Goal: Information Seeking & Learning: Learn about a topic

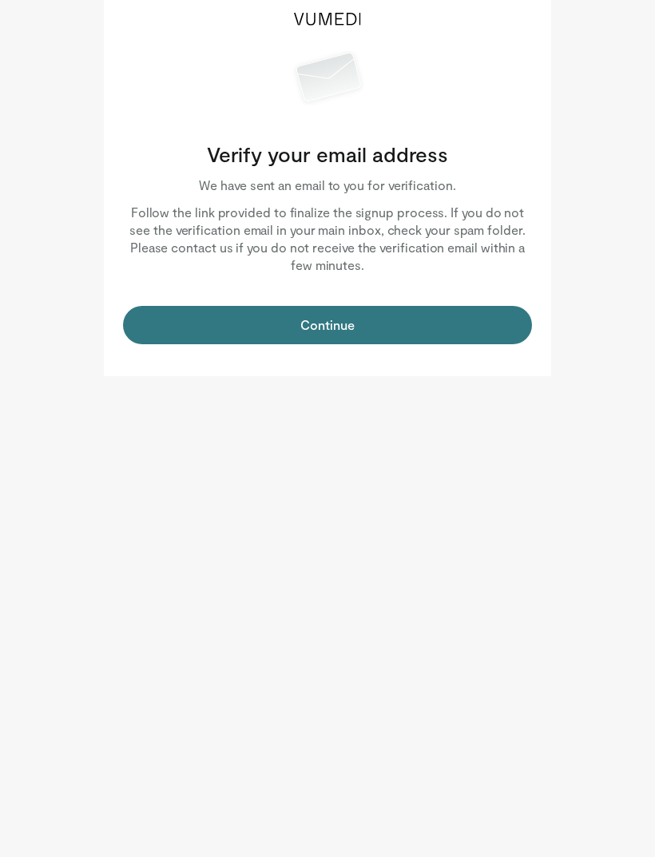
click at [246, 328] on button "Continue" at bounding box center [327, 325] width 409 height 38
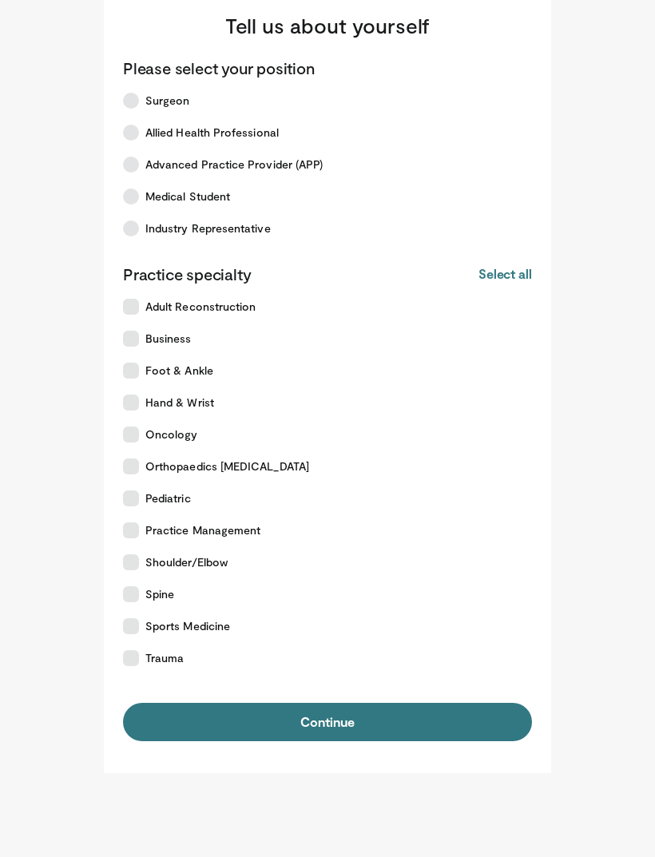
click at [129, 201] on icon at bounding box center [131, 196] width 16 height 16
click at [141, 653] on label "Trauma" at bounding box center [317, 658] width 409 height 32
click at [143, 558] on label "Shoulder/Elbow" at bounding box center [317, 562] width 409 height 32
click at [137, 599] on icon at bounding box center [131, 594] width 16 height 16
click at [138, 625] on icon at bounding box center [131, 626] width 16 height 16
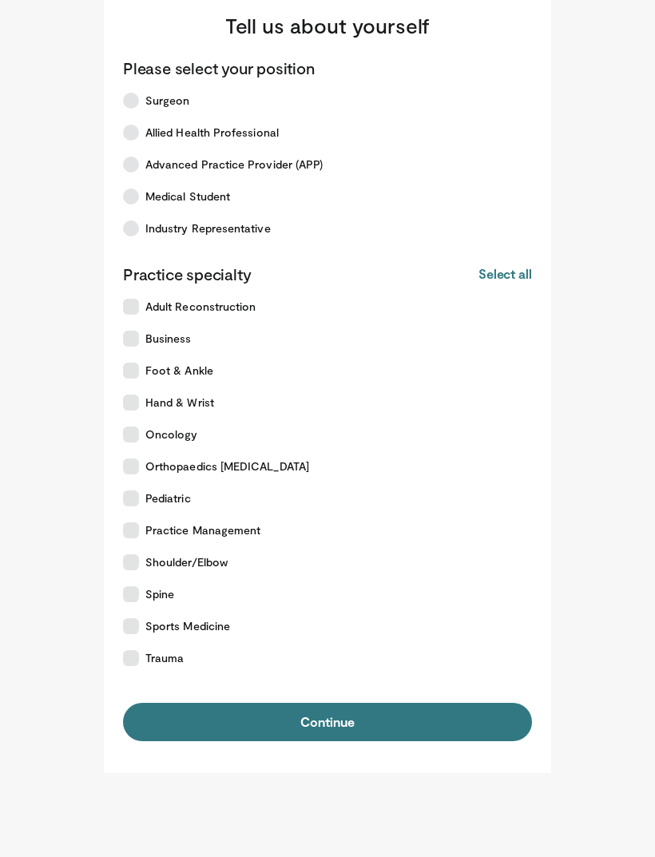
click at [135, 523] on icon at bounding box center [131, 530] width 16 height 16
click at [145, 411] on label "Hand & Wrist" at bounding box center [317, 402] width 409 height 32
click at [137, 371] on icon at bounding box center [131, 370] width 16 height 16
click at [198, 738] on button "Continue" at bounding box center [327, 722] width 409 height 38
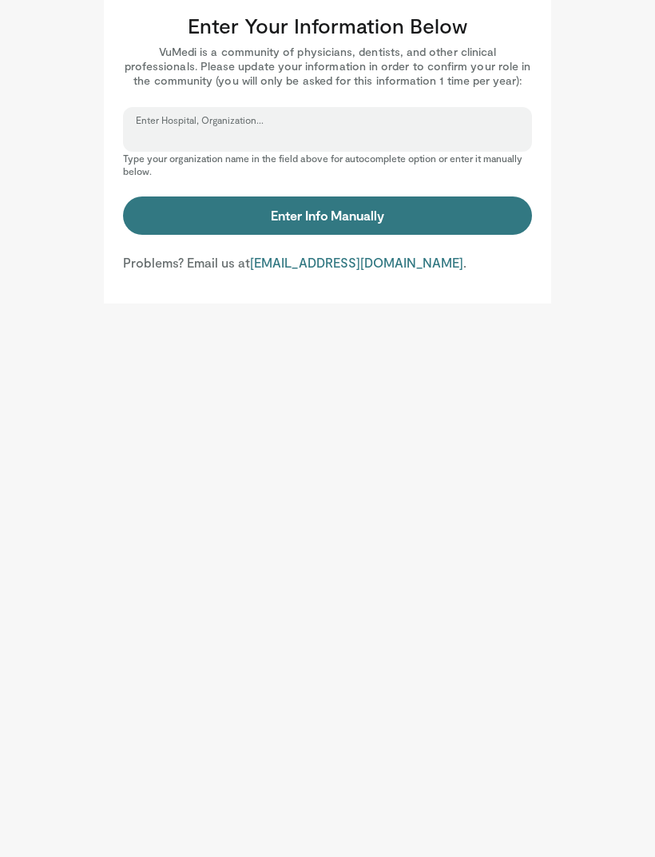
click at [184, 144] on input "Enter Hospital, Organization..." at bounding box center [327, 137] width 383 height 18
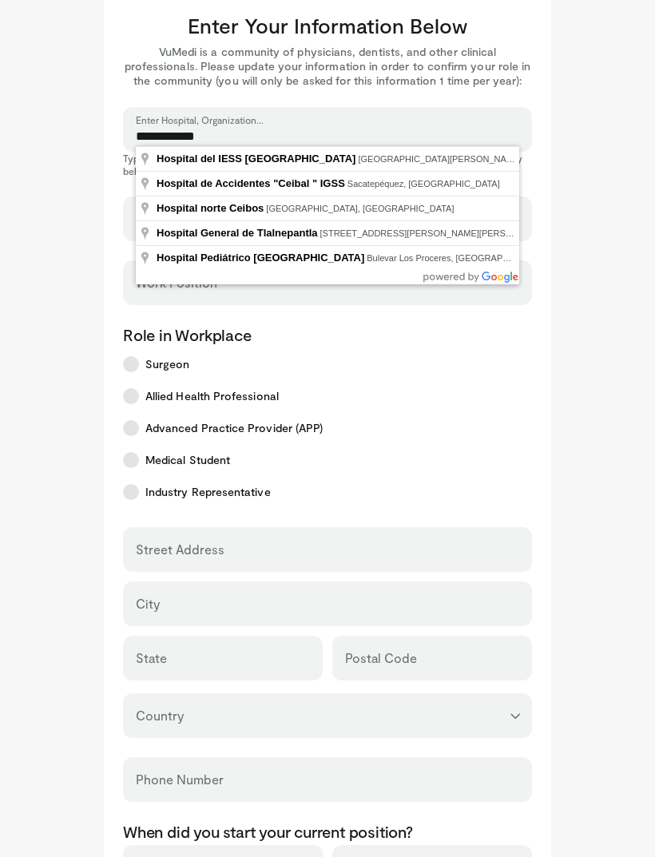
type input "**********"
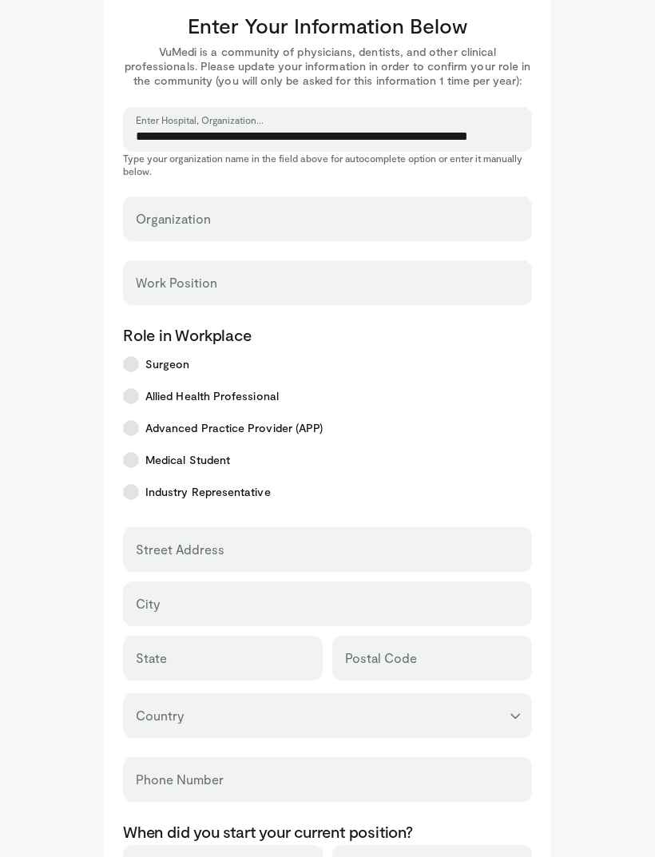
select select "**"
type input "**********"
type input "*********"
type input "******"
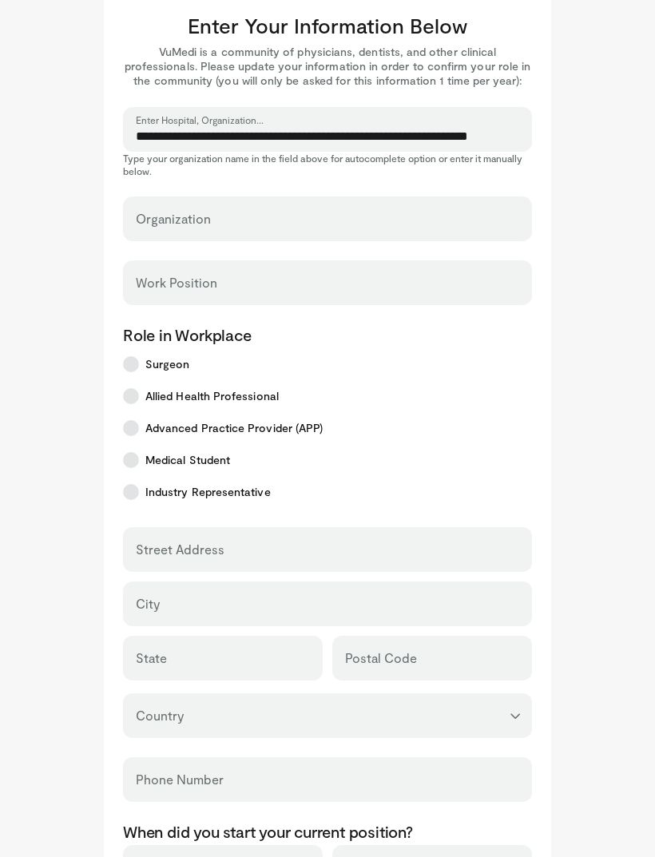
type input "******"
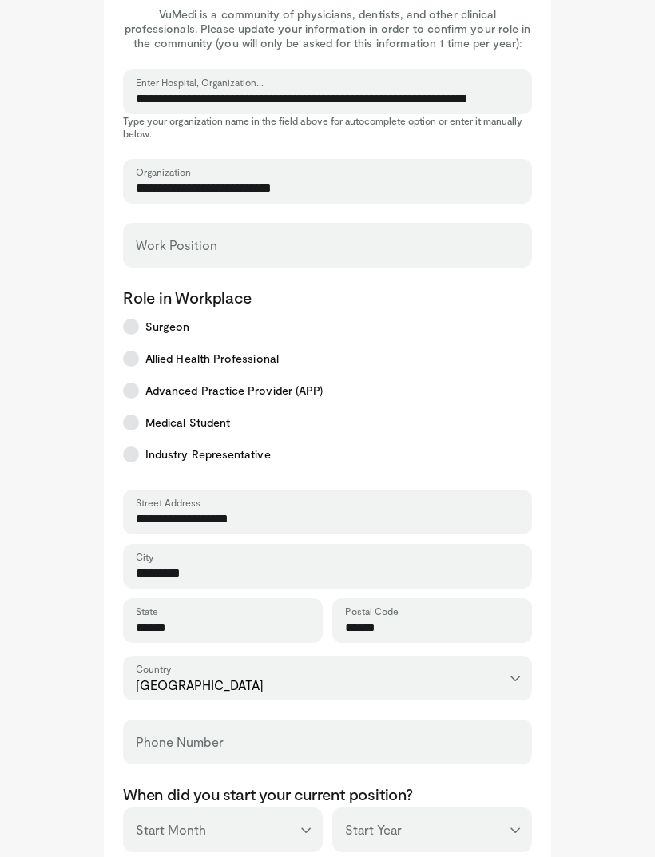
scroll to position [114, 0]
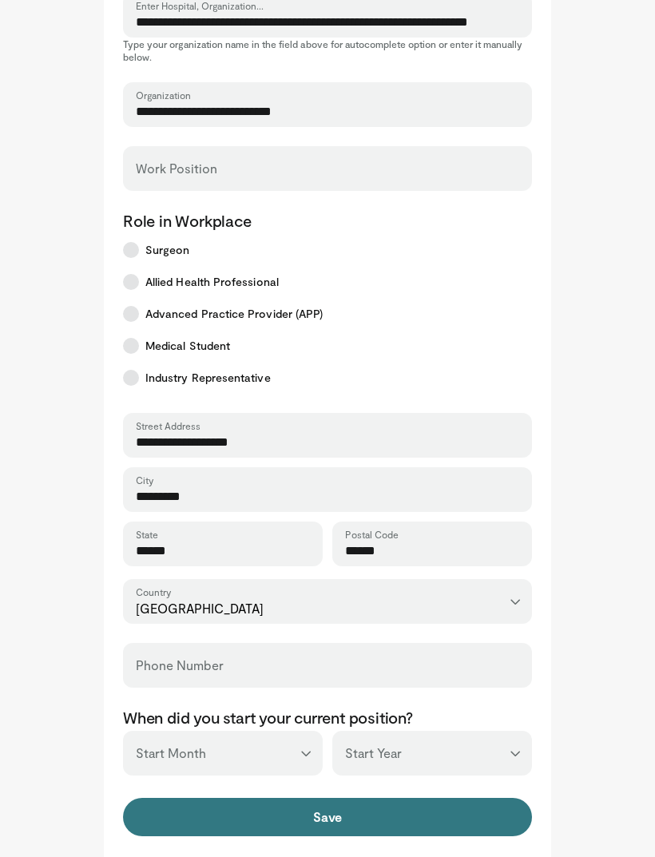
click at [389, 811] on button "Save" at bounding box center [327, 817] width 409 height 38
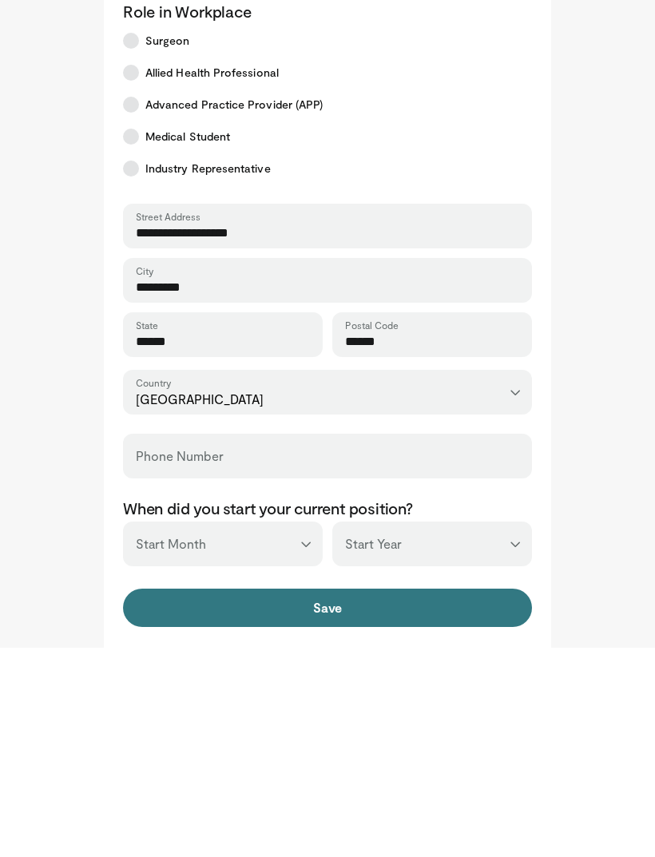
scroll to position [165, 0]
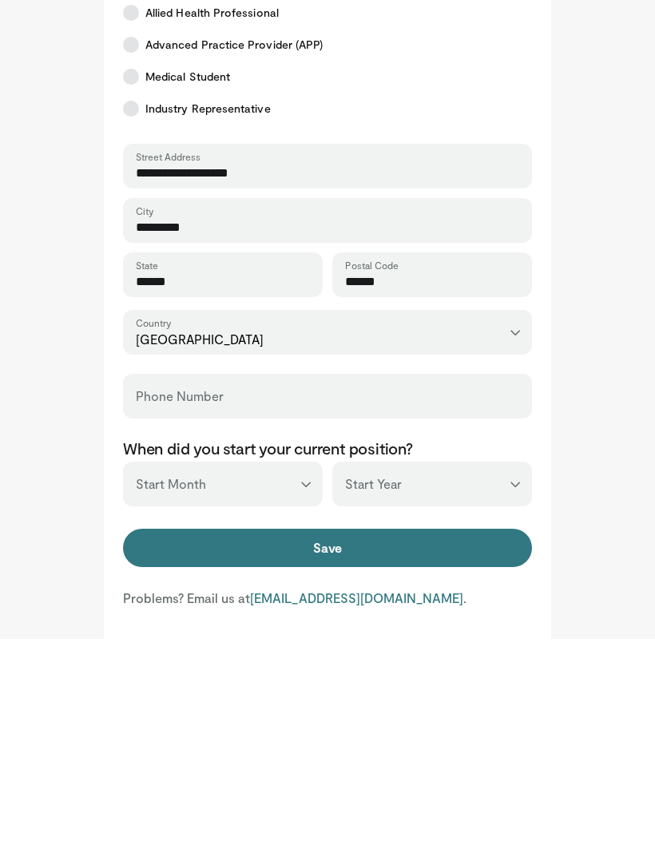
type input "********"
click at [424, 746] on button "Save" at bounding box center [327, 765] width 409 height 38
type input "**********"
click at [270, 679] on select "*** ******* ******** ***** ***** *** **** **** ****** ********* ******* *******…" at bounding box center [223, 701] width 200 height 45
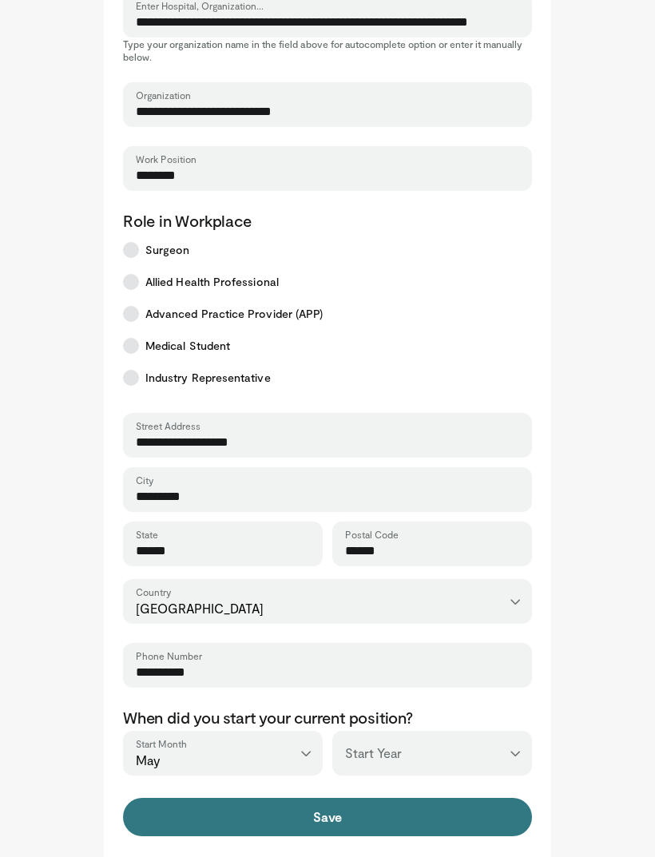
click at [288, 762] on select "*** ******* ******** ***** ***** *** **** **** ****** ********* ******* *******…" at bounding box center [223, 753] width 200 height 45
select select "*"
click at [452, 762] on select "*** **** **** **** **** **** **** **** **** **** **** **** **** **** **** **** …" at bounding box center [432, 753] width 200 height 45
select select "****"
click at [427, 822] on button "Save" at bounding box center [327, 817] width 409 height 38
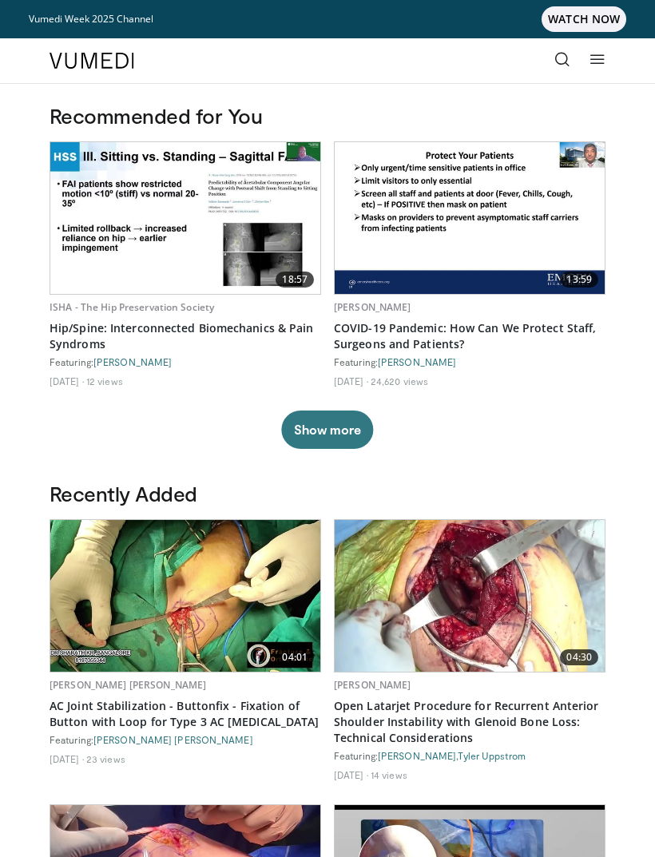
click at [600, 62] on icon at bounding box center [597, 59] width 16 height 16
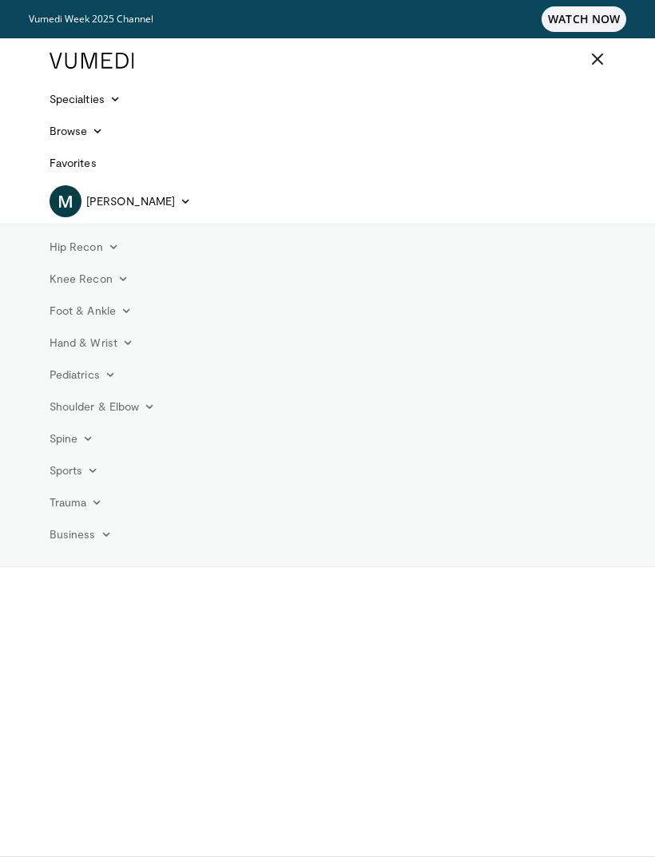
click at [120, 342] on link "Hand & Wrist" at bounding box center [91, 343] width 103 height 32
click at [84, 382] on link "Hand" at bounding box center [136, 380] width 190 height 26
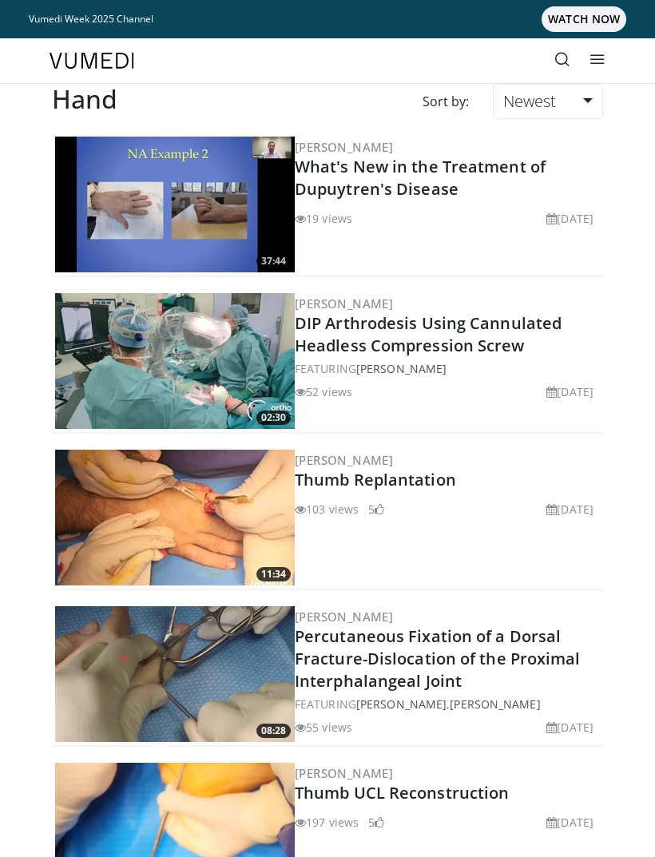
click at [590, 58] on icon at bounding box center [597, 59] width 16 height 16
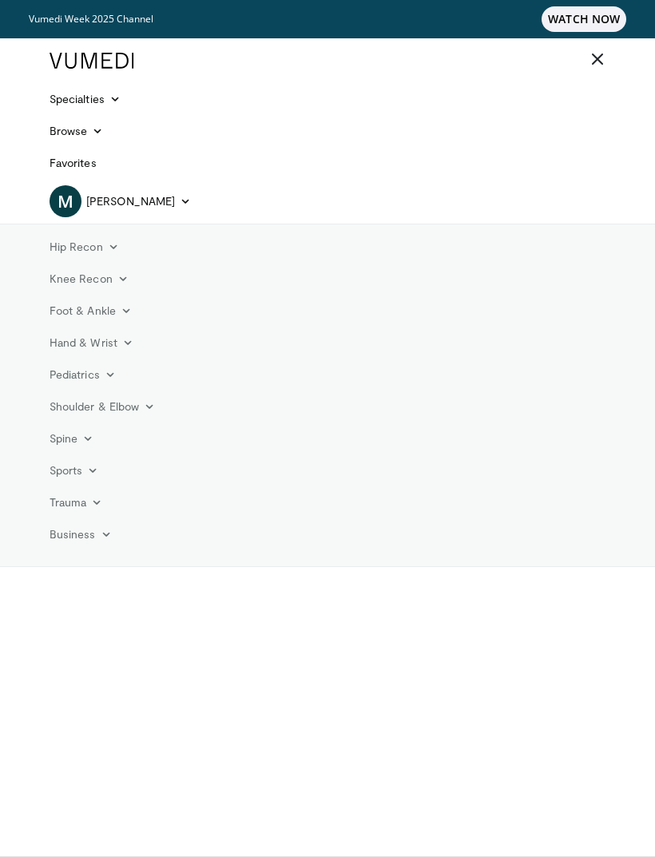
click at [135, 407] on link "Shoulder & Elbow" at bounding box center [102, 406] width 125 height 32
click at [125, 467] on link "Shoulder" at bounding box center [136, 470] width 190 height 26
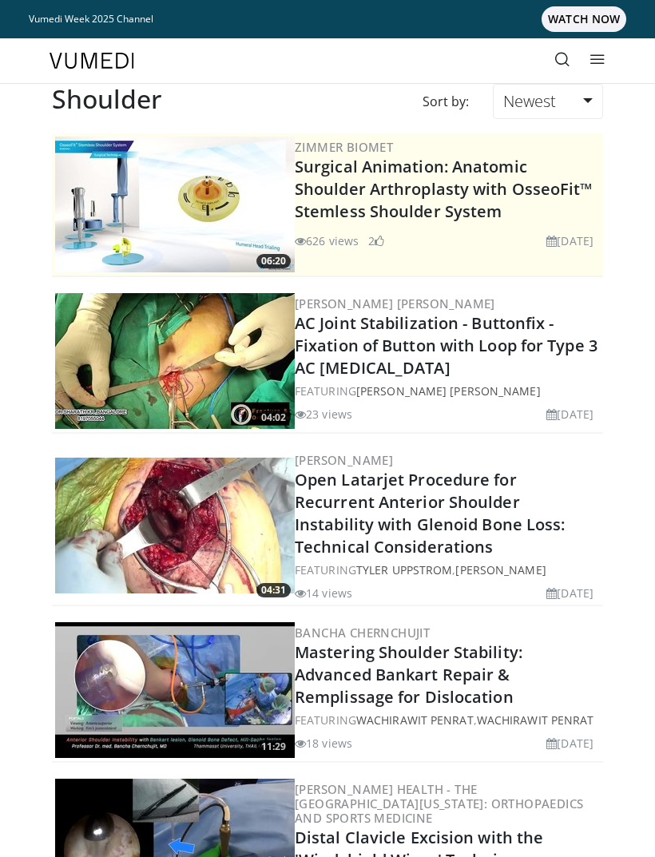
click at [557, 53] on icon at bounding box center [562, 59] width 16 height 16
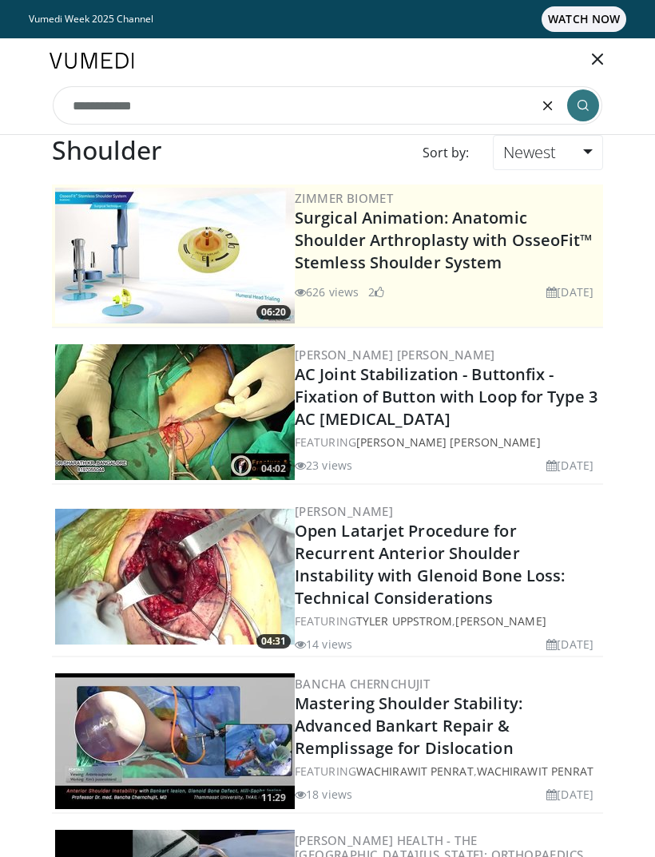
type input "**********"
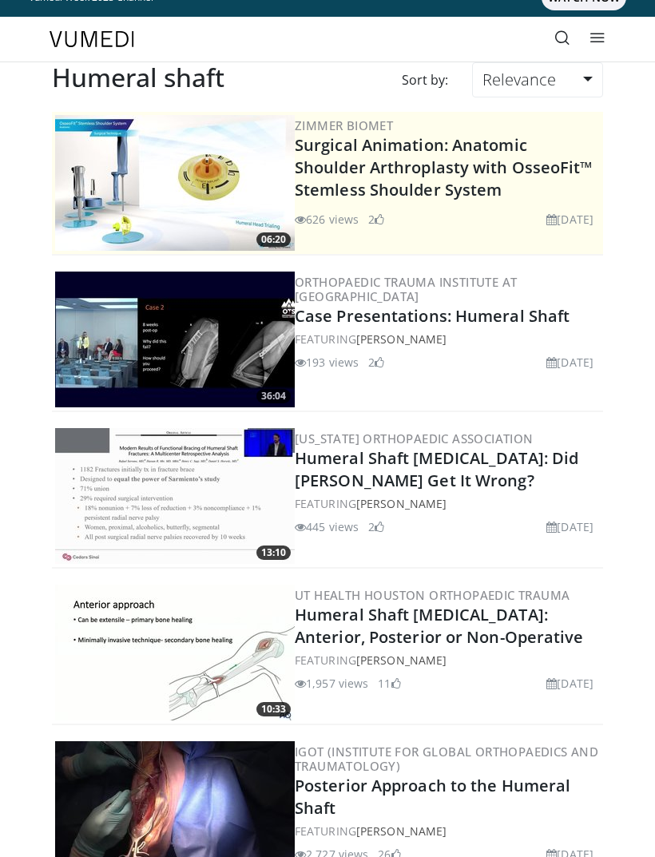
scroll to position [25, 0]
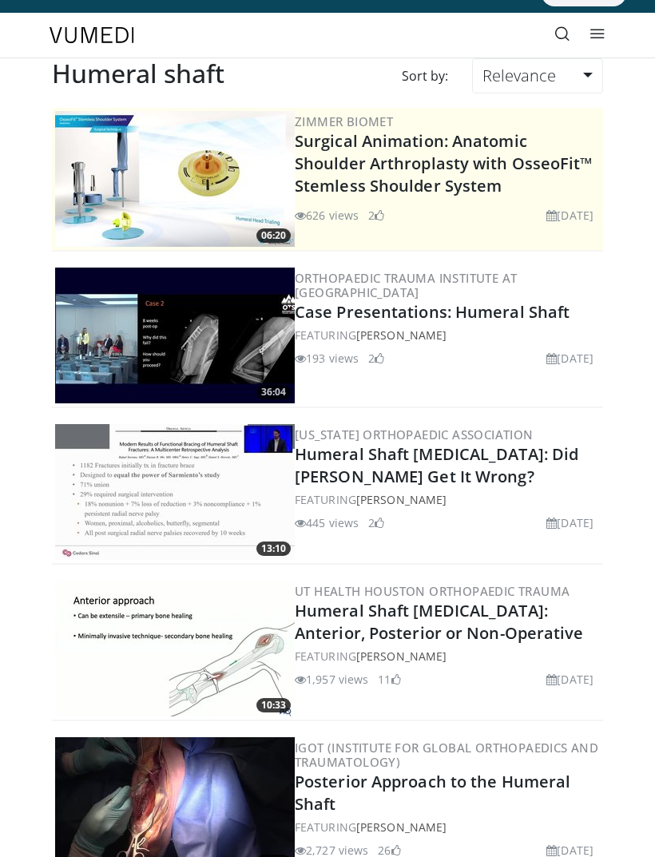
click at [473, 615] on link "Humeral Shaft [MEDICAL_DATA]: Anterior, Posterior or Non-Operative" at bounding box center [439, 622] width 289 height 44
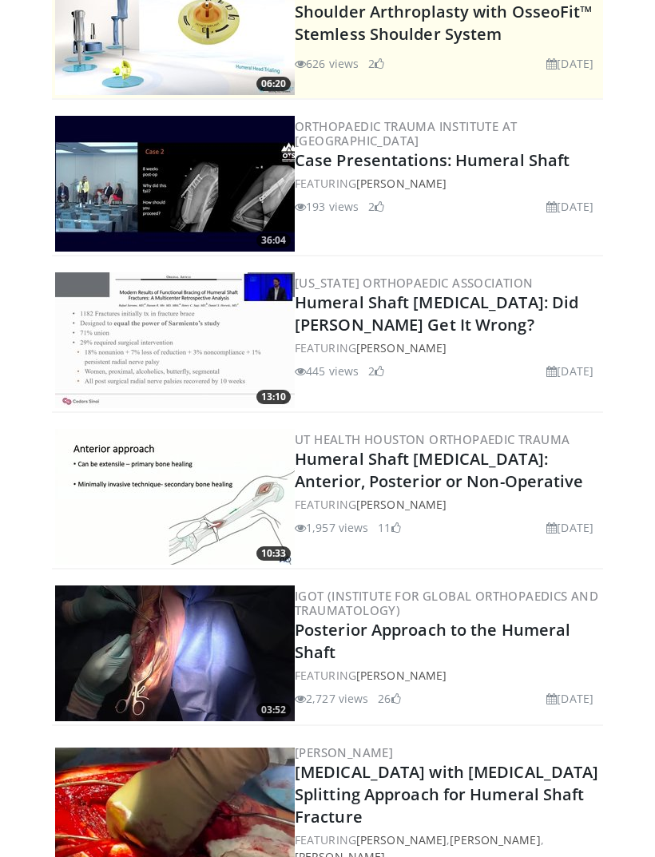
scroll to position [180, 0]
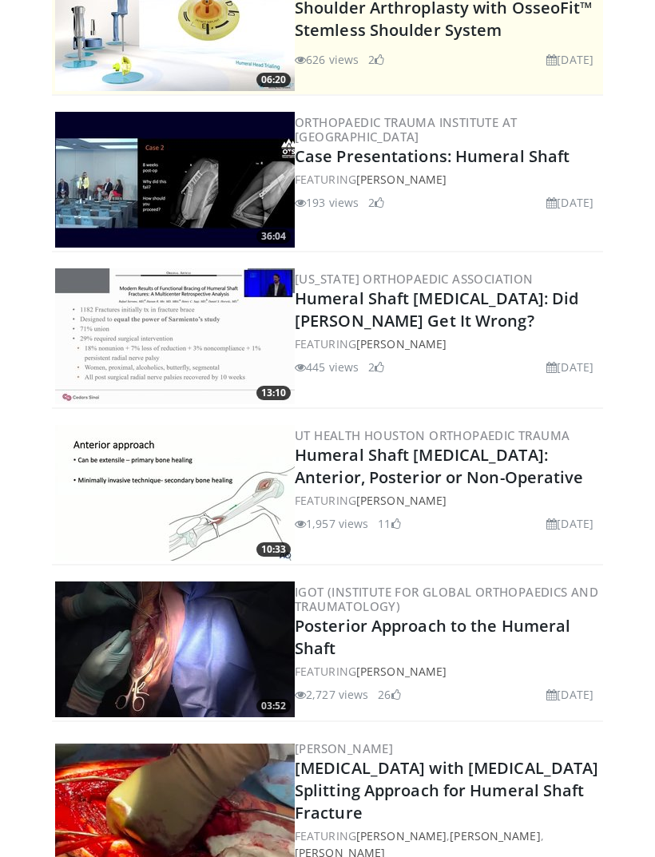
click at [159, 180] on img at bounding box center [175, 181] width 240 height 136
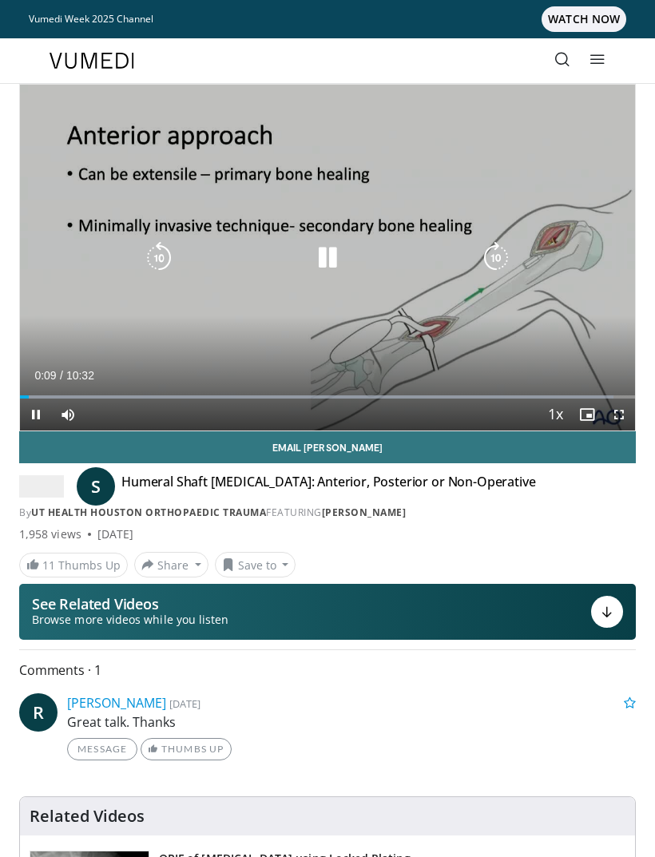
click at [509, 259] on div "10 seconds Tap to unmute" at bounding box center [327, 258] width 615 height 346
click at [496, 254] on icon "Video Player" at bounding box center [496, 258] width 32 height 32
click at [502, 261] on icon "Video Player" at bounding box center [496, 258] width 32 height 32
click at [493, 257] on icon "Video Player" at bounding box center [496, 258] width 32 height 32
click at [501, 257] on icon "Video Player" at bounding box center [496, 258] width 32 height 32
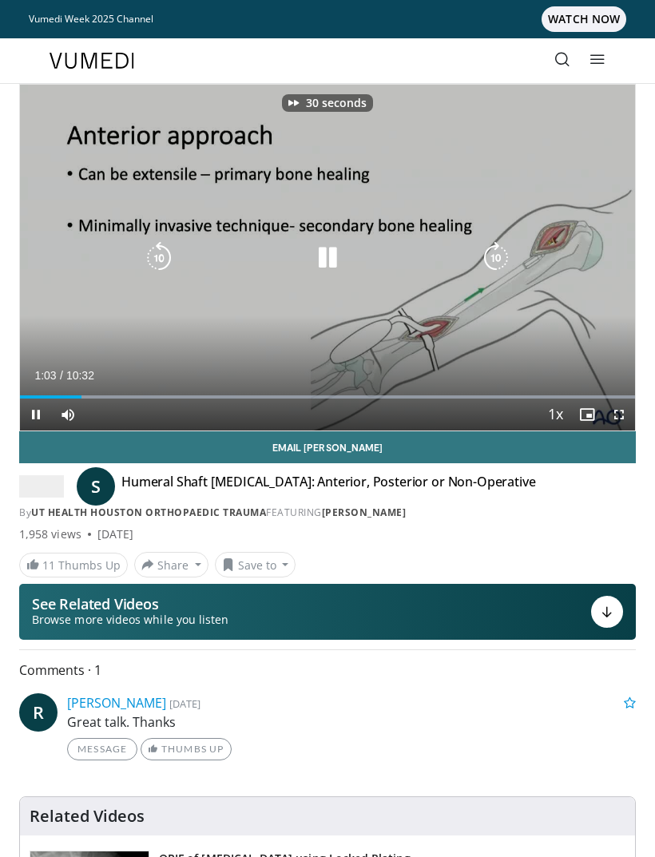
click at [485, 247] on icon "Video Player" at bounding box center [496, 258] width 32 height 32
click at [481, 258] on icon "Video Player" at bounding box center [496, 258] width 32 height 32
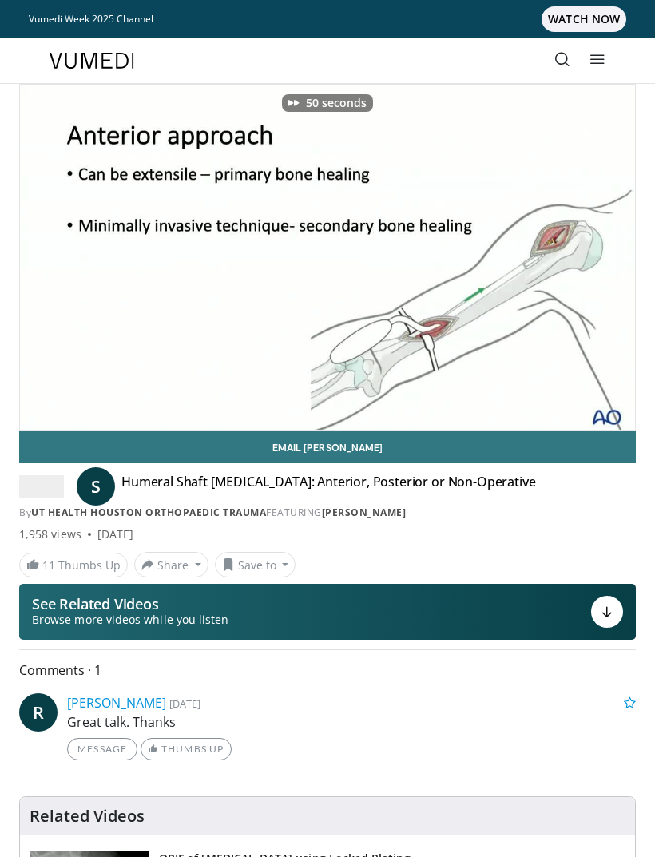
click at [496, 244] on icon "Video Player" at bounding box center [496, 258] width 32 height 32
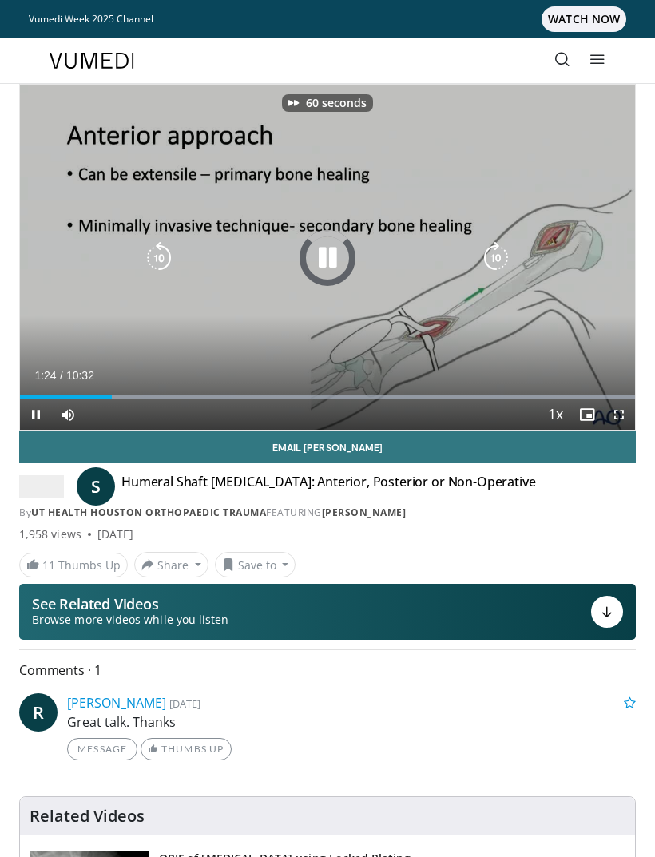
click at [497, 242] on icon "Video Player" at bounding box center [496, 258] width 32 height 32
click at [493, 248] on icon "Video Player" at bounding box center [496, 258] width 32 height 32
click at [162, 256] on icon "Video Player" at bounding box center [159, 258] width 32 height 32
click at [156, 259] on icon "Video Player" at bounding box center [159, 258] width 32 height 32
click at [489, 255] on icon "Video Player" at bounding box center [496, 258] width 32 height 32
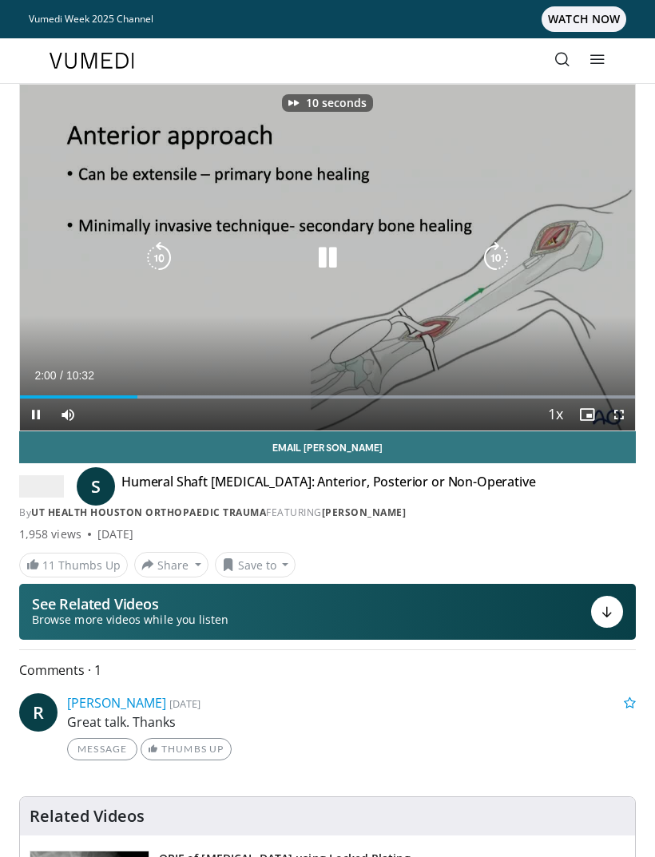
click at [160, 258] on icon "Video Player" at bounding box center [159, 258] width 32 height 32
click at [162, 250] on icon "Video Player" at bounding box center [159, 258] width 32 height 32
click at [166, 252] on icon "Video Player" at bounding box center [159, 258] width 32 height 32
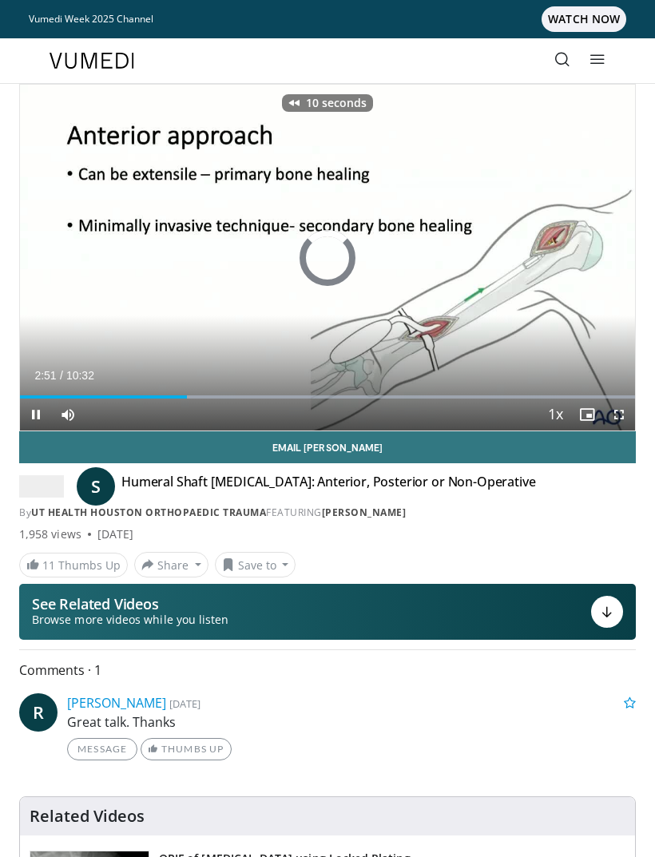
click at [155, 241] on div "10 seconds Tap to unmute" at bounding box center [327, 258] width 615 height 346
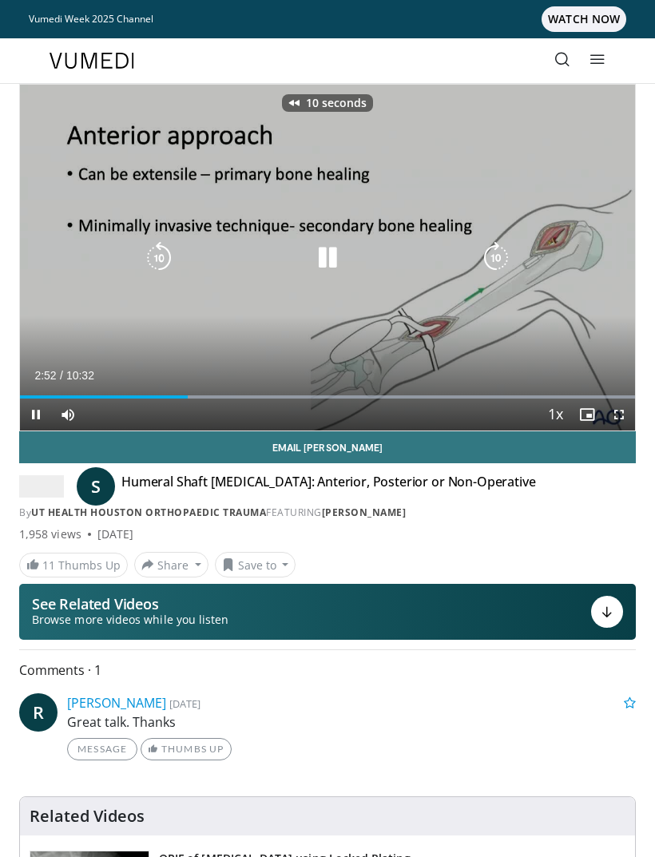
click at [161, 249] on icon "Video Player" at bounding box center [159, 258] width 32 height 32
click at [151, 259] on icon "Video Player" at bounding box center [159, 258] width 32 height 32
click at [149, 251] on icon "Video Player" at bounding box center [159, 258] width 32 height 32
click at [152, 263] on icon "Video Player" at bounding box center [159, 258] width 32 height 32
click at [156, 251] on icon "Video Player" at bounding box center [159, 258] width 32 height 32
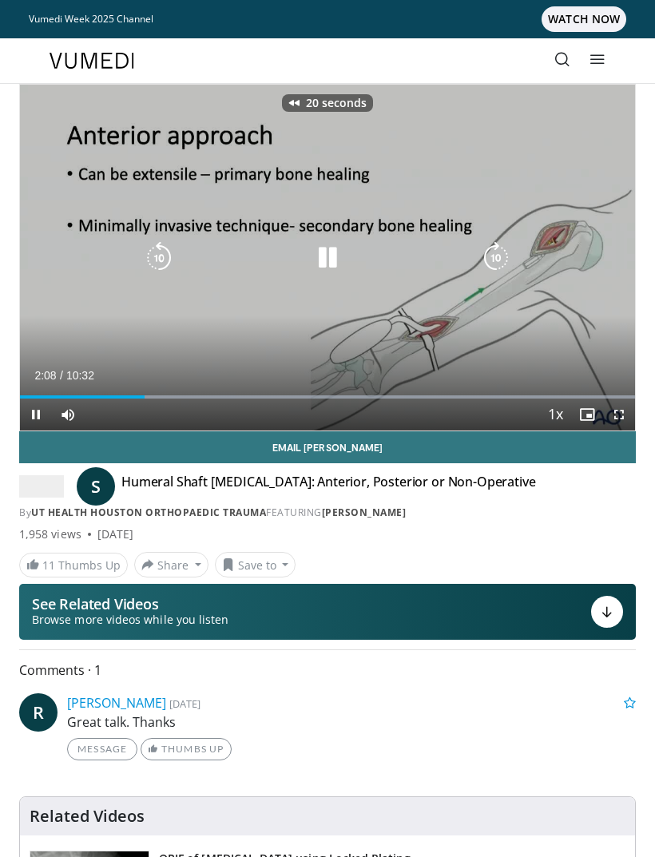
click at [169, 257] on icon "Video Player" at bounding box center [159, 258] width 32 height 32
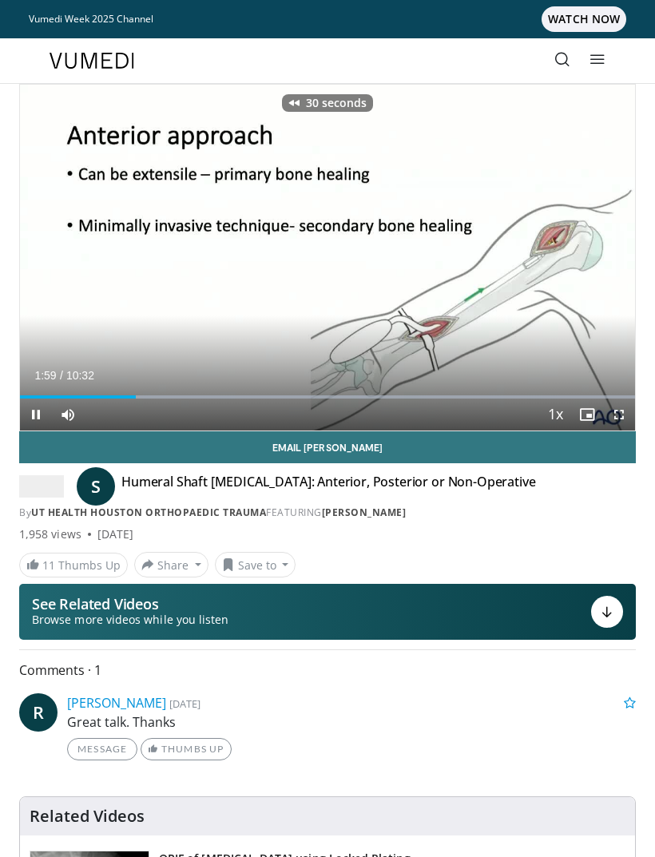
click at [77, 240] on div "30 seconds Tap to unmute" at bounding box center [327, 258] width 615 height 346
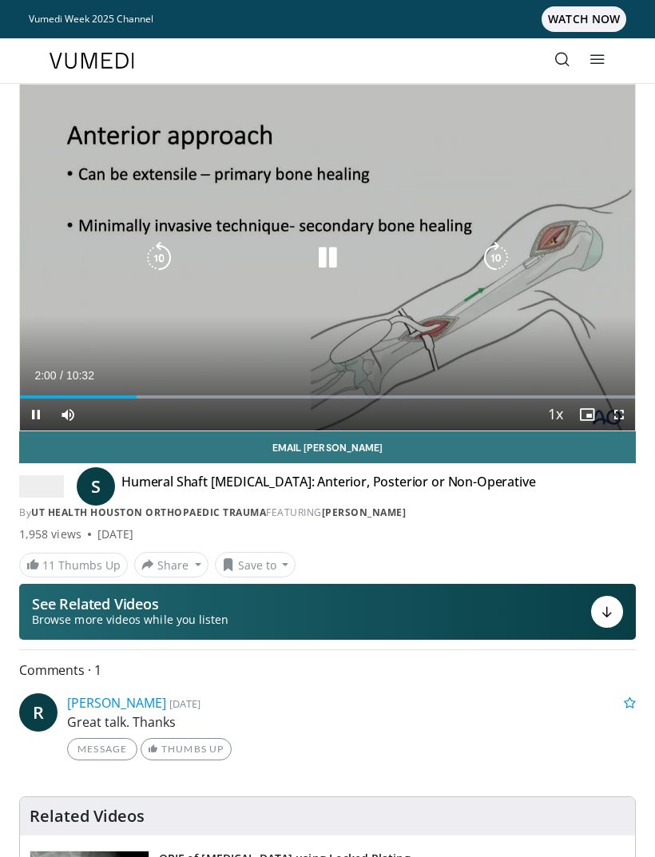
click at [170, 267] on icon "Video Player" at bounding box center [159, 258] width 32 height 32
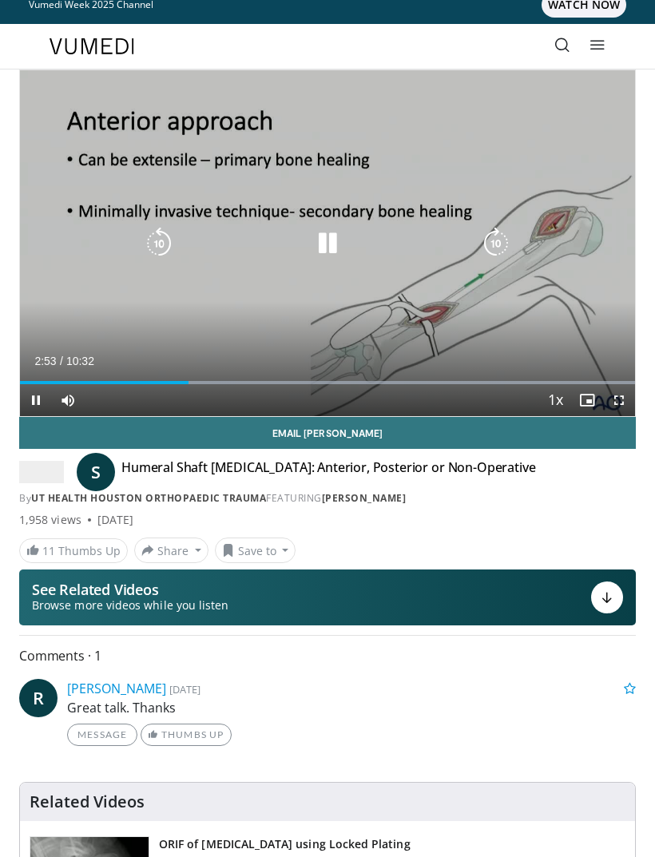
scroll to position [29, 0]
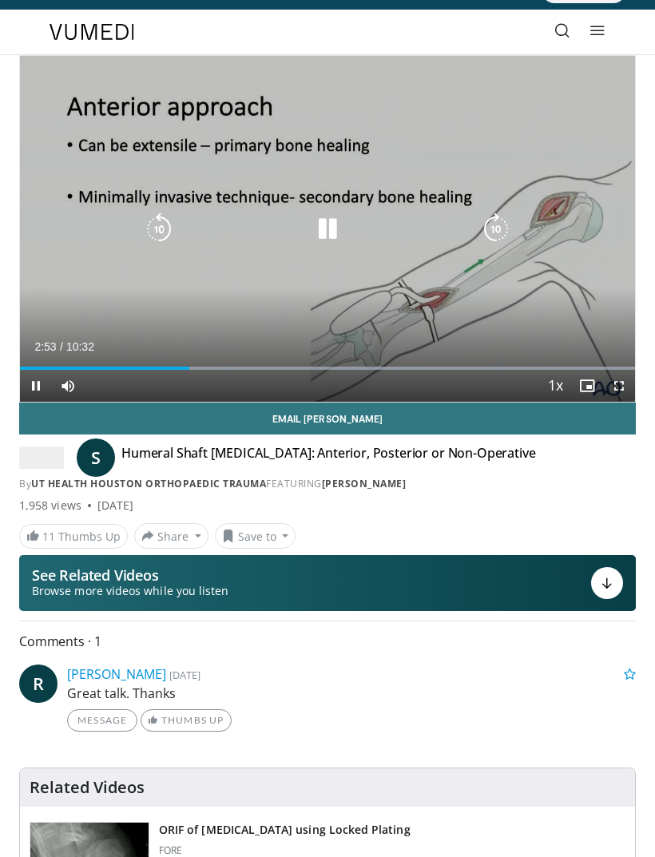
click at [153, 220] on icon "Video Player" at bounding box center [159, 229] width 32 height 32
click at [94, 180] on div "10 seconds Tap to unmute" at bounding box center [327, 229] width 615 height 346
click at [160, 226] on icon "Video Player" at bounding box center [159, 229] width 32 height 32
click at [156, 220] on icon "Video Player" at bounding box center [159, 229] width 32 height 32
click at [166, 237] on icon "Video Player" at bounding box center [159, 229] width 32 height 32
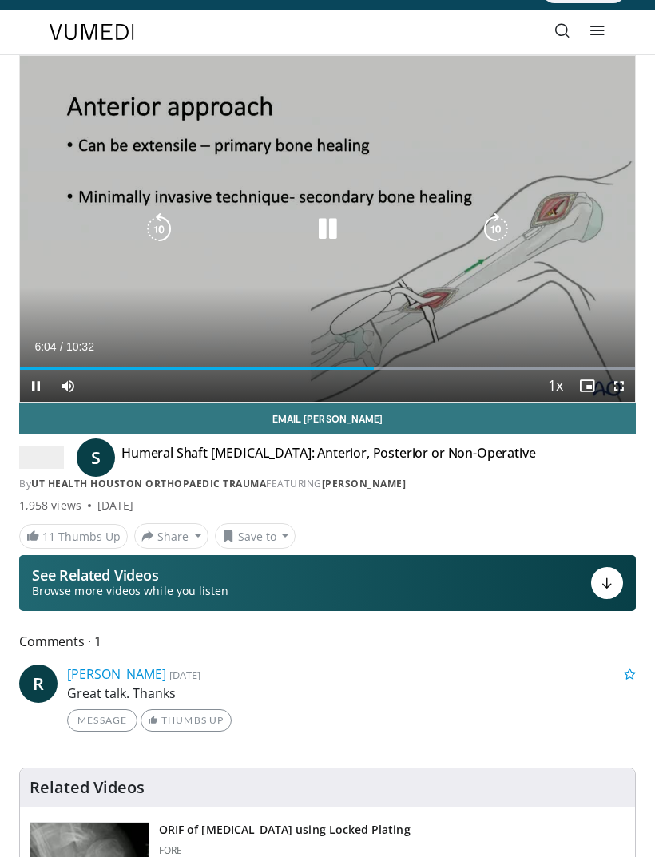
click at [510, 222] on icon "Video Player" at bounding box center [496, 229] width 32 height 32
click at [497, 232] on icon "Video Player" at bounding box center [496, 229] width 32 height 32
click at [506, 225] on icon "Video Player" at bounding box center [496, 229] width 32 height 32
click at [496, 227] on icon "Video Player" at bounding box center [496, 229] width 32 height 32
click at [612, 201] on div "30 seconds Tap to unmute" at bounding box center [327, 229] width 615 height 346
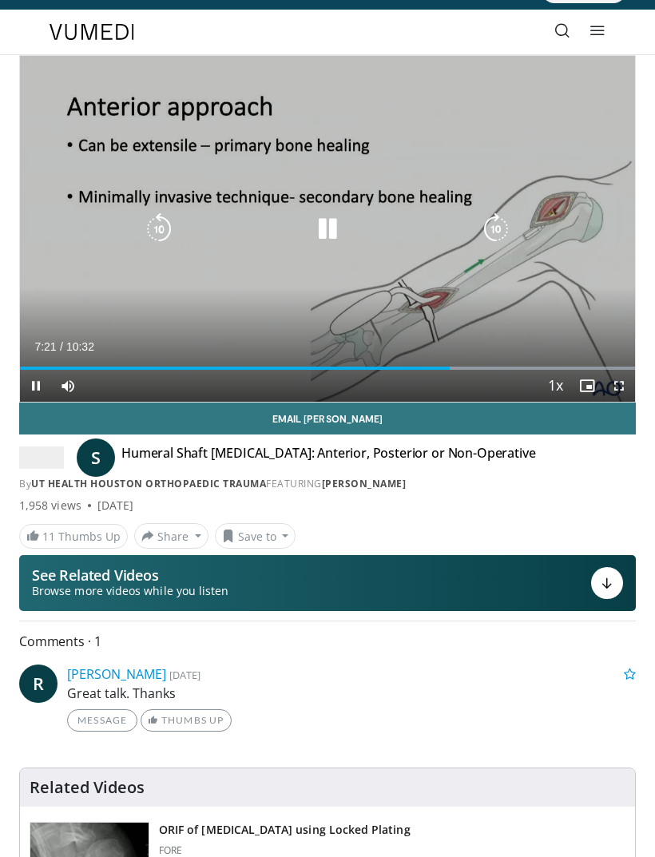
click at [496, 227] on icon "Video Player" at bounding box center [496, 229] width 32 height 32
click at [495, 225] on icon "Video Player" at bounding box center [496, 229] width 32 height 32
click at [591, 193] on div "20 seconds Tap to unmute" at bounding box center [327, 229] width 615 height 346
click at [492, 216] on icon "Video Player" at bounding box center [496, 229] width 32 height 32
click at [156, 232] on icon "Video Player" at bounding box center [159, 229] width 32 height 32
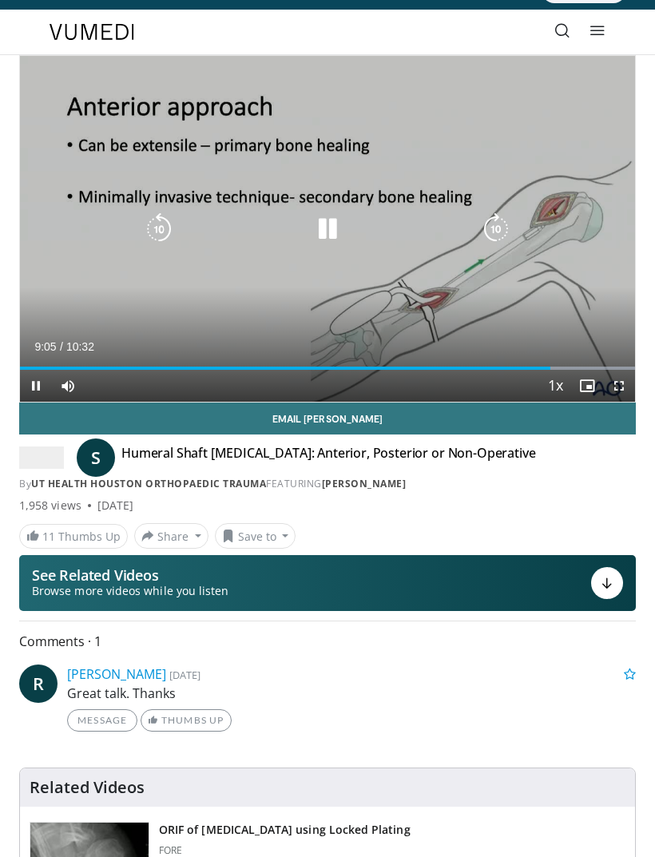
click at [499, 223] on icon "Video Player" at bounding box center [496, 229] width 32 height 32
click at [509, 219] on icon "Video Player" at bounding box center [496, 229] width 32 height 32
click at [500, 231] on icon "Video Player" at bounding box center [496, 229] width 32 height 32
click at [497, 231] on icon "Video Player" at bounding box center [496, 229] width 32 height 32
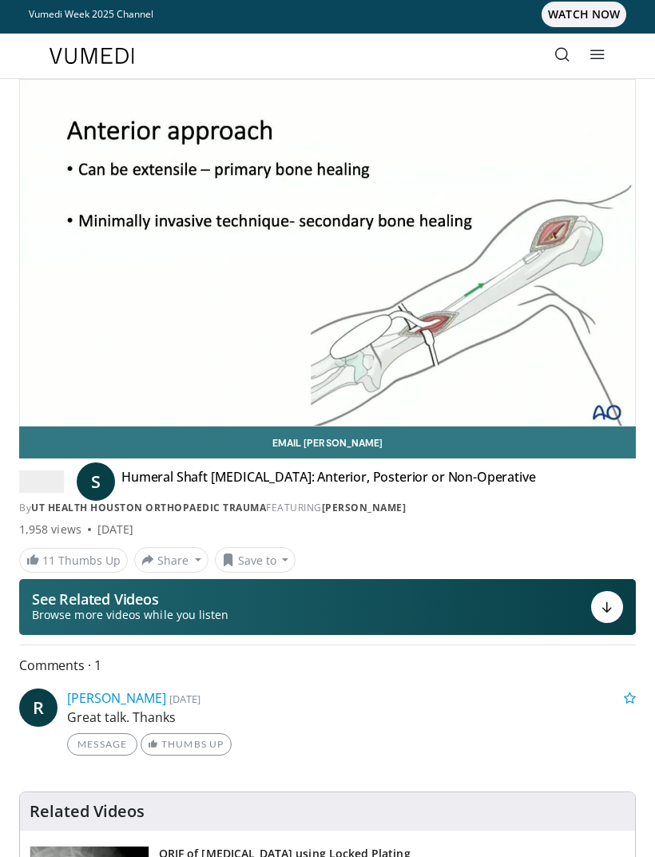
scroll to position [0, 0]
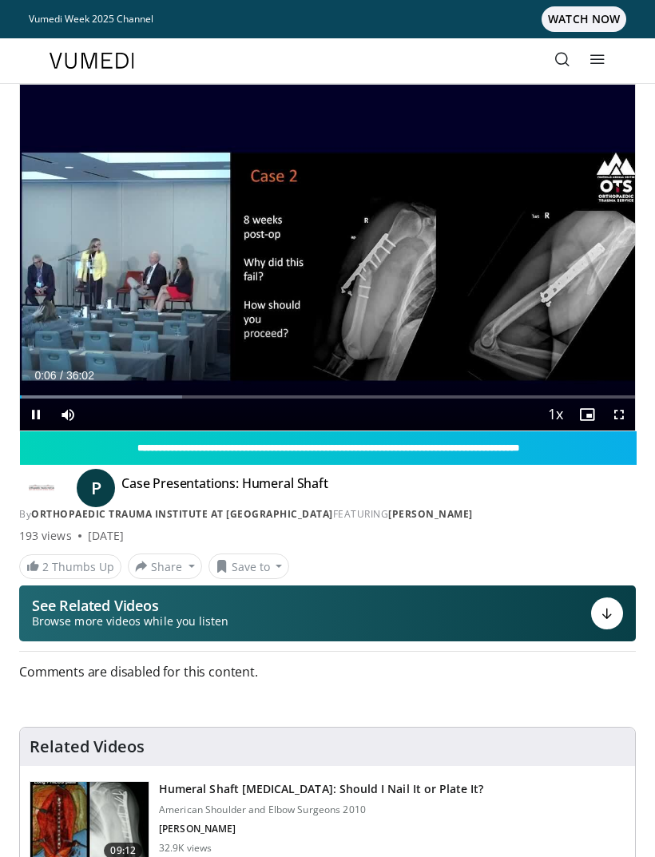
click at [558, 244] on div "10 seconds Tap to unmute" at bounding box center [327, 258] width 615 height 346
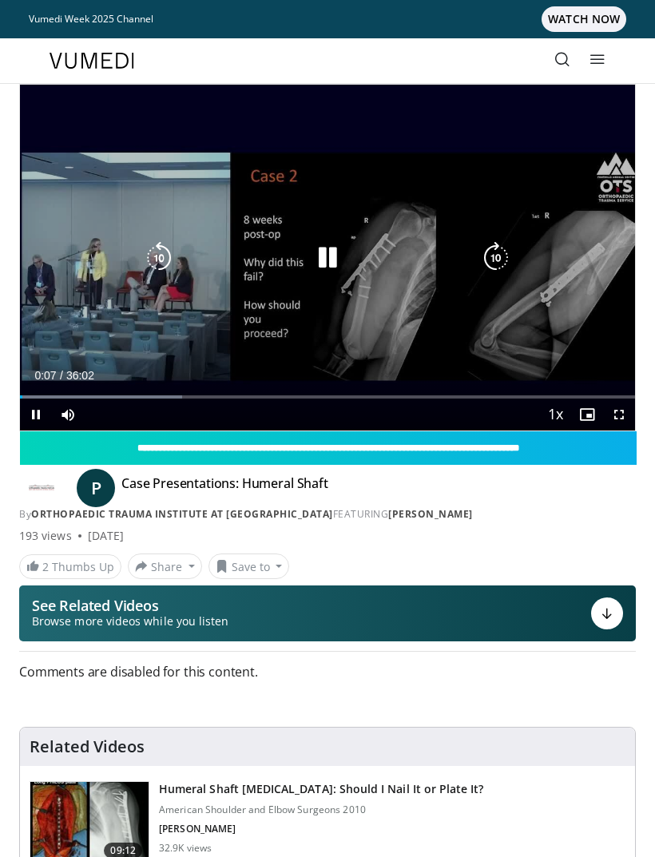
click at [496, 251] on icon "Video Player" at bounding box center [496, 258] width 32 height 32
click at [506, 251] on icon "Video Player" at bounding box center [496, 258] width 32 height 32
click at [510, 249] on icon "Video Player" at bounding box center [496, 258] width 32 height 32
click at [499, 253] on icon "Video Player" at bounding box center [496, 258] width 32 height 32
click at [500, 257] on icon "Video Player" at bounding box center [496, 258] width 32 height 32
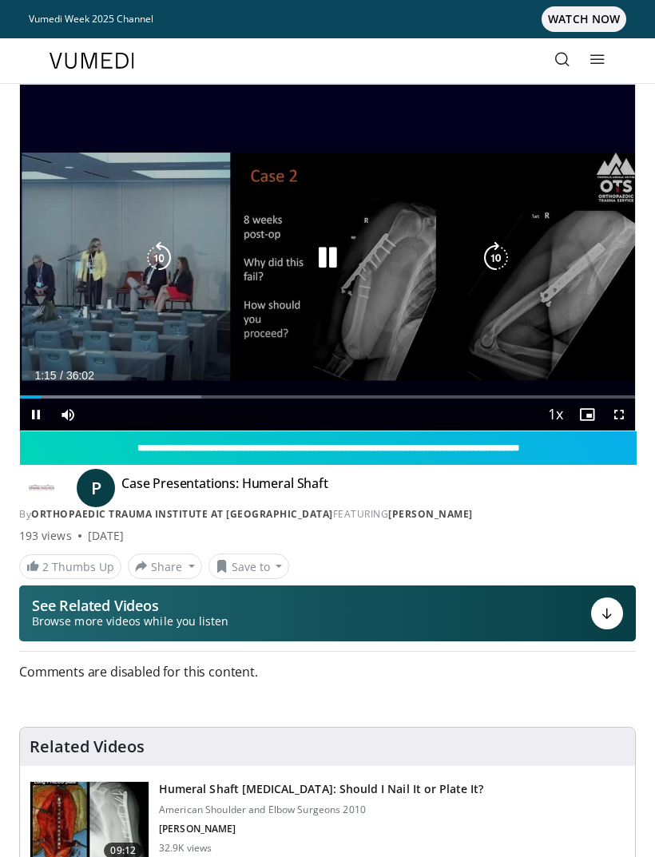
click at [496, 251] on icon "Video Player" at bounding box center [496, 258] width 32 height 32
click at [509, 251] on icon "Video Player" at bounding box center [496, 258] width 32 height 32
click at [506, 247] on icon "Video Player" at bounding box center [496, 258] width 32 height 32
click at [504, 252] on icon "Video Player" at bounding box center [496, 258] width 32 height 32
click at [503, 251] on icon "Video Player" at bounding box center [496, 258] width 32 height 32
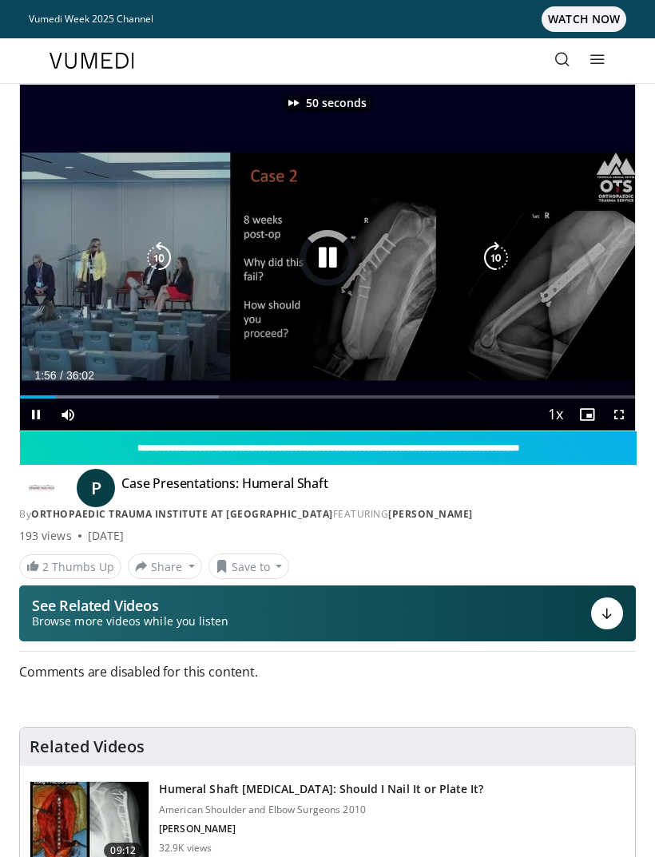
click at [504, 250] on icon "Video Player" at bounding box center [496, 258] width 32 height 32
click at [505, 251] on icon "Video Player" at bounding box center [496, 258] width 32 height 32
click at [506, 250] on icon "Video Player" at bounding box center [496, 258] width 32 height 32
click at [507, 249] on icon "Video Player" at bounding box center [496, 258] width 32 height 32
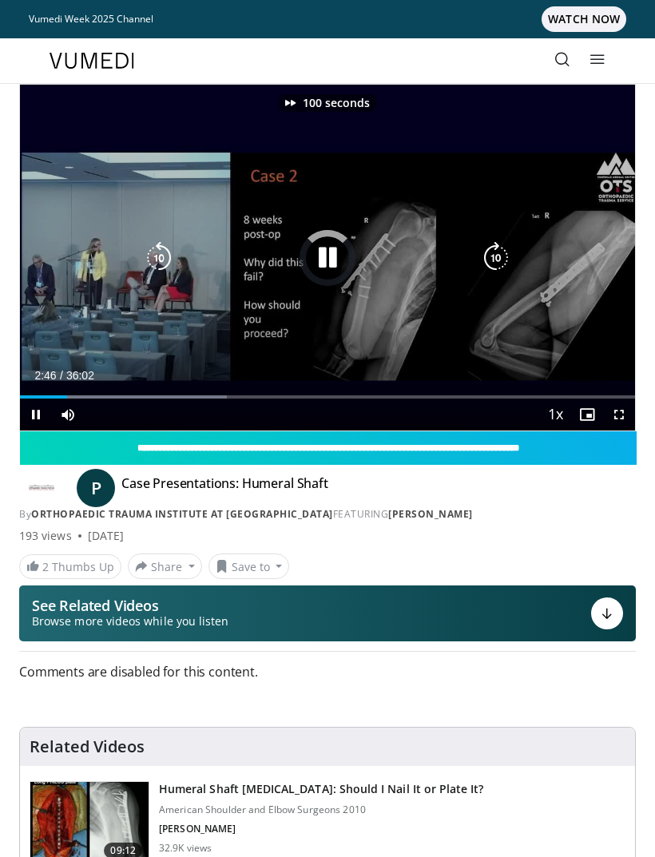
click at [505, 250] on icon "Video Player" at bounding box center [496, 258] width 32 height 32
click at [505, 251] on icon "Video Player" at bounding box center [496, 258] width 32 height 32
click at [505, 250] on icon "Video Player" at bounding box center [496, 258] width 32 height 32
click at [506, 251] on icon "Video Player" at bounding box center [496, 258] width 32 height 32
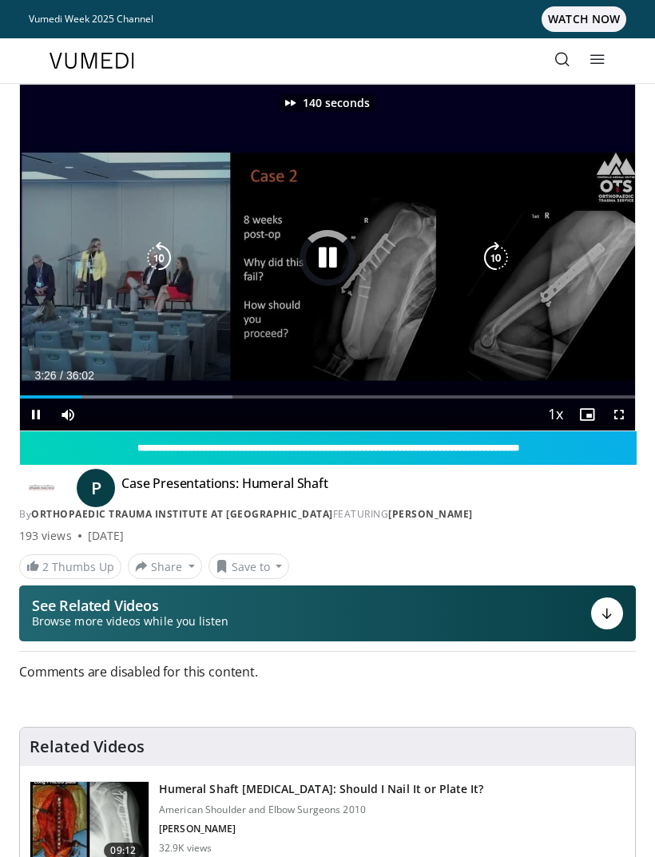
click at [511, 250] on icon "Video Player" at bounding box center [496, 258] width 32 height 32
click at [508, 251] on icon "Video Player" at bounding box center [496, 258] width 32 height 32
click at [509, 255] on icon "Video Player" at bounding box center [496, 258] width 32 height 32
click at [508, 253] on icon "Video Player" at bounding box center [496, 258] width 32 height 32
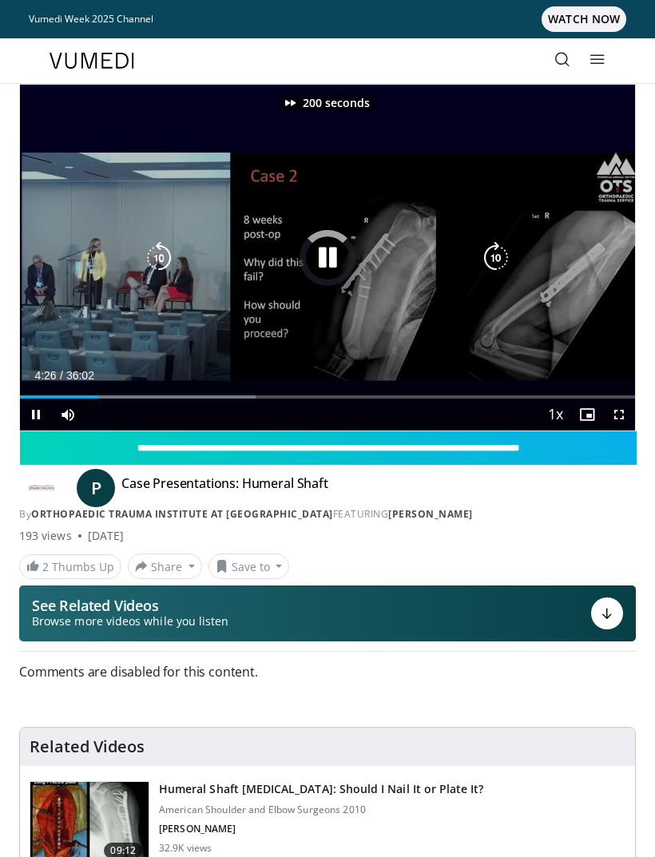
click at [510, 251] on icon "Video Player" at bounding box center [496, 258] width 32 height 32
click at [498, 256] on icon "Video Player" at bounding box center [496, 258] width 32 height 32
click at [499, 259] on icon "Video Player" at bounding box center [496, 258] width 32 height 32
click at [500, 259] on icon "Video Player" at bounding box center [496, 258] width 32 height 32
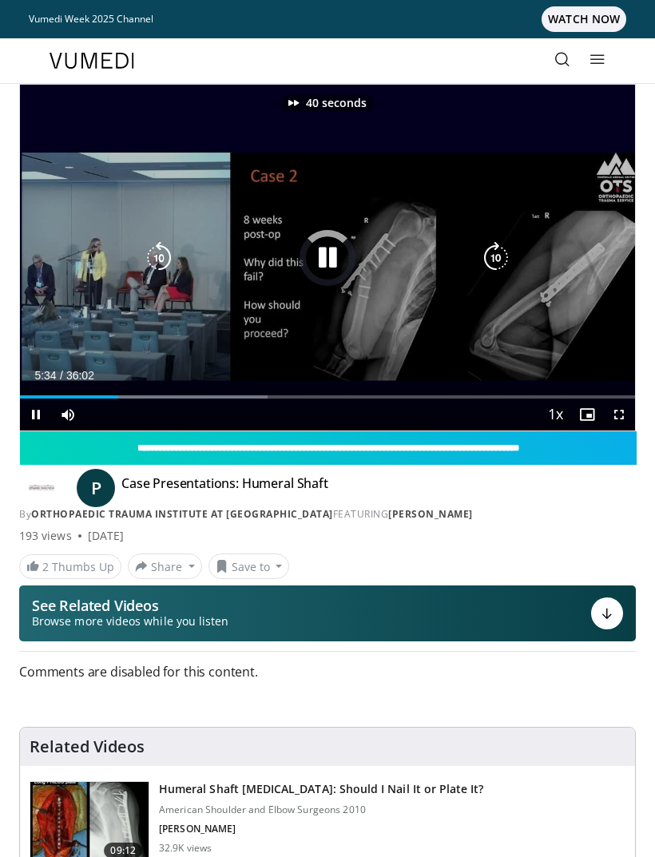
click at [500, 257] on icon "Video Player" at bounding box center [496, 258] width 32 height 32
click at [502, 255] on icon "Video Player" at bounding box center [496, 258] width 32 height 32
click at [503, 255] on icon "Video Player" at bounding box center [496, 258] width 32 height 32
click at [502, 256] on icon "Video Player" at bounding box center [496, 258] width 32 height 32
click at [502, 252] on icon "Video Player" at bounding box center [496, 258] width 32 height 32
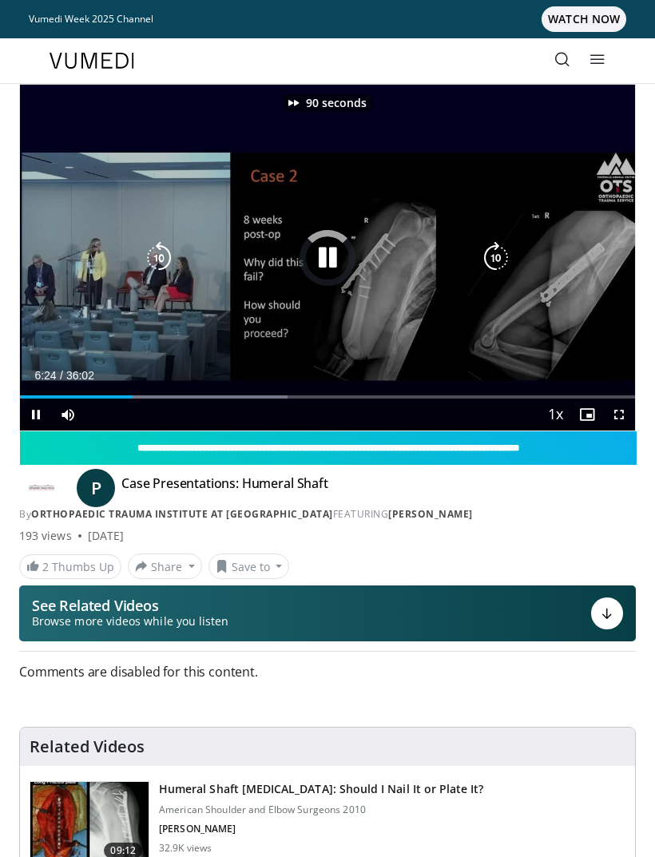
click at [503, 251] on icon "Video Player" at bounding box center [496, 258] width 32 height 32
click at [503, 253] on icon "Video Player" at bounding box center [496, 258] width 32 height 32
click at [507, 251] on icon "Video Player" at bounding box center [496, 258] width 32 height 32
click at [503, 251] on icon "Video Player" at bounding box center [496, 258] width 32 height 32
click at [502, 251] on icon "Video Player" at bounding box center [496, 258] width 32 height 32
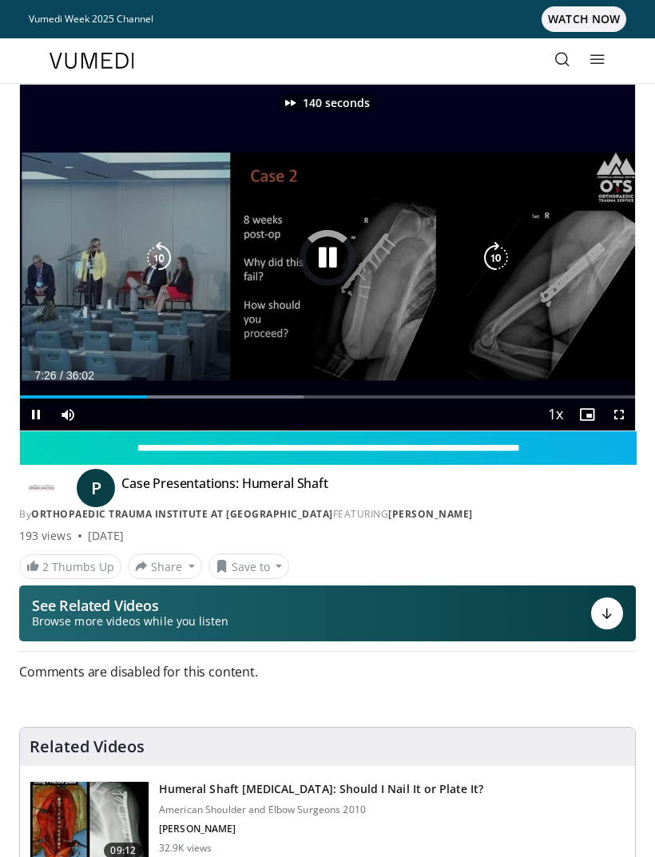
click at [508, 245] on icon "Video Player" at bounding box center [496, 258] width 32 height 32
click at [505, 247] on icon "Video Player" at bounding box center [496, 258] width 32 height 32
click at [502, 251] on icon "Video Player" at bounding box center [496, 258] width 32 height 32
click at [501, 252] on icon "Video Player" at bounding box center [496, 258] width 32 height 32
click at [503, 250] on icon "Video Player" at bounding box center [496, 258] width 32 height 32
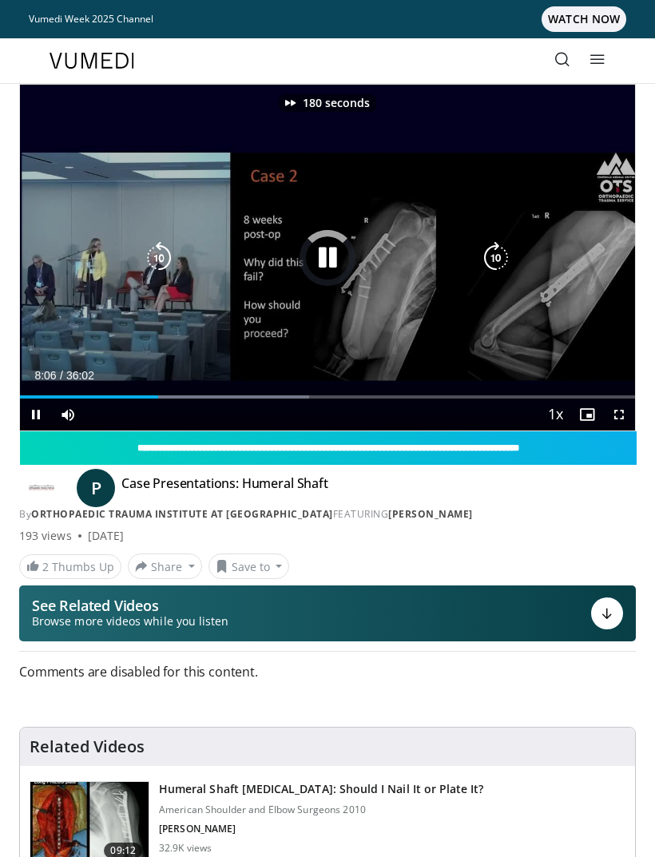
click at [505, 250] on icon "Video Player" at bounding box center [496, 258] width 32 height 32
click at [507, 250] on icon "Video Player" at bounding box center [496, 258] width 32 height 32
click at [507, 251] on icon "Video Player" at bounding box center [496, 258] width 32 height 32
click at [508, 251] on icon "Video Player" at bounding box center [496, 258] width 32 height 32
click at [509, 251] on icon "Video Player" at bounding box center [496, 258] width 32 height 32
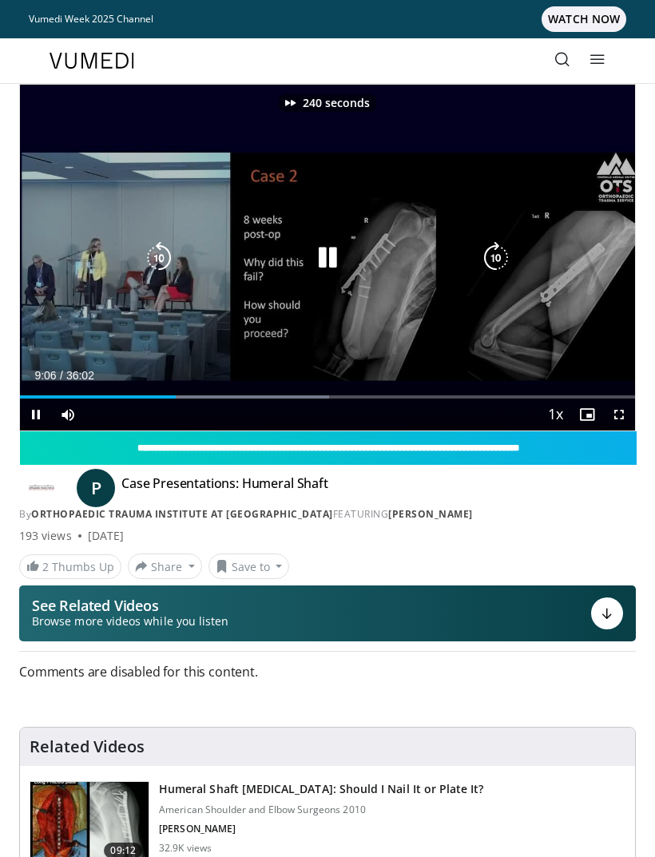
click at [508, 254] on icon "Video Player" at bounding box center [496, 258] width 32 height 32
click at [508, 253] on icon "Video Player" at bounding box center [496, 258] width 32 height 32
click at [507, 254] on icon "Video Player" at bounding box center [496, 258] width 32 height 32
click at [507, 253] on icon "Video Player" at bounding box center [496, 258] width 32 height 32
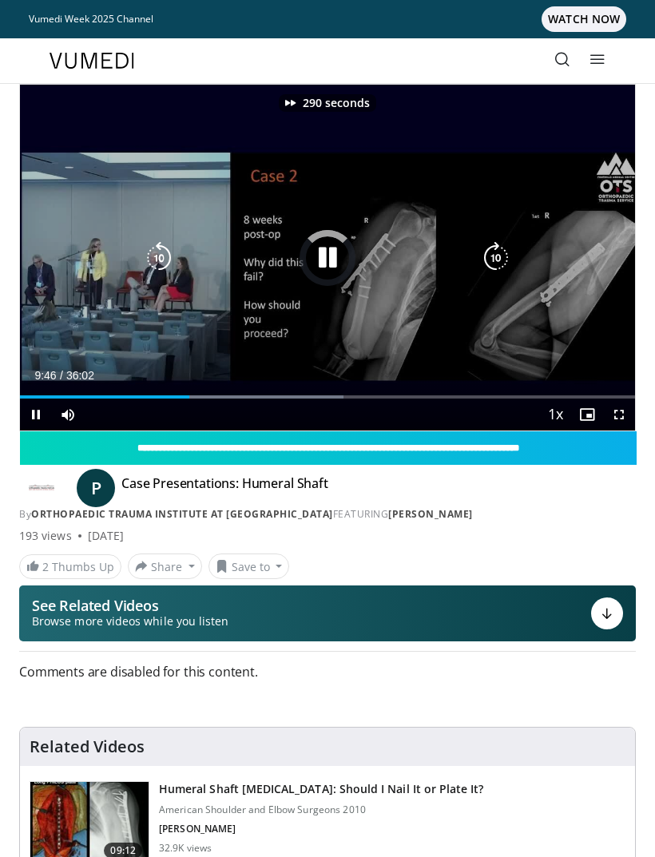
click at [508, 253] on icon "Video Player" at bounding box center [496, 258] width 32 height 32
click at [506, 254] on icon "Video Player" at bounding box center [496, 258] width 32 height 32
click at [508, 253] on icon "Video Player" at bounding box center [496, 258] width 32 height 32
click at [509, 255] on icon "Video Player" at bounding box center [496, 258] width 32 height 32
click at [511, 255] on icon "Video Player" at bounding box center [496, 258] width 32 height 32
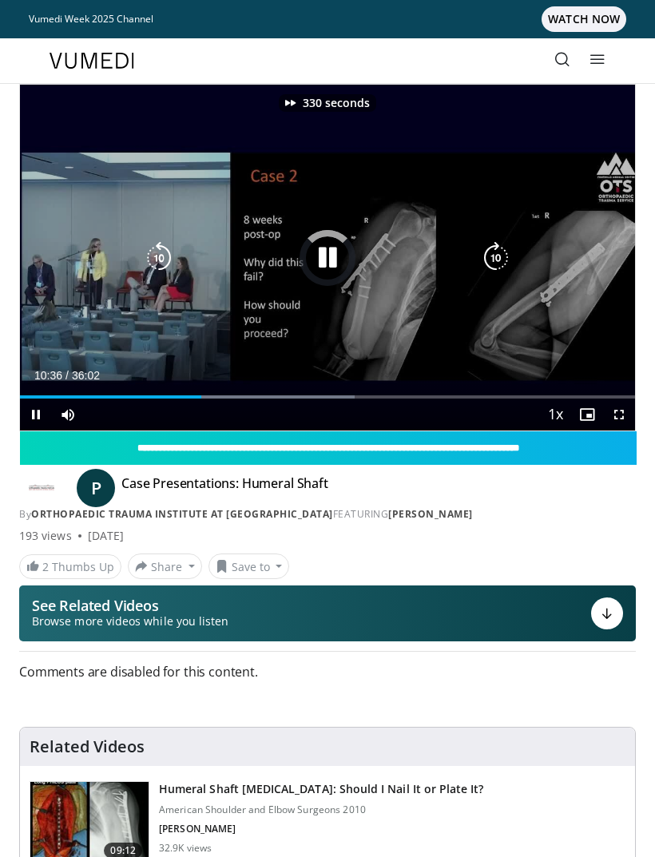
click at [510, 254] on icon "Video Player" at bounding box center [496, 258] width 32 height 32
click at [509, 254] on icon "Video Player" at bounding box center [496, 258] width 32 height 32
click at [510, 257] on icon "Video Player" at bounding box center [496, 258] width 32 height 32
click at [510, 260] on icon "Video Player" at bounding box center [496, 258] width 32 height 32
click at [511, 261] on icon "Video Player" at bounding box center [496, 258] width 32 height 32
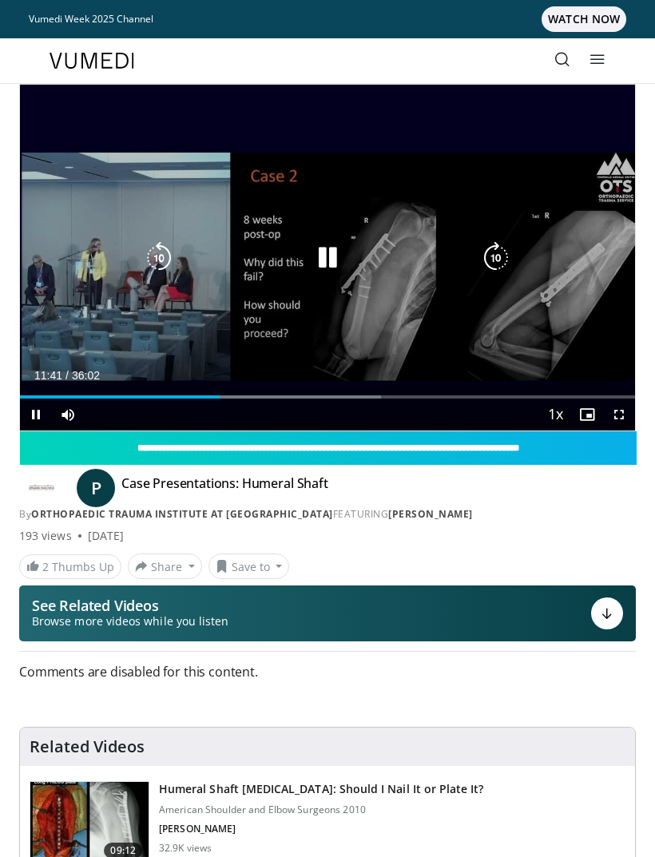
click at [509, 247] on icon "Video Player" at bounding box center [496, 258] width 32 height 32
click at [509, 252] on icon "Video Player" at bounding box center [496, 258] width 32 height 32
click at [510, 253] on icon "Video Player" at bounding box center [496, 258] width 32 height 32
click at [511, 252] on icon "Video Player" at bounding box center [496, 258] width 32 height 32
click at [510, 255] on icon "Video Player" at bounding box center [496, 258] width 32 height 32
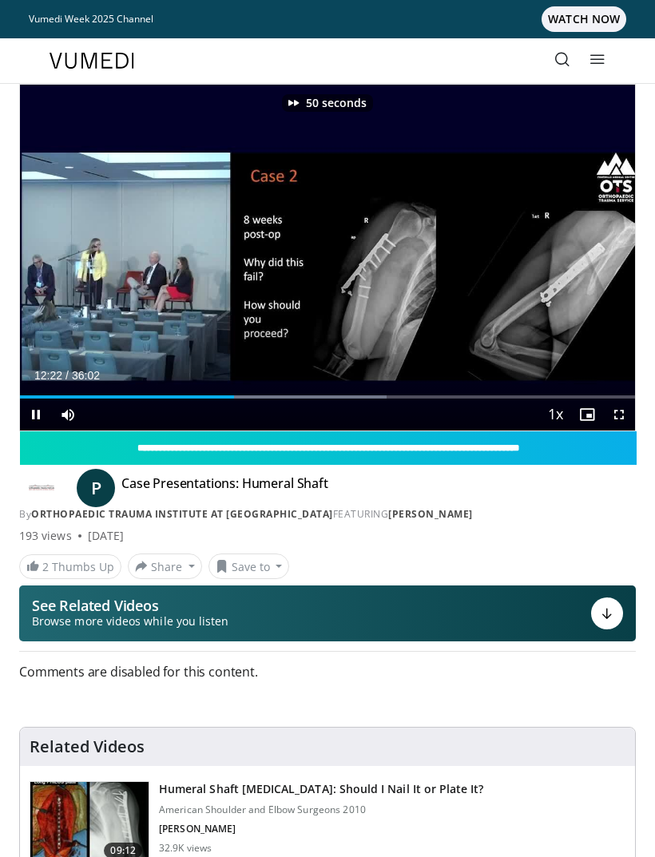
click at [512, 253] on div "50 seconds Tap to unmute" at bounding box center [327, 258] width 615 height 346
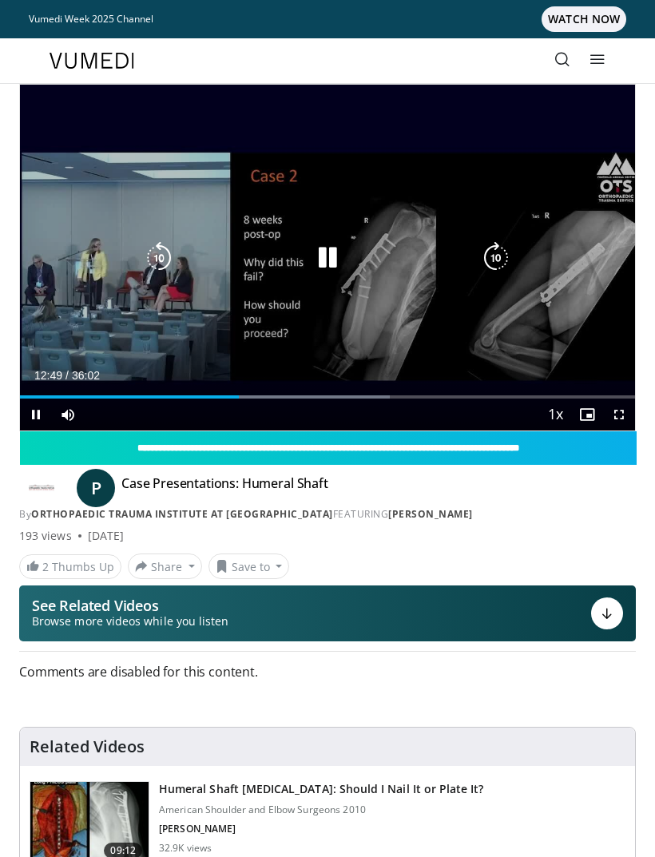
click at [498, 254] on icon "Video Player" at bounding box center [496, 258] width 32 height 32
click at [499, 253] on icon "Video Player" at bounding box center [496, 258] width 32 height 32
click at [499, 254] on icon "Video Player" at bounding box center [496, 258] width 32 height 32
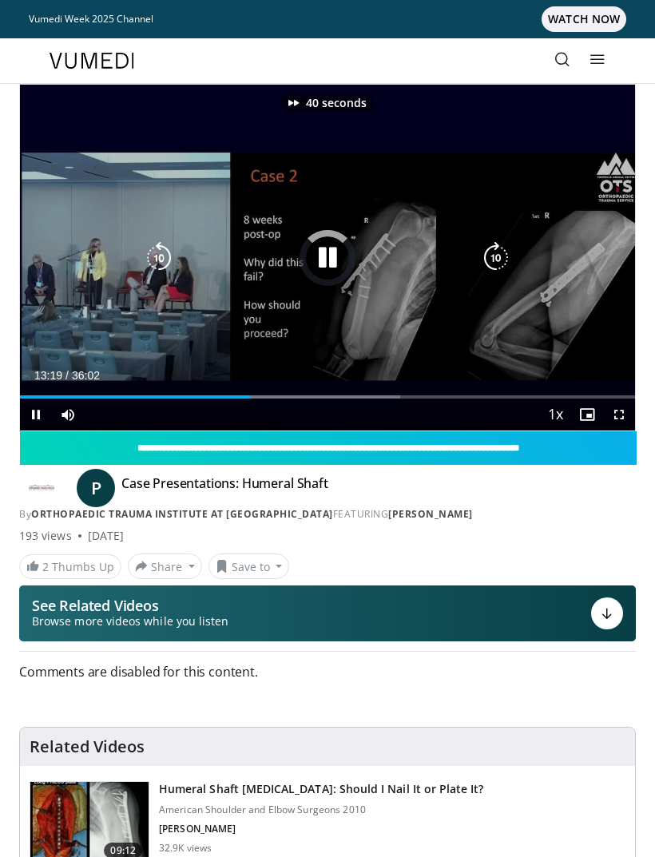
click at [499, 255] on icon "Video Player" at bounding box center [496, 258] width 32 height 32
click at [506, 251] on icon "Video Player" at bounding box center [496, 258] width 32 height 32
click at [505, 251] on icon "Video Player" at bounding box center [496, 258] width 32 height 32
click at [494, 253] on icon "Video Player" at bounding box center [496, 258] width 32 height 32
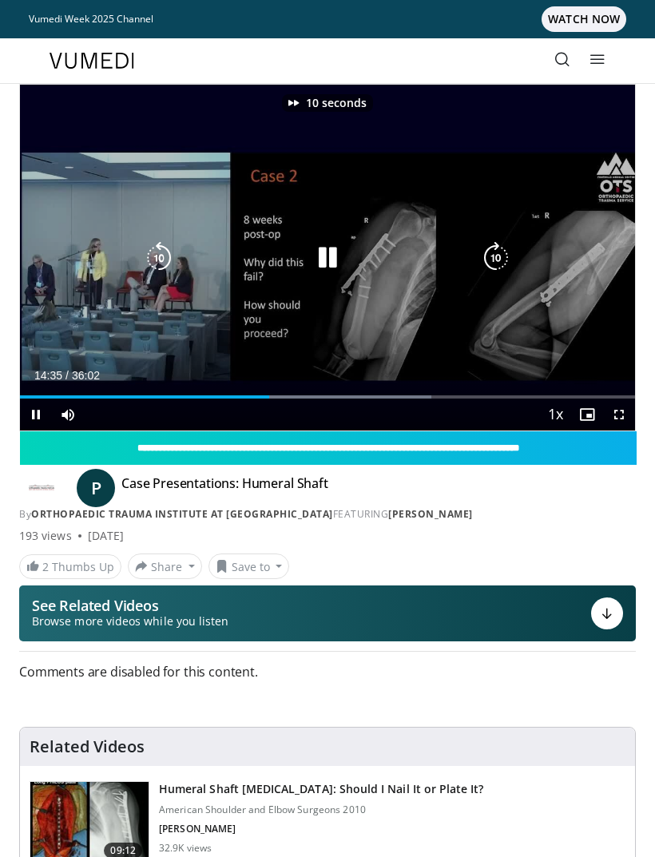
click at [497, 253] on icon "Video Player" at bounding box center [496, 258] width 32 height 32
click at [494, 255] on icon "Video Player" at bounding box center [496, 258] width 32 height 32
click at [493, 255] on icon "Video Player" at bounding box center [496, 258] width 32 height 32
click at [496, 257] on icon "Video Player" at bounding box center [496, 258] width 32 height 32
click at [493, 258] on icon "Video Player" at bounding box center [496, 258] width 32 height 32
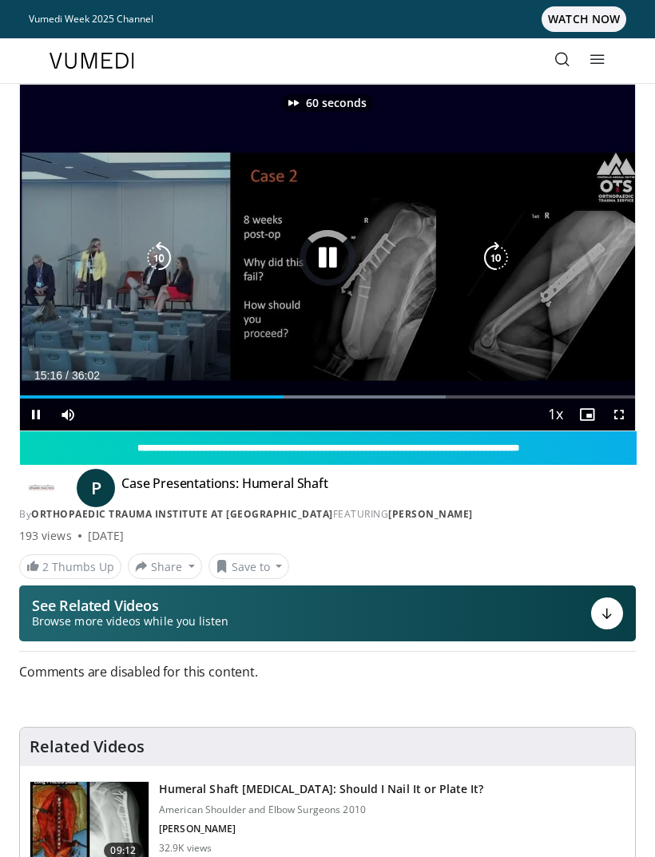
click at [493, 258] on icon "Video Player" at bounding box center [496, 258] width 32 height 32
click at [493, 257] on icon "Video Player" at bounding box center [496, 258] width 32 height 32
click at [490, 256] on icon "Video Player" at bounding box center [496, 258] width 32 height 32
click at [489, 256] on icon "Video Player" at bounding box center [496, 258] width 32 height 32
click at [491, 254] on icon "Video Player" at bounding box center [496, 258] width 32 height 32
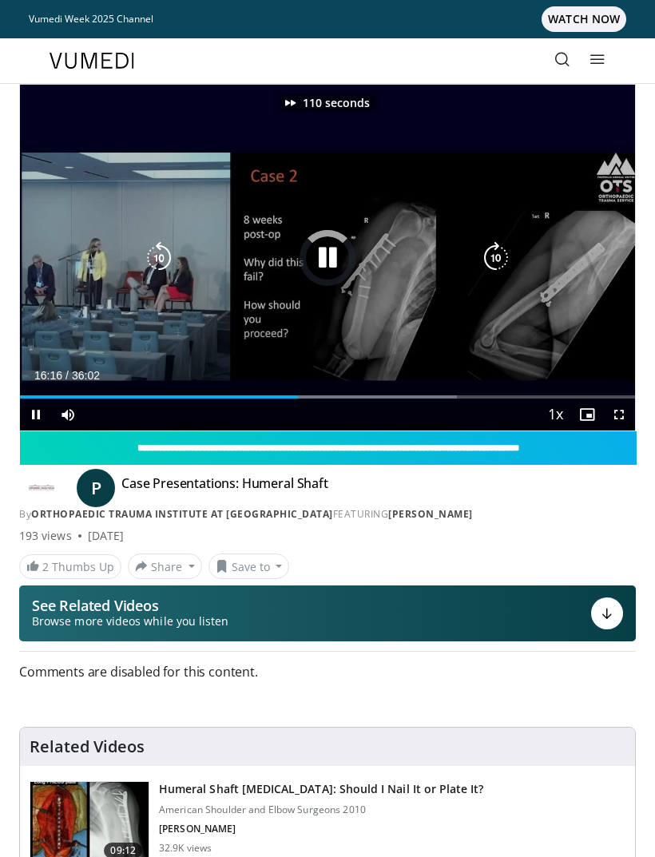
click at [489, 256] on icon "Video Player" at bounding box center [496, 258] width 32 height 32
click at [489, 257] on icon "Video Player" at bounding box center [496, 258] width 32 height 32
click at [489, 256] on icon "Video Player" at bounding box center [496, 258] width 32 height 32
click at [491, 258] on icon "Video Player" at bounding box center [496, 258] width 32 height 32
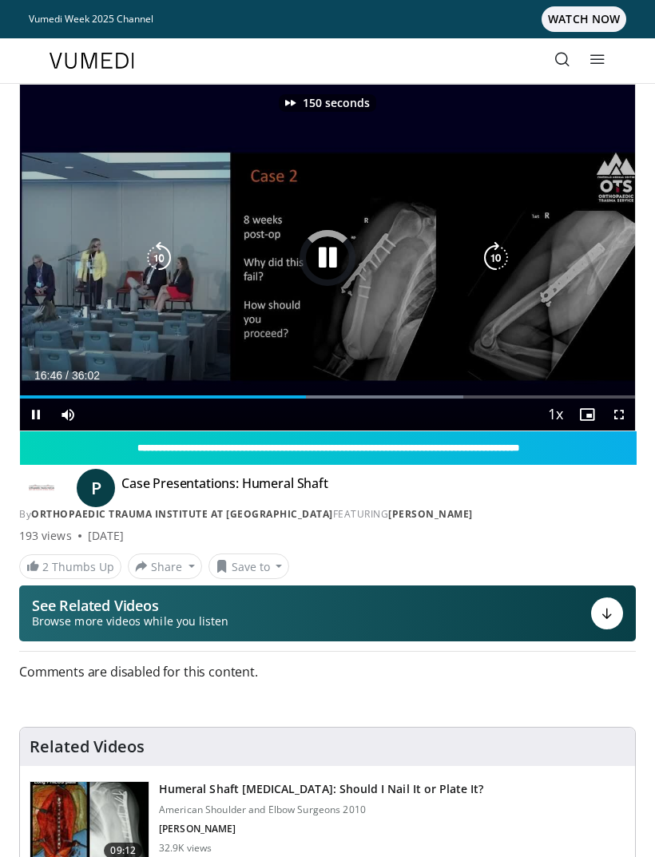
click at [489, 259] on icon "Video Player" at bounding box center [496, 258] width 32 height 32
click at [491, 258] on icon "Video Player" at bounding box center [496, 258] width 32 height 32
click at [492, 257] on icon "Video Player" at bounding box center [496, 258] width 32 height 32
click at [491, 258] on icon "Video Player" at bounding box center [496, 258] width 32 height 32
click at [492, 257] on icon "Video Player" at bounding box center [496, 258] width 32 height 32
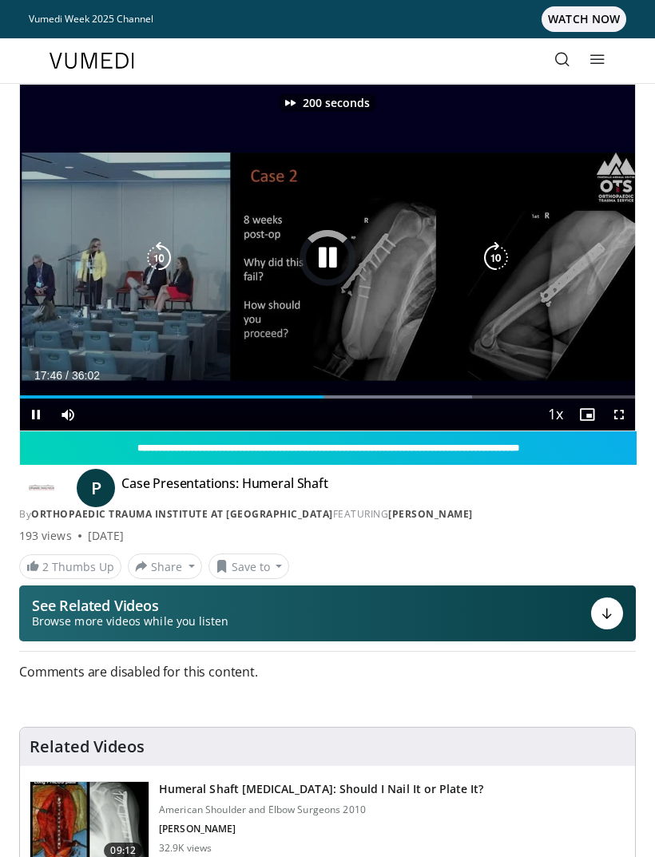
click at [491, 259] on icon "Video Player" at bounding box center [496, 258] width 32 height 32
click at [490, 259] on icon "Video Player" at bounding box center [496, 258] width 32 height 32
click at [493, 263] on icon "Video Player" at bounding box center [496, 258] width 32 height 32
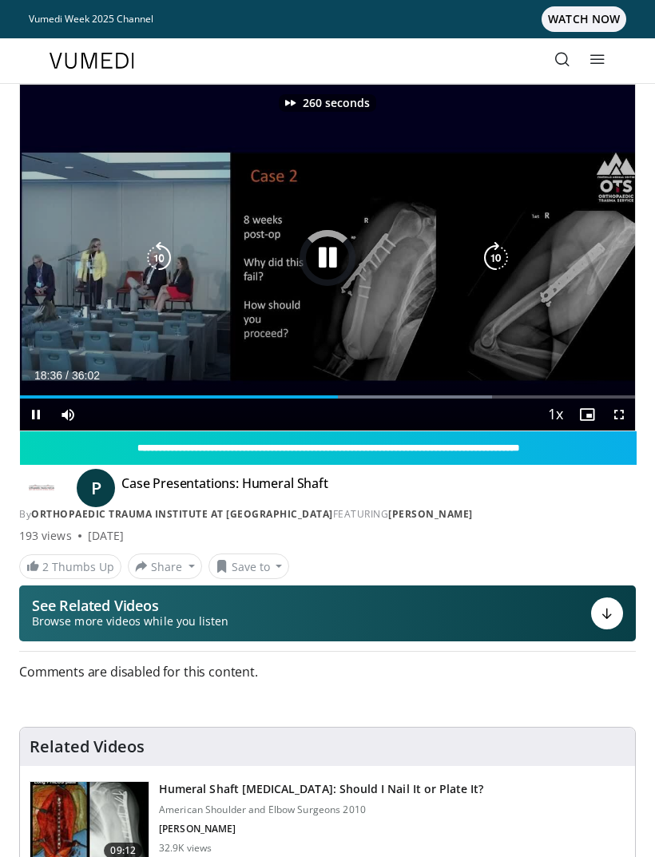
click at [493, 260] on icon "Video Player" at bounding box center [496, 258] width 32 height 32
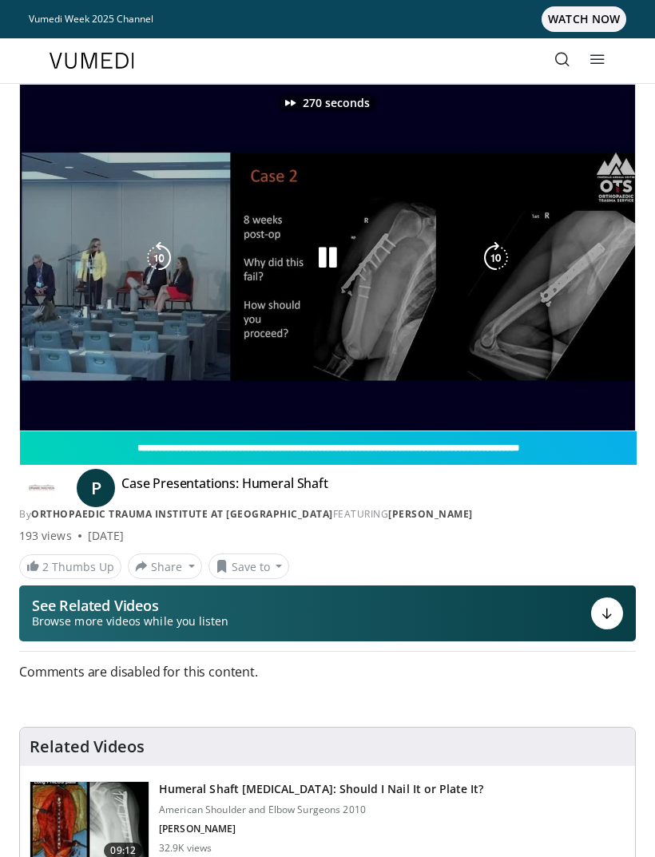
click at [81, 814] on img at bounding box center [89, 823] width 118 height 83
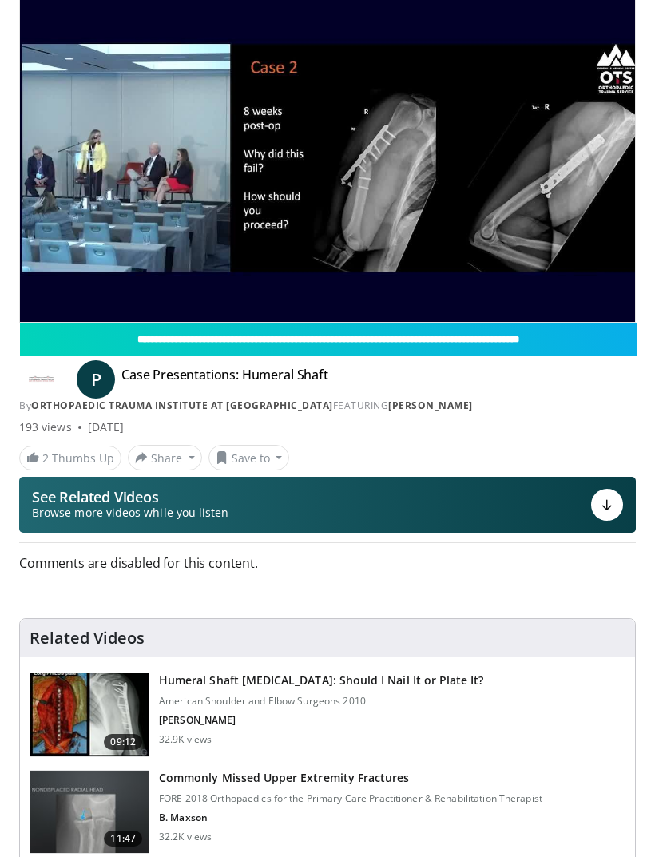
scroll to position [109, 0]
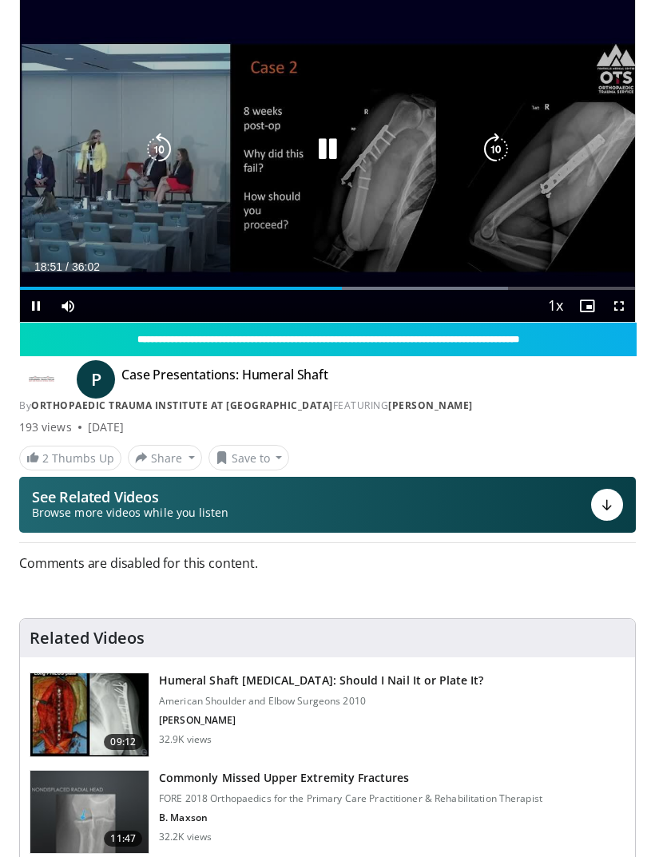
click at [499, 159] on icon "Video Player" at bounding box center [496, 149] width 32 height 32
click at [499, 152] on icon "Video Player" at bounding box center [496, 149] width 32 height 32
click at [510, 145] on icon "Video Player" at bounding box center [496, 149] width 32 height 32
click at [500, 147] on icon "Video Player" at bounding box center [496, 149] width 32 height 32
click at [499, 147] on icon "Video Player" at bounding box center [496, 149] width 32 height 32
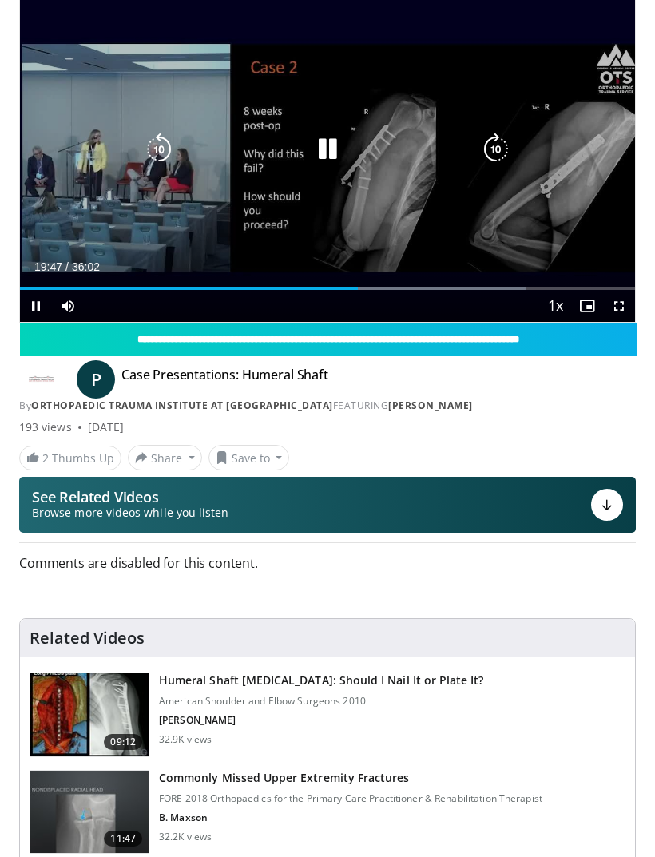
click at [155, 149] on icon "Video Player" at bounding box center [159, 149] width 32 height 32
click at [161, 172] on div "10 seconds Tap to unmute" at bounding box center [327, 149] width 615 height 346
click at [156, 161] on icon "Video Player" at bounding box center [159, 149] width 32 height 32
click at [168, 148] on icon "Video Player" at bounding box center [159, 149] width 32 height 32
click at [169, 143] on icon "Video Player" at bounding box center [159, 149] width 32 height 32
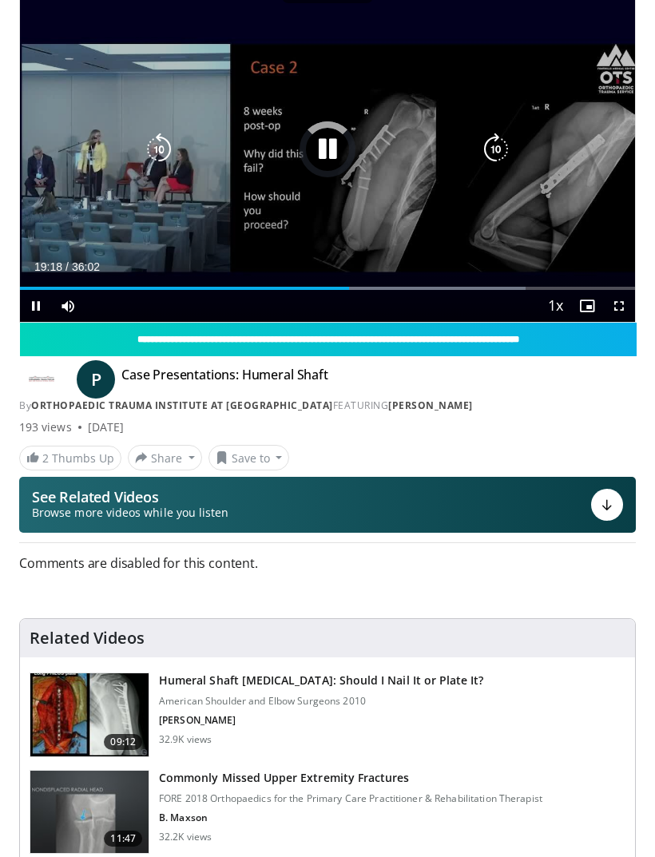
click at [160, 154] on icon "Video Player" at bounding box center [159, 149] width 32 height 32
click at [489, 152] on icon "Video Player" at bounding box center [496, 149] width 32 height 32
click at [497, 151] on icon "Video Player" at bounding box center [496, 149] width 32 height 32
click at [503, 149] on icon "Video Player" at bounding box center [496, 149] width 32 height 32
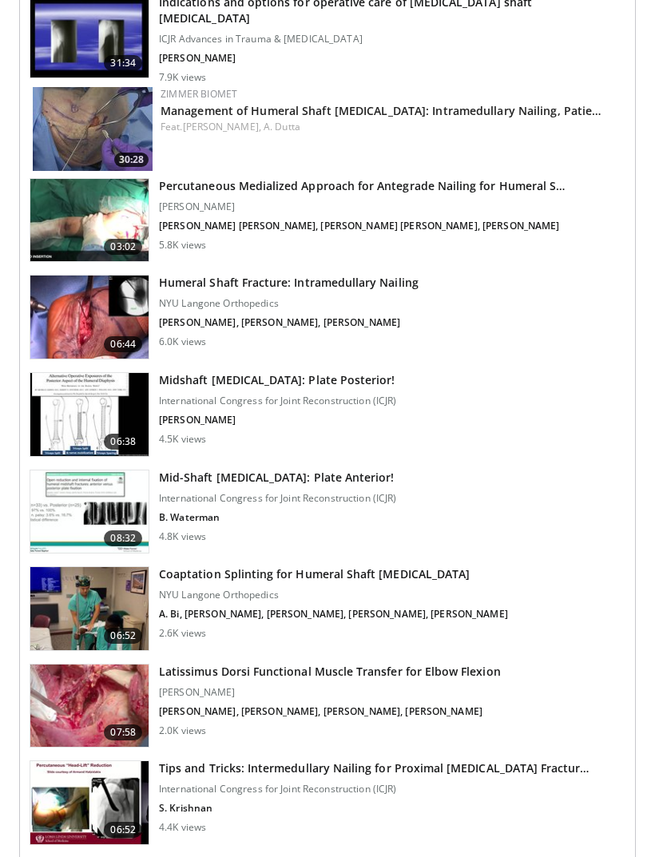
scroll to position [1741, 0]
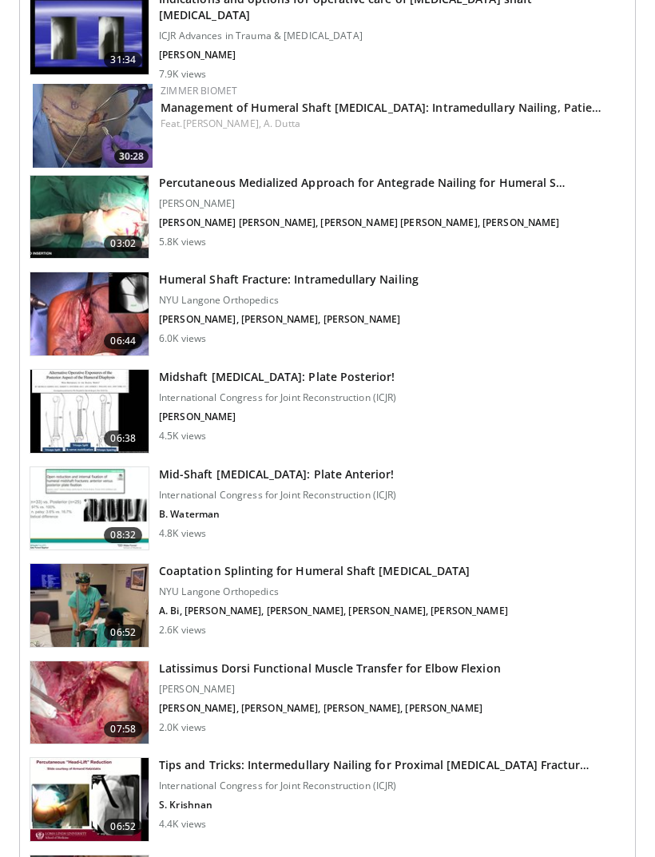
click at [86, 500] on img at bounding box center [89, 509] width 118 height 83
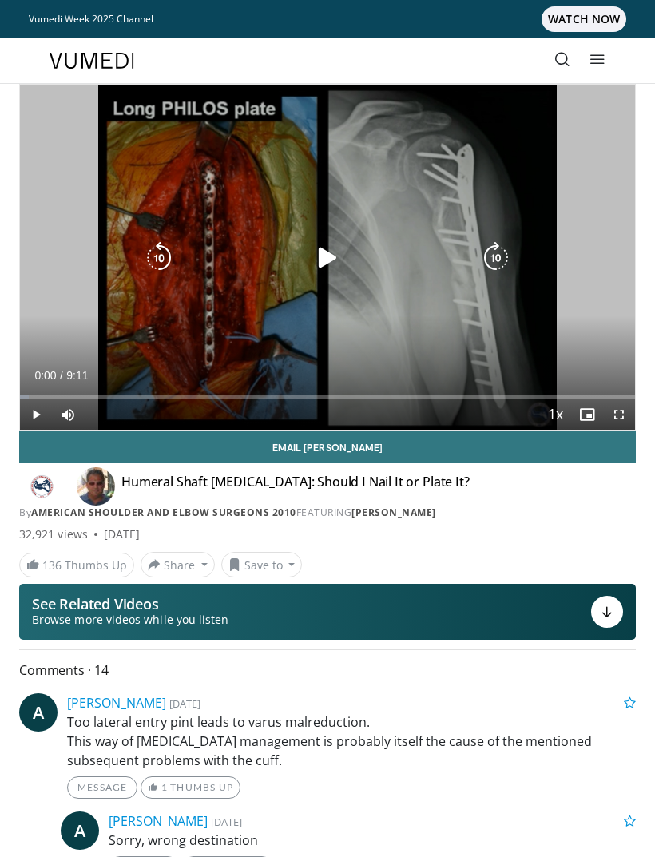
click at [316, 256] on icon "Video Player" at bounding box center [327, 258] width 32 height 32
click at [499, 251] on icon "Video Player" at bounding box center [496, 258] width 32 height 32
click at [496, 251] on icon "Video Player" at bounding box center [496, 258] width 32 height 32
click at [500, 246] on icon "Video Player" at bounding box center [496, 258] width 32 height 32
click at [500, 270] on icon "Video Player" at bounding box center [496, 258] width 32 height 32
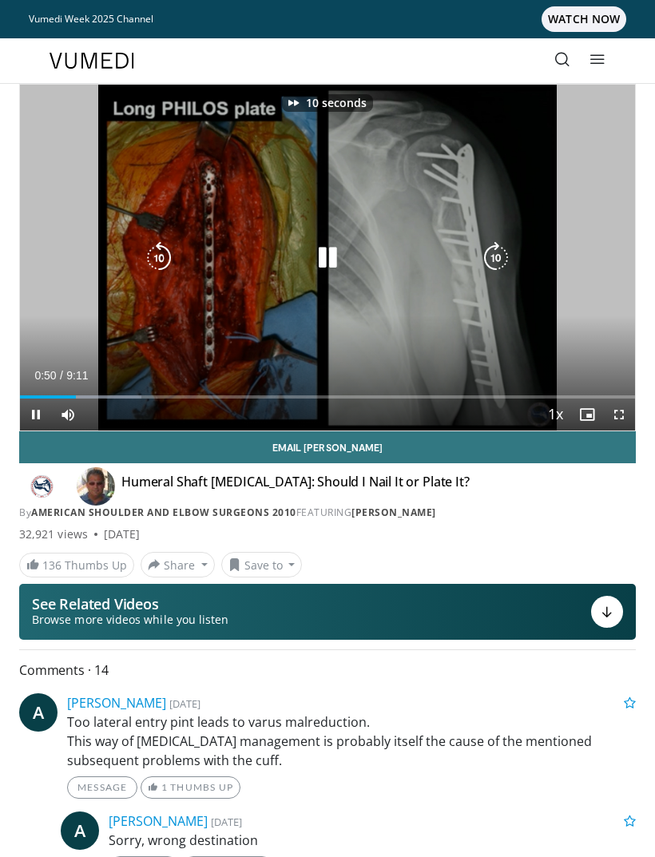
click at [501, 251] on icon "Video Player" at bounding box center [496, 258] width 32 height 32
click at [503, 243] on icon "Video Player" at bounding box center [496, 258] width 32 height 32
click at [493, 259] on icon "Video Player" at bounding box center [496, 258] width 32 height 32
click at [505, 251] on icon "Video Player" at bounding box center [496, 258] width 32 height 32
click at [510, 247] on icon "Video Player" at bounding box center [496, 258] width 32 height 32
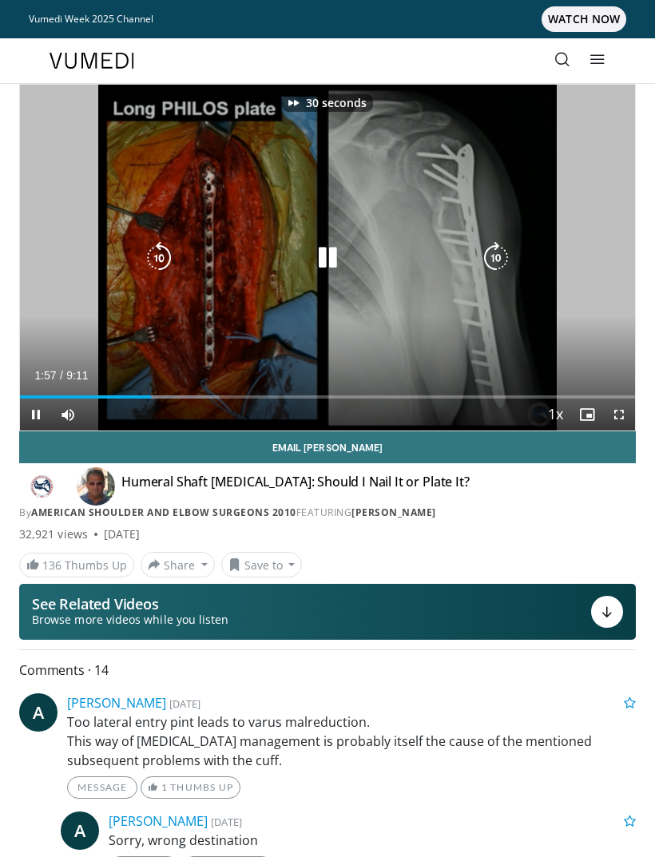
click at [501, 251] on icon "Video Player" at bounding box center [496, 258] width 32 height 32
click at [148, 248] on icon "Video Player" at bounding box center [159, 258] width 32 height 32
click at [160, 257] on icon "Video Player" at bounding box center [159, 258] width 32 height 32
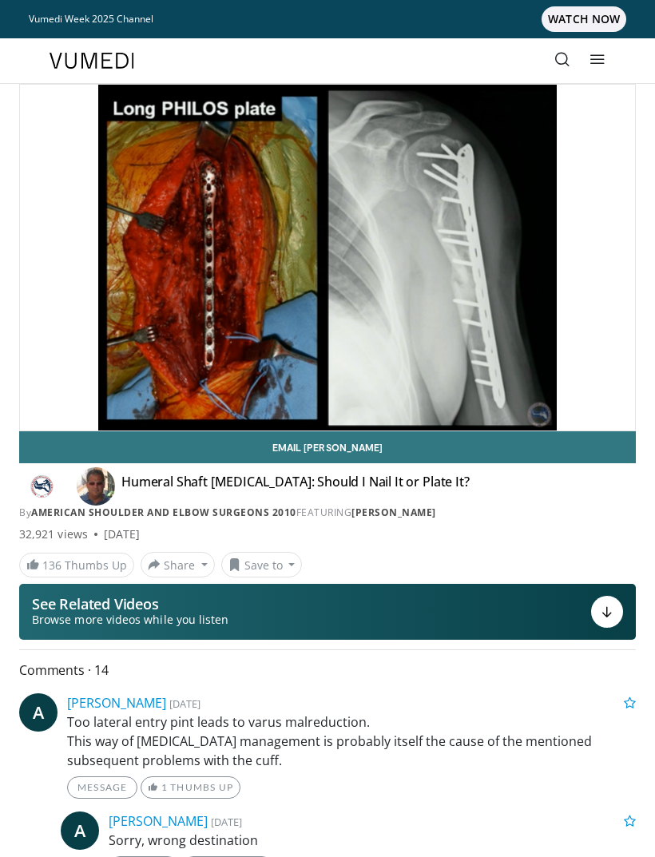
click at [491, 264] on icon "Video Player" at bounding box center [496, 258] width 32 height 32
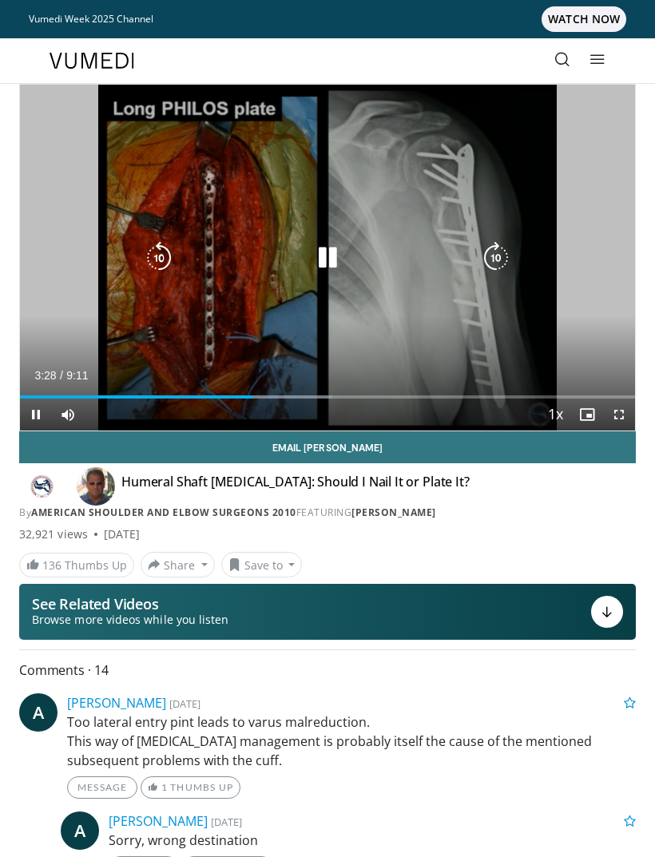
click at [156, 253] on icon "Video Player" at bounding box center [159, 258] width 32 height 32
click at [493, 256] on icon "Video Player" at bounding box center [496, 258] width 32 height 32
click at [501, 251] on icon "Video Player" at bounding box center [496, 258] width 32 height 32
click at [506, 255] on icon "Video Player" at bounding box center [496, 258] width 32 height 32
click at [153, 259] on icon "Video Player" at bounding box center [159, 258] width 32 height 32
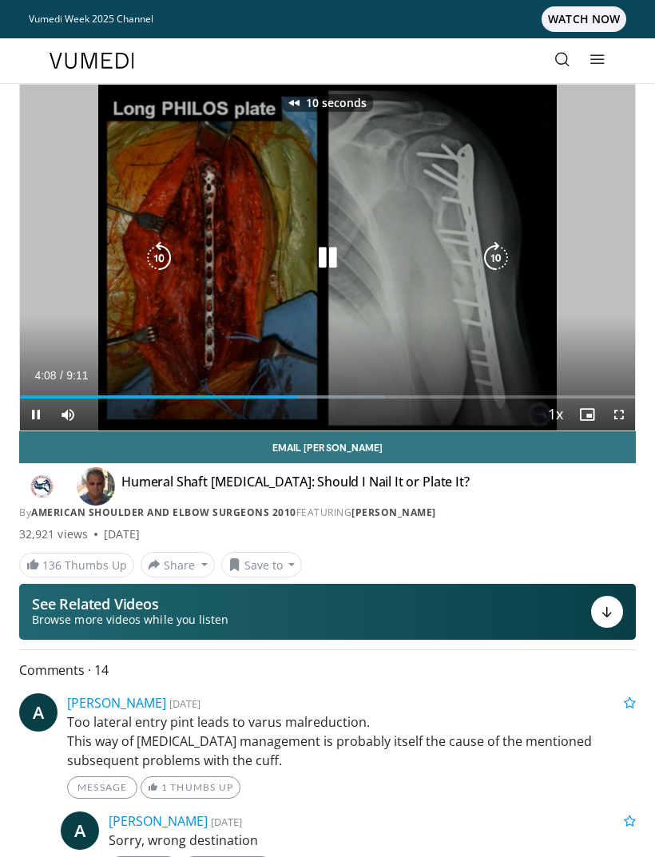
click at [172, 249] on icon "Video Player" at bounding box center [159, 258] width 32 height 32
click at [173, 252] on icon "Video Player" at bounding box center [159, 258] width 32 height 32
click at [509, 242] on icon "Video Player" at bounding box center [496, 258] width 32 height 32
click at [506, 244] on icon "Video Player" at bounding box center [496, 258] width 32 height 32
click at [497, 249] on icon "Video Player" at bounding box center [496, 258] width 32 height 32
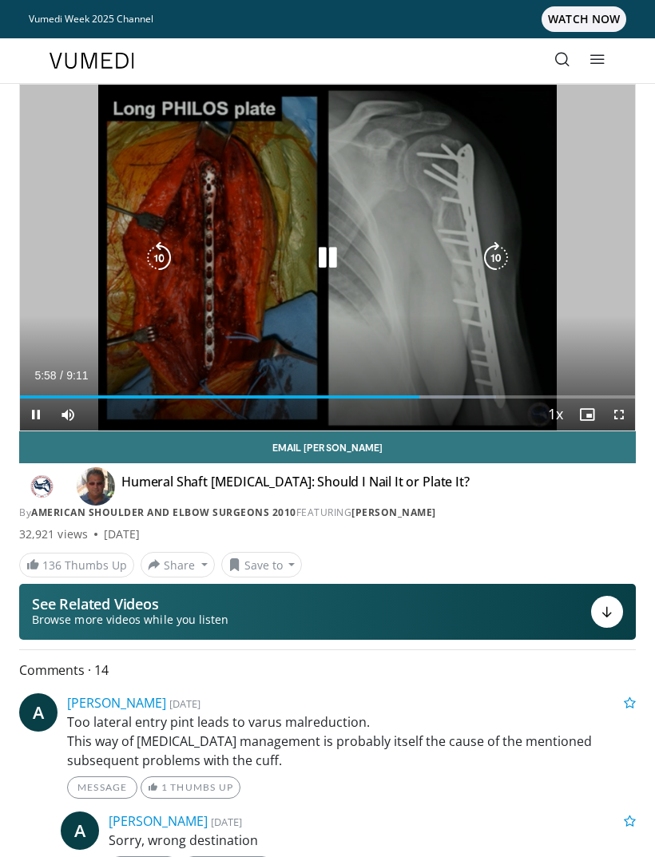
click at [499, 244] on icon "Video Player" at bounding box center [496, 258] width 32 height 32
click at [506, 244] on icon "Video Player" at bounding box center [496, 258] width 32 height 32
click at [505, 244] on icon "Video Player" at bounding box center [496, 258] width 32 height 32
click at [498, 246] on icon "Video Player" at bounding box center [496, 258] width 32 height 32
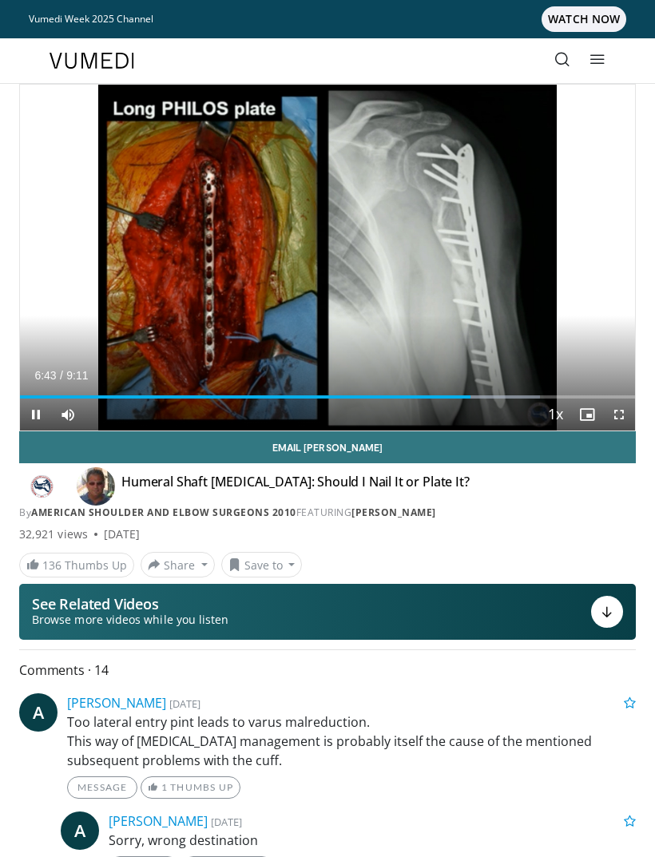
click at [588, 214] on div "40 seconds Tap to unmute" at bounding box center [327, 258] width 615 height 346
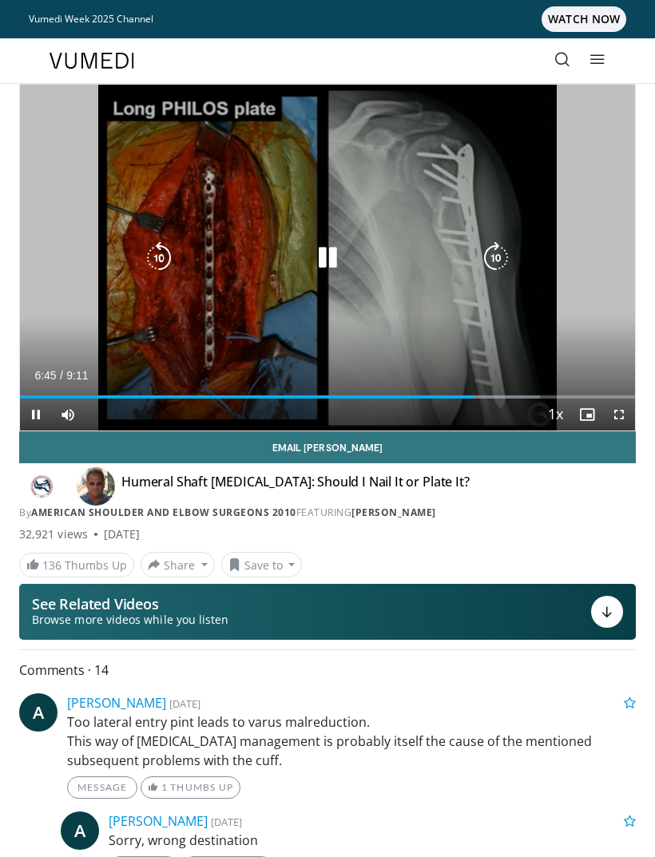
click at [576, 213] on div "40 seconds Tap to unmute" at bounding box center [327, 258] width 615 height 346
click at [583, 213] on div "40 seconds Tap to unmute" at bounding box center [327, 258] width 615 height 346
click at [496, 251] on icon "Video Player" at bounding box center [496, 258] width 32 height 32
click at [516, 239] on div "10 seconds Tap to unmute" at bounding box center [327, 258] width 615 height 346
click at [501, 247] on icon "Video Player" at bounding box center [496, 258] width 32 height 32
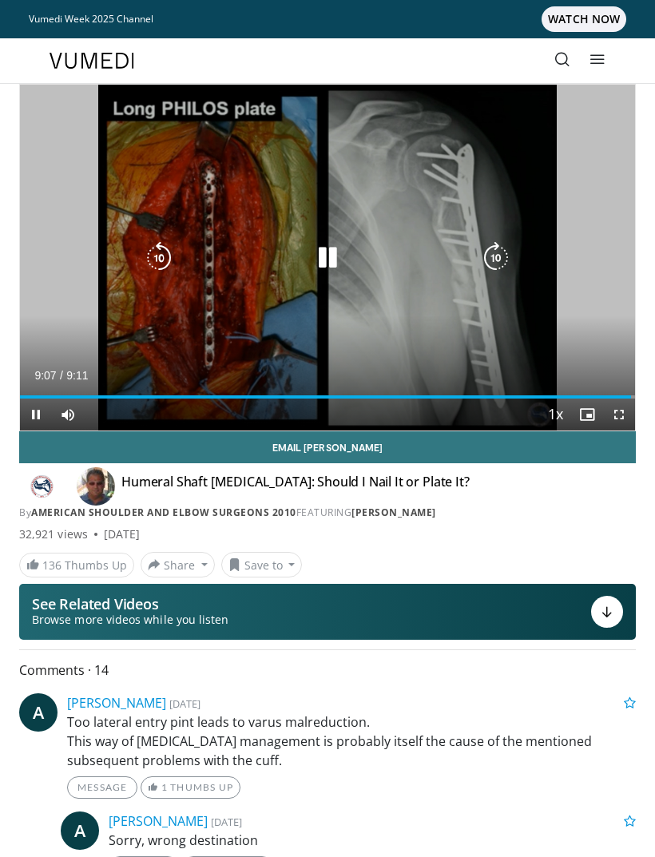
click at [163, 253] on icon "Video Player" at bounding box center [159, 258] width 32 height 32
click at [53, 249] on div "10 seconds Tap to unmute" at bounding box center [327, 258] width 615 height 346
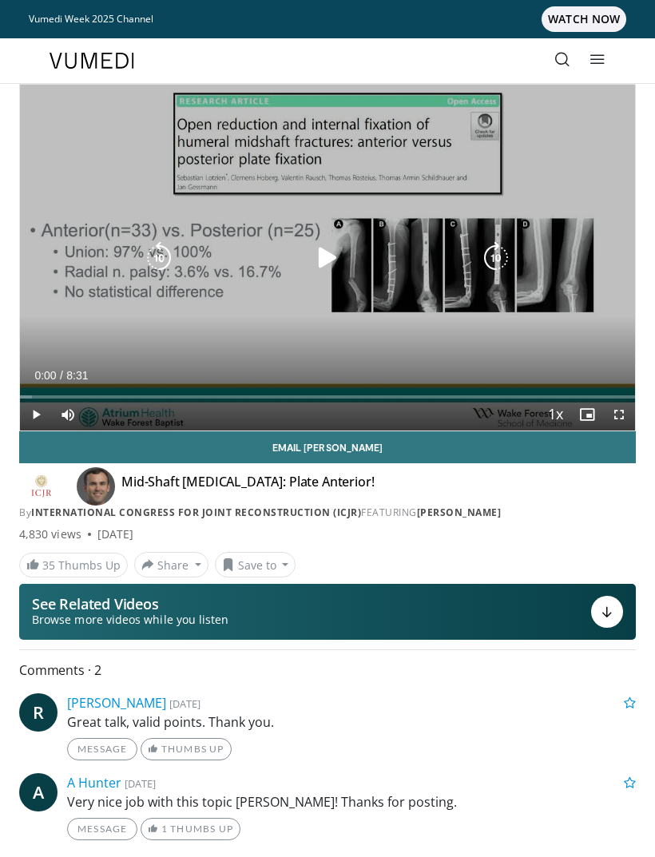
click at [324, 266] on icon "Video Player" at bounding box center [327, 258] width 32 height 32
click at [490, 263] on icon "Video Player" at bounding box center [496, 258] width 32 height 32
click at [472, 263] on div "Video Player" at bounding box center [327, 258] width 369 height 32
click at [495, 253] on icon "Video Player" at bounding box center [496, 258] width 32 height 32
click at [493, 257] on icon "Video Player" at bounding box center [496, 258] width 32 height 32
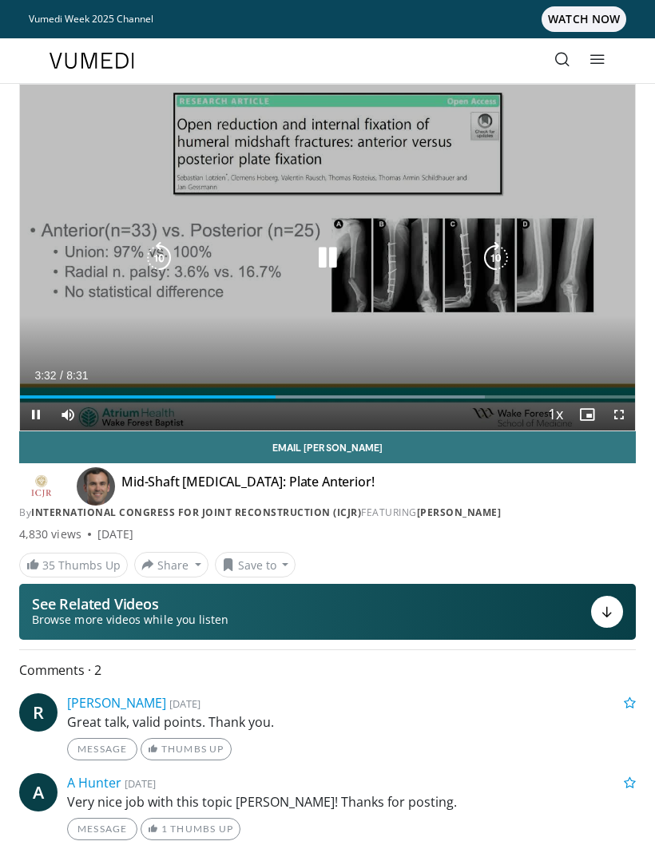
click at [159, 255] on icon "Video Player" at bounding box center [159, 258] width 32 height 32
click at [134, 245] on div "10 seconds Tap to unmute" at bounding box center [327, 258] width 615 height 346
click at [165, 259] on icon "Video Player" at bounding box center [159, 258] width 32 height 32
click at [97, 164] on div "10 seconds Tap to unmute" at bounding box center [327, 258] width 615 height 346
click at [164, 257] on icon "Video Player" at bounding box center [159, 258] width 32 height 32
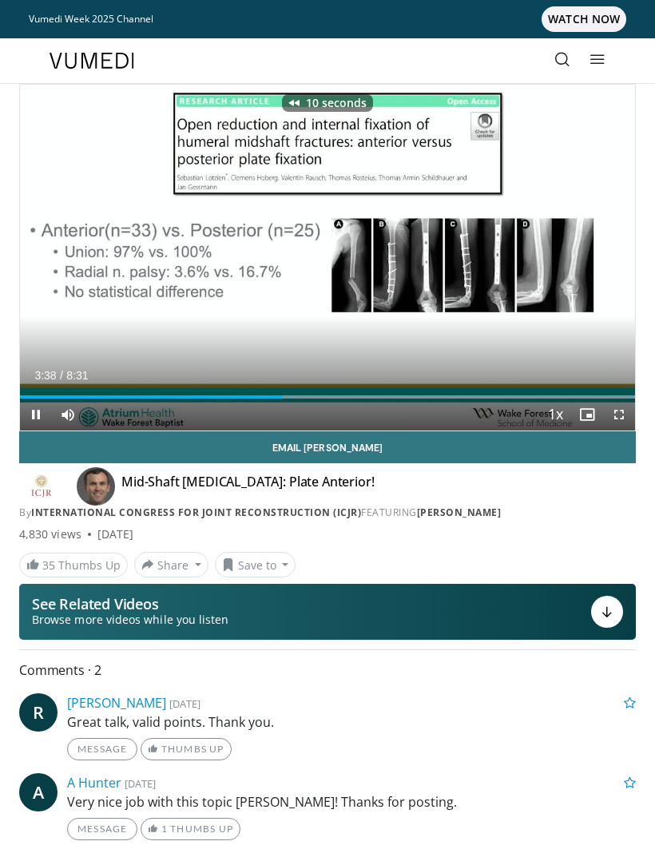
click at [88, 220] on div "10 seconds Tap to unmute" at bounding box center [327, 258] width 615 height 346
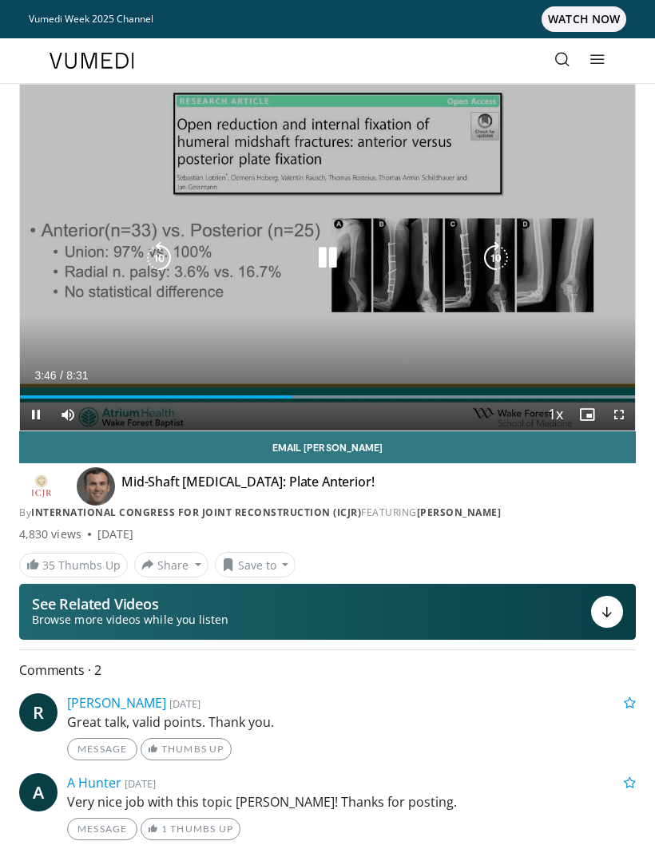
click at [160, 254] on icon "Video Player" at bounding box center [159, 258] width 32 height 32
click at [164, 264] on icon "Video Player" at bounding box center [159, 258] width 32 height 32
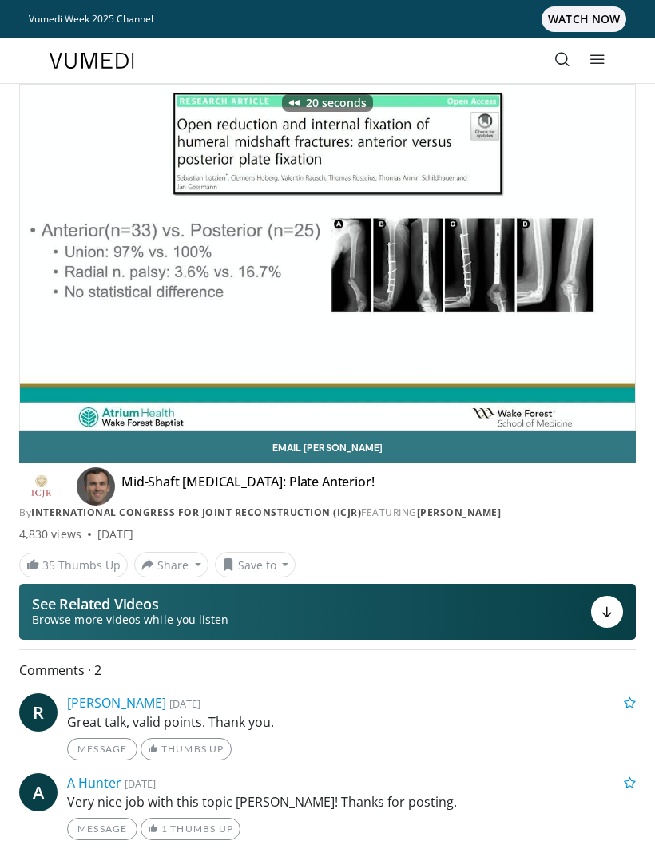
click at [92, 201] on div "20 seconds Tap to unmute" at bounding box center [327, 258] width 615 height 346
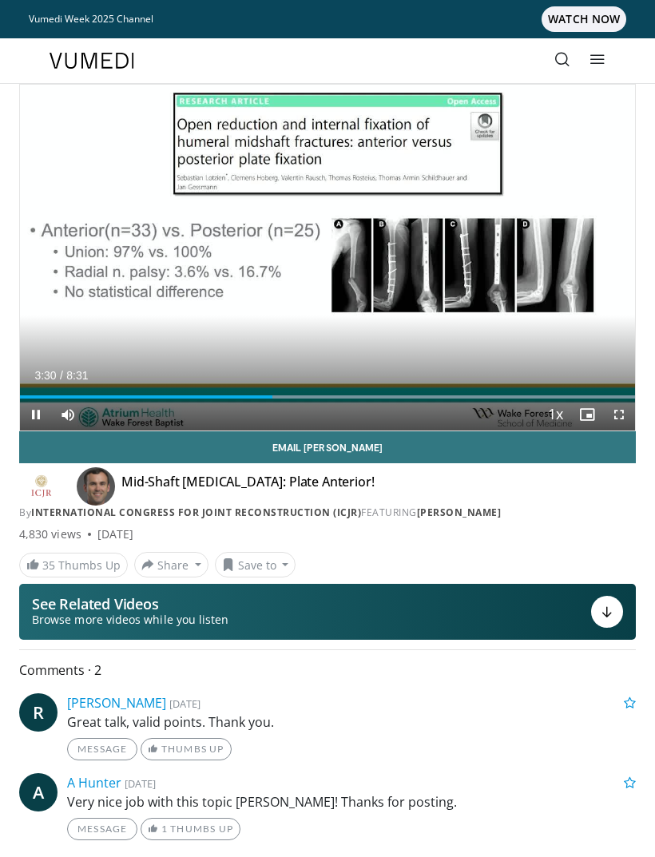
click at [89, 198] on div "20 seconds Tap to unmute" at bounding box center [327, 258] width 615 height 346
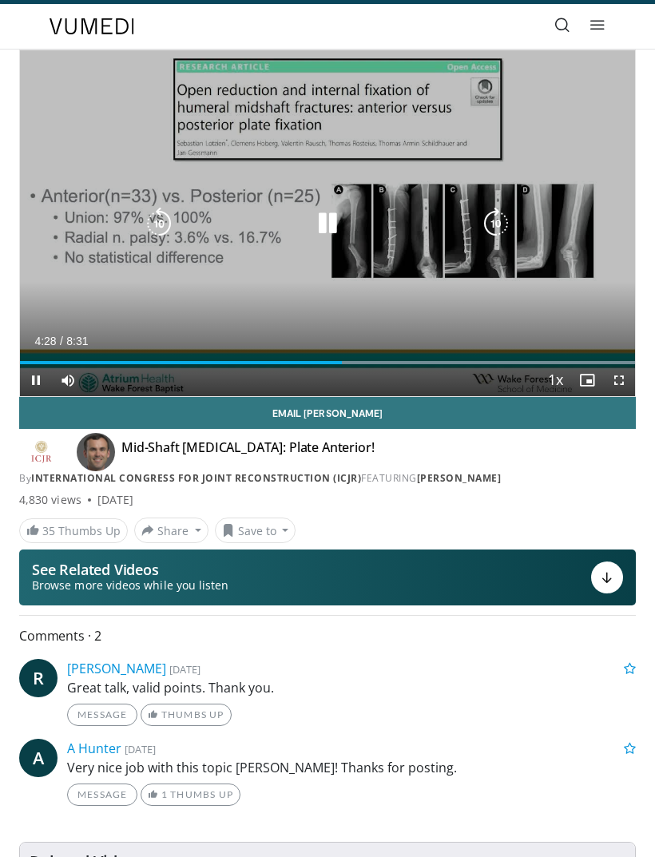
scroll to position [34, 0]
click at [163, 221] on icon "Video Player" at bounding box center [159, 224] width 32 height 32
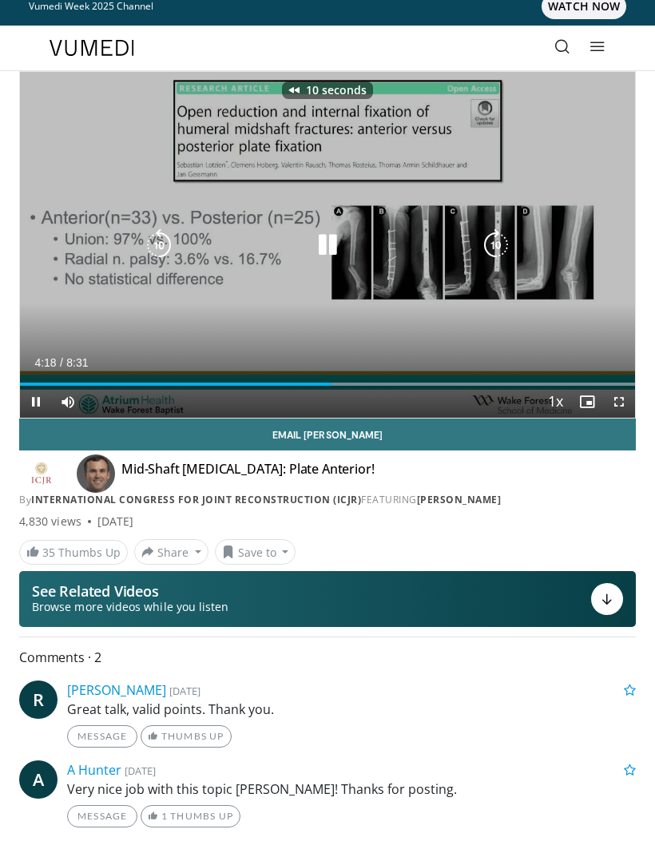
scroll to position [0, 0]
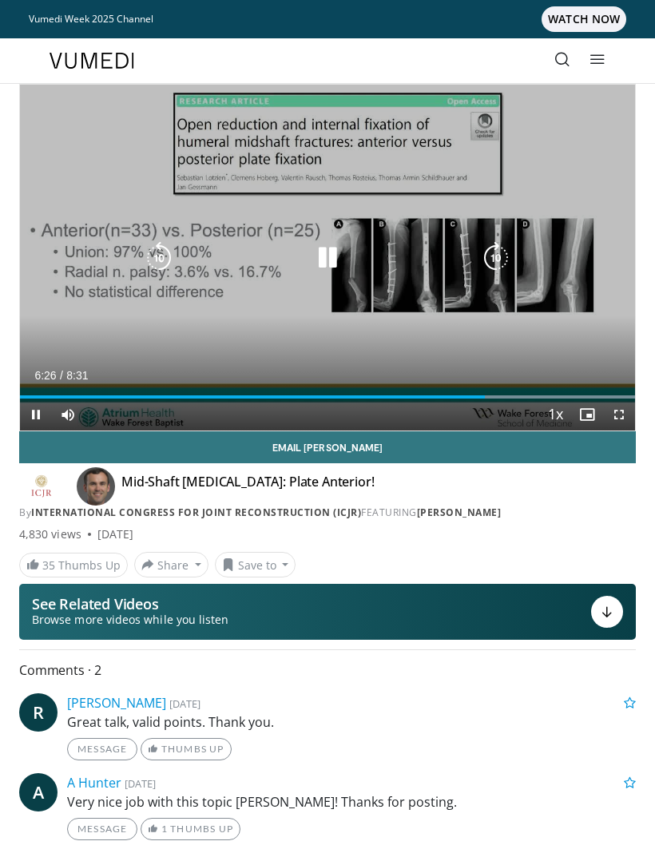
click at [163, 251] on icon "Video Player" at bounding box center [159, 258] width 32 height 32
click at [147, 251] on icon "Video Player" at bounding box center [159, 258] width 32 height 32
click at [164, 259] on icon "Video Player" at bounding box center [159, 258] width 32 height 32
click at [160, 257] on icon "Video Player" at bounding box center [159, 258] width 32 height 32
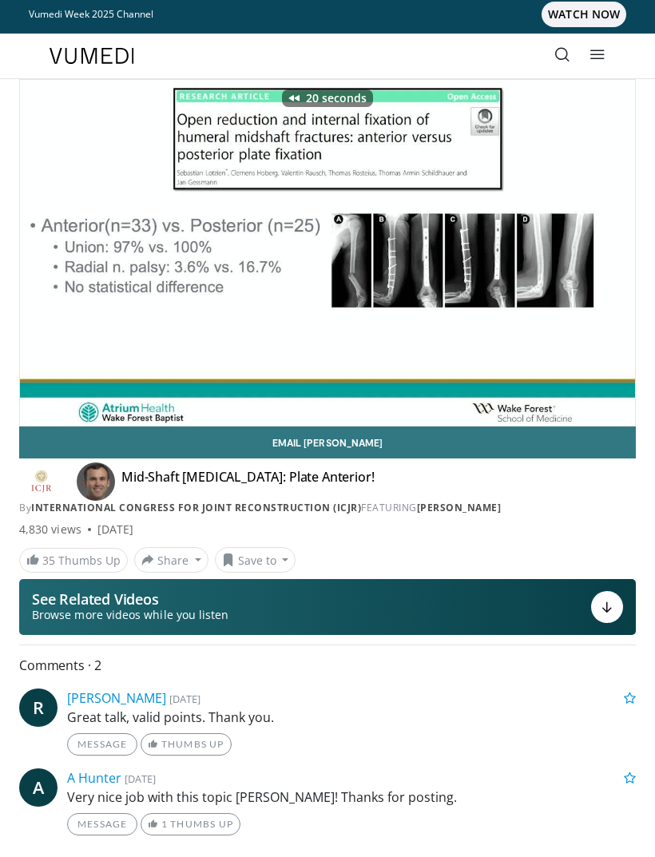
scroll to position [6, 0]
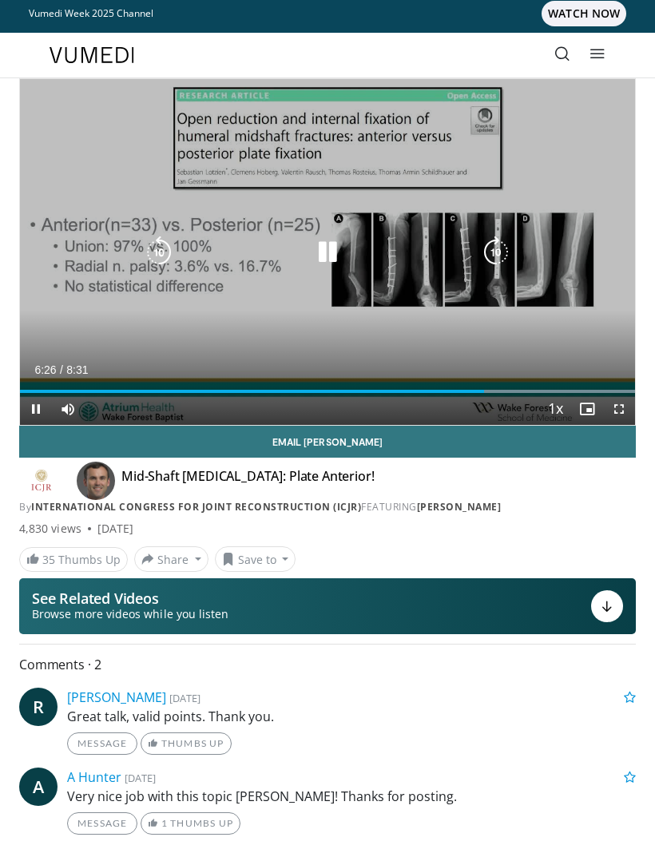
click at [162, 255] on icon "Video Player" at bounding box center [159, 252] width 32 height 32
click at [326, 255] on icon "Video Player" at bounding box center [327, 252] width 32 height 32
click at [328, 246] on icon "Video Player" at bounding box center [327, 252] width 32 height 32
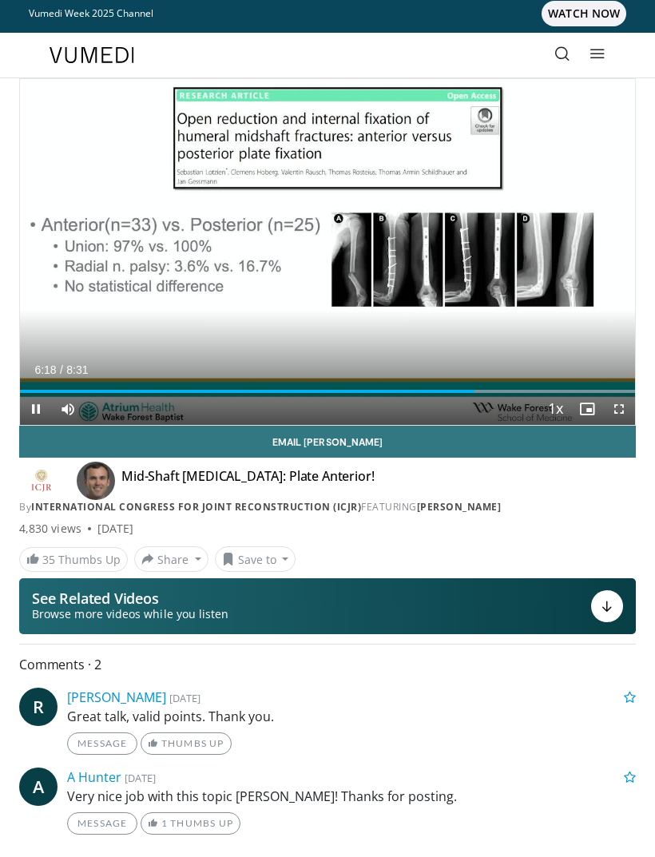
click at [380, 216] on div "10 seconds Tap to unmute" at bounding box center [327, 252] width 615 height 346
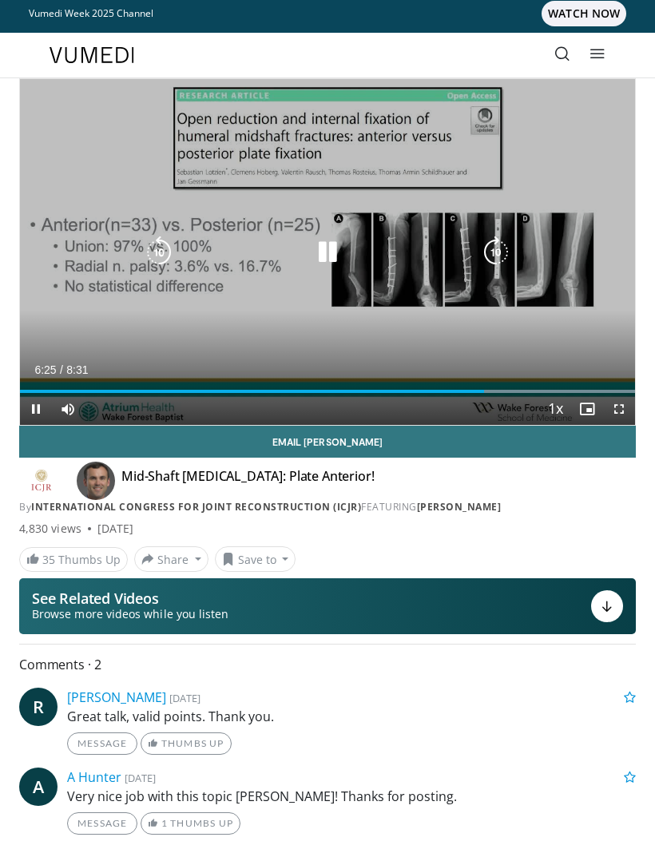
click at [172, 251] on icon "Video Player" at bounding box center [159, 252] width 32 height 32
click at [169, 249] on icon "Video Player" at bounding box center [159, 252] width 32 height 32
click at [495, 259] on icon "Video Player" at bounding box center [496, 252] width 32 height 32
click at [497, 248] on icon "Video Player" at bounding box center [496, 252] width 32 height 32
click at [495, 247] on icon "Video Player" at bounding box center [496, 252] width 32 height 32
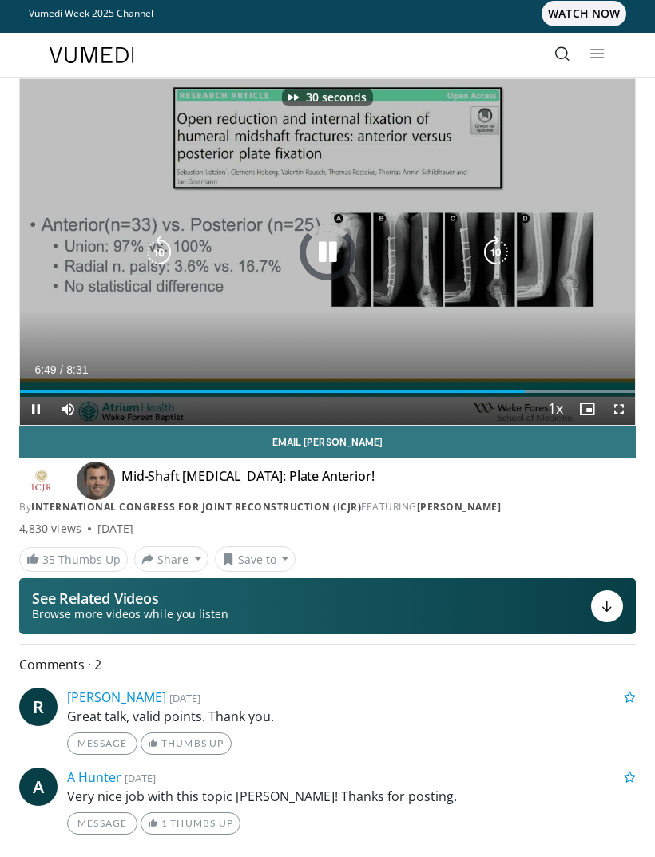
click at [497, 244] on icon "Video Player" at bounding box center [496, 252] width 32 height 32
click at [498, 249] on icon "Video Player" at bounding box center [496, 252] width 32 height 32
click at [498, 240] on icon "Video Player" at bounding box center [496, 252] width 32 height 32
click at [162, 246] on icon "Video Player" at bounding box center [159, 252] width 32 height 32
click at [160, 259] on icon "Video Player" at bounding box center [159, 252] width 32 height 32
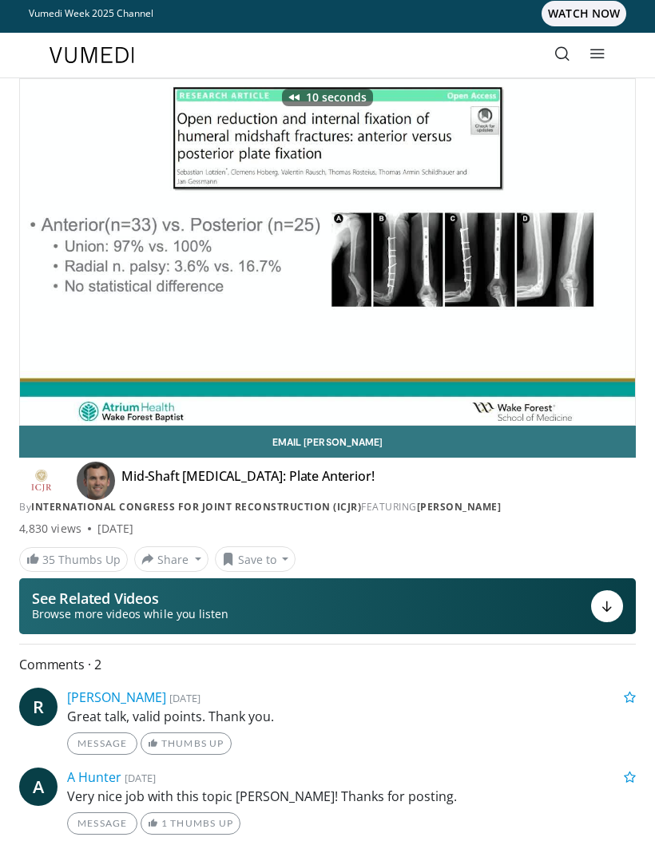
click at [463, 154] on div "10 seconds Tap to unmute" at bounding box center [327, 252] width 615 height 346
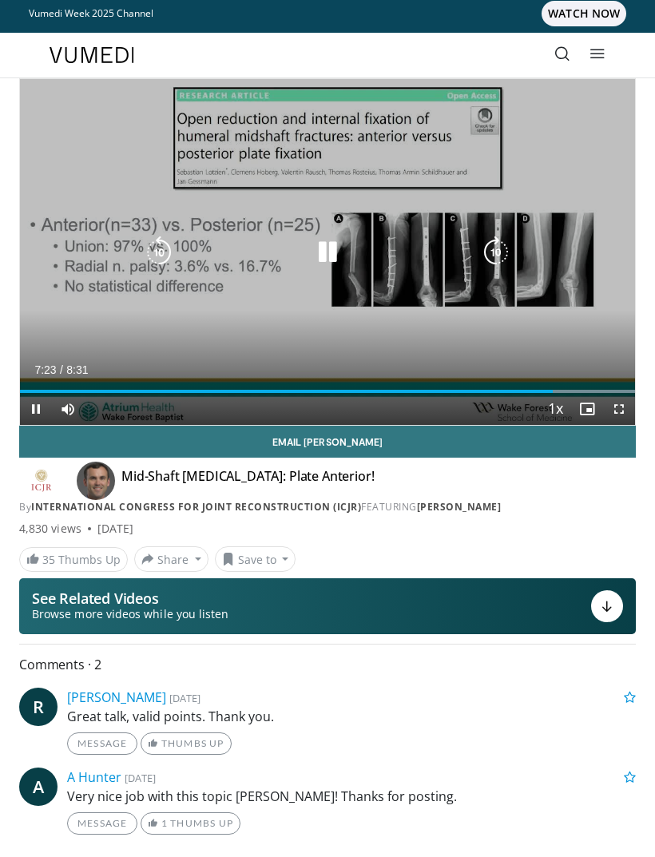
click at [158, 251] on icon "Video Player" at bounding box center [159, 252] width 32 height 32
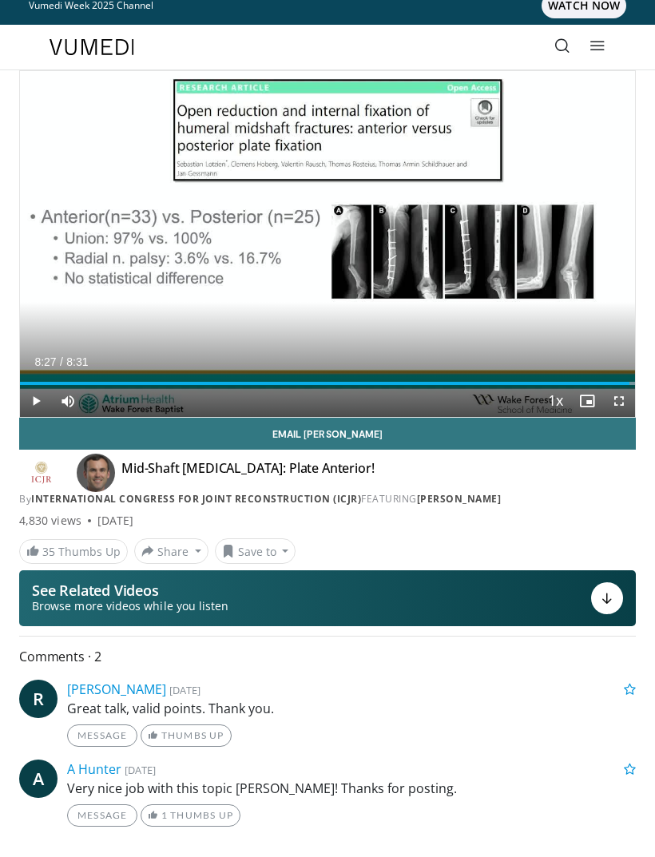
scroll to position [0, 0]
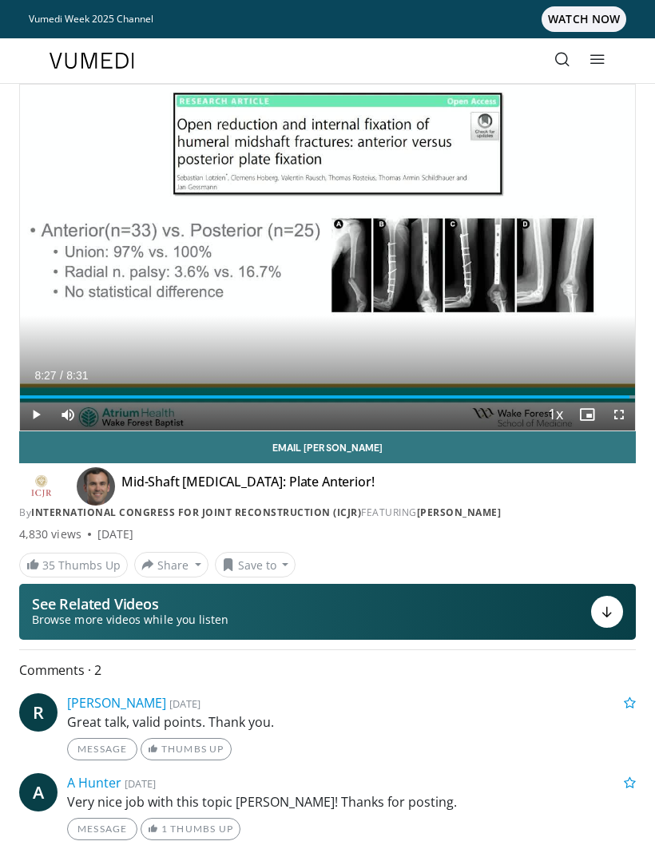
click at [561, 67] on icon at bounding box center [562, 59] width 16 height 16
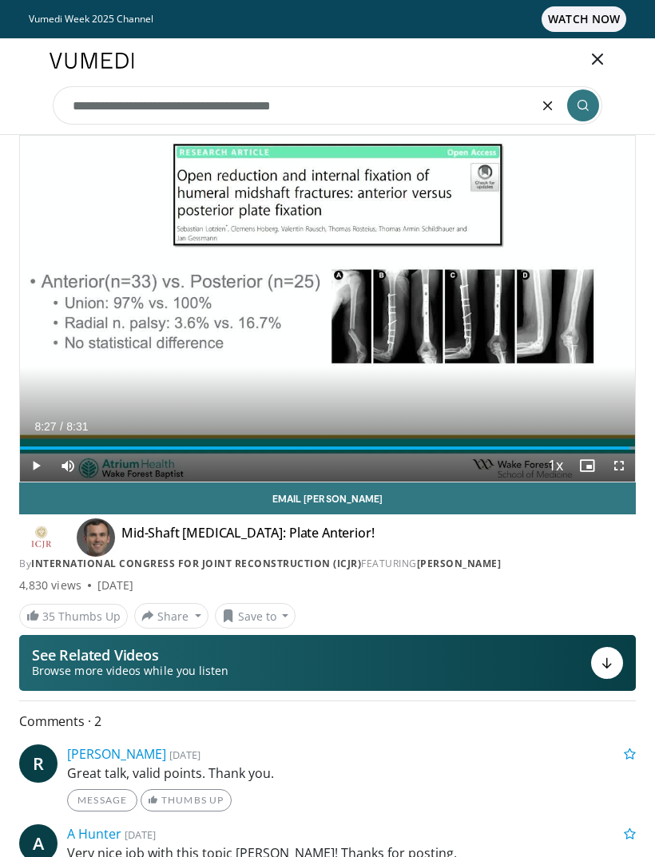
type input "**********"
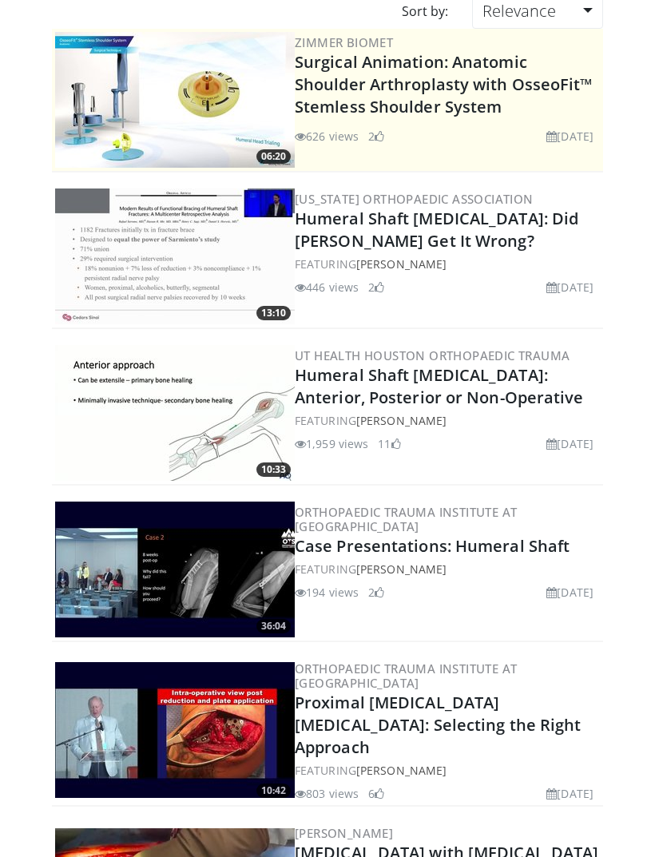
scroll to position [141, 0]
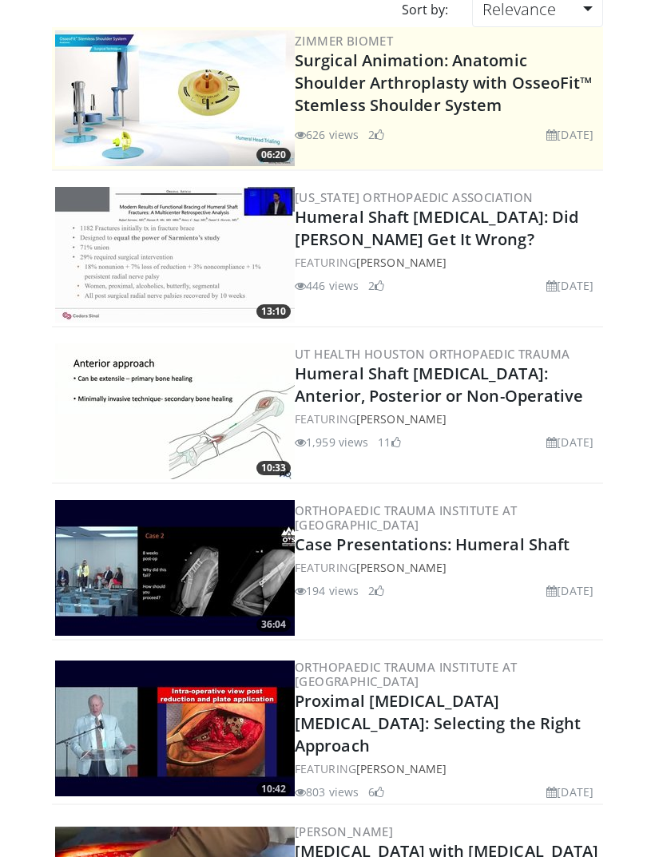
click at [449, 231] on link "Humeral Shaft [MEDICAL_DATA]: Did [PERSON_NAME] Get It Wrong?" at bounding box center [436, 229] width 283 height 44
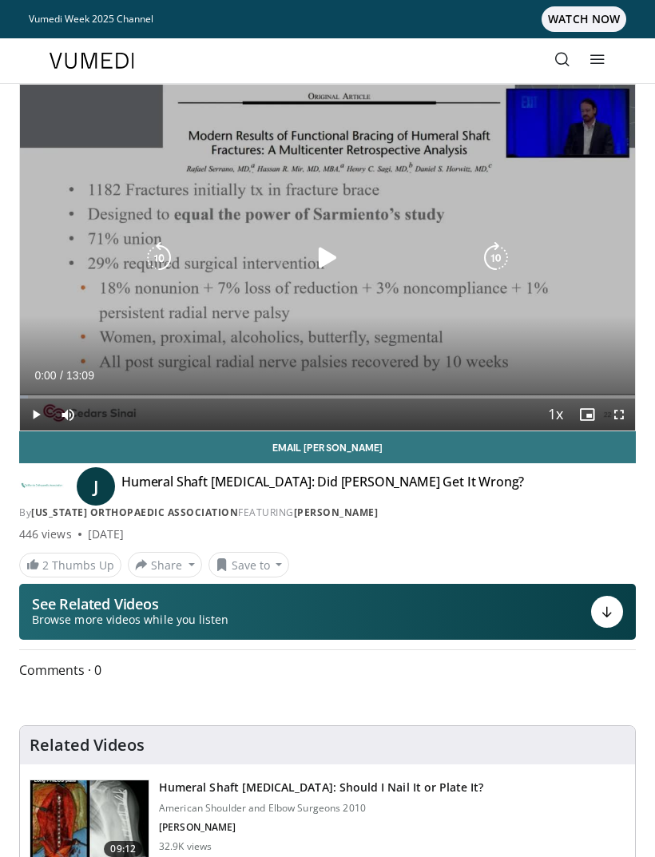
click at [335, 266] on icon "Video Player" at bounding box center [327, 258] width 32 height 32
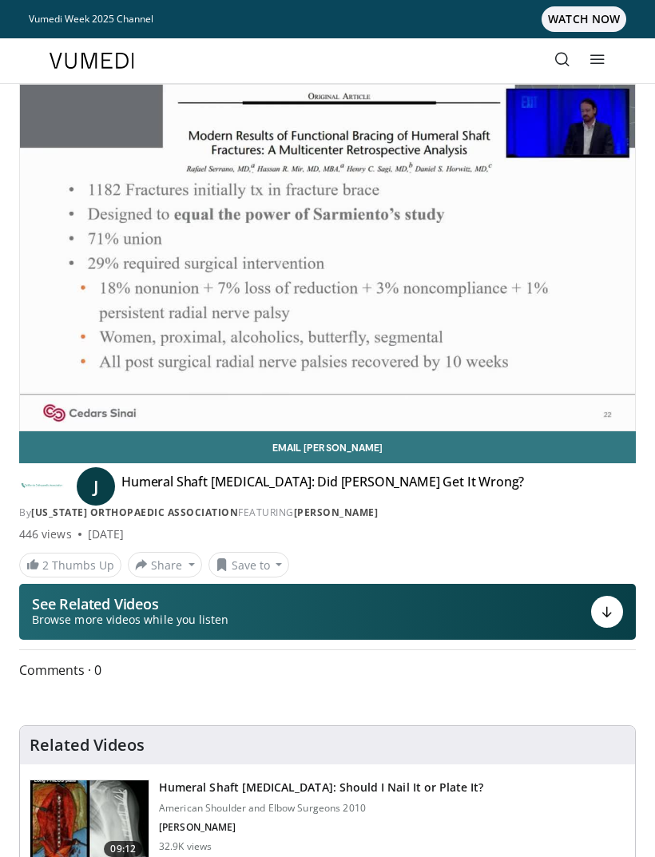
click at [461, 170] on div "10 seconds Tap to unmute" at bounding box center [327, 258] width 615 height 346
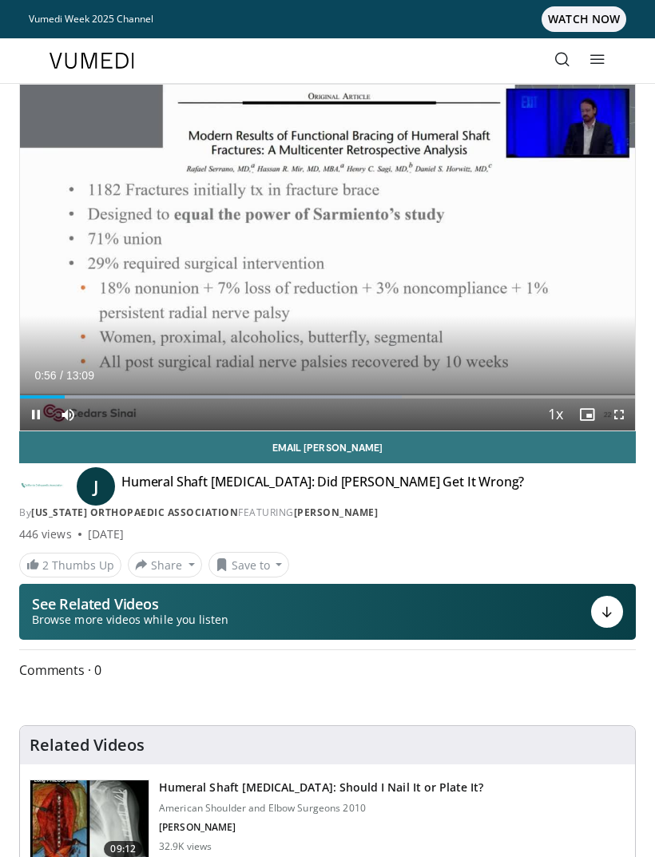
click at [574, 235] on div "10 seconds Tap to unmute" at bounding box center [327, 258] width 615 height 346
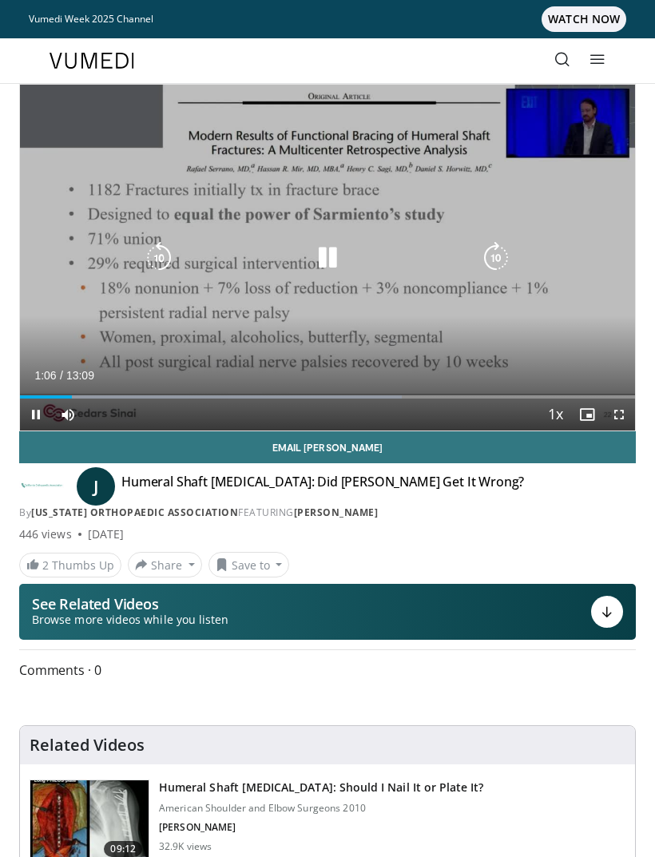
click at [501, 267] on icon "Video Player" at bounding box center [496, 258] width 32 height 32
click at [501, 264] on icon "Video Player" at bounding box center [496, 258] width 32 height 32
click at [506, 263] on icon "Video Player" at bounding box center [496, 258] width 32 height 32
click at [570, 208] on div "10 seconds Tap to unmute" at bounding box center [327, 258] width 615 height 346
click at [505, 247] on icon "Video Player" at bounding box center [496, 258] width 32 height 32
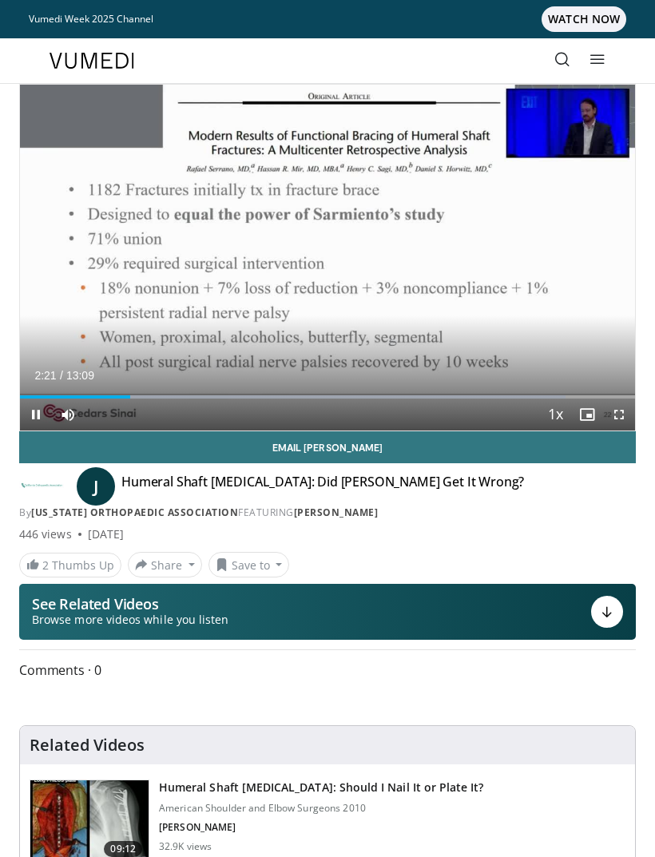
click at [598, 188] on div "10 seconds Tap to unmute" at bounding box center [327, 258] width 615 height 346
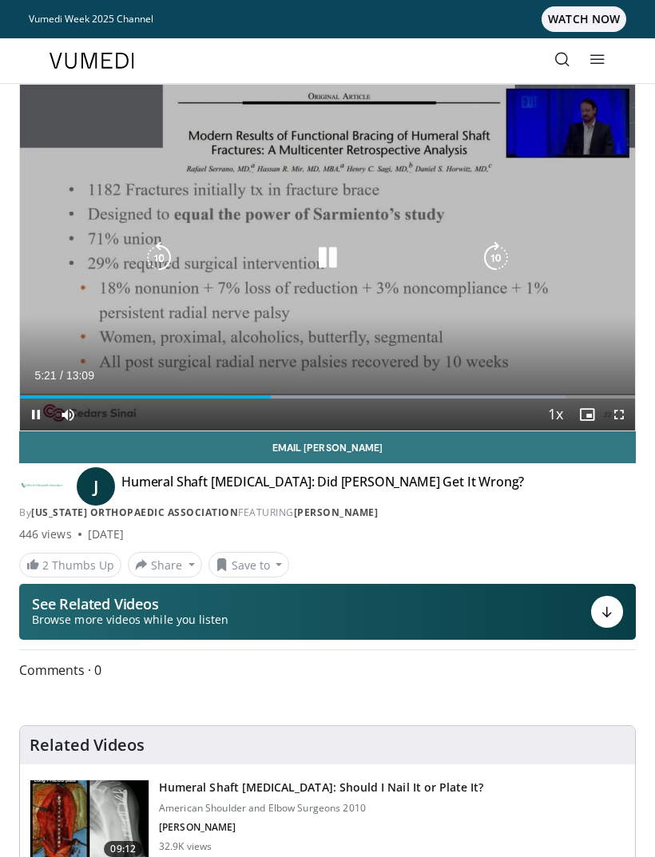
click at [327, 258] on icon "Video Player" at bounding box center [327, 258] width 32 height 32
click at [148, 263] on icon "Video Player" at bounding box center [159, 258] width 32 height 32
click at [148, 256] on icon "Video Player" at bounding box center [159, 258] width 32 height 32
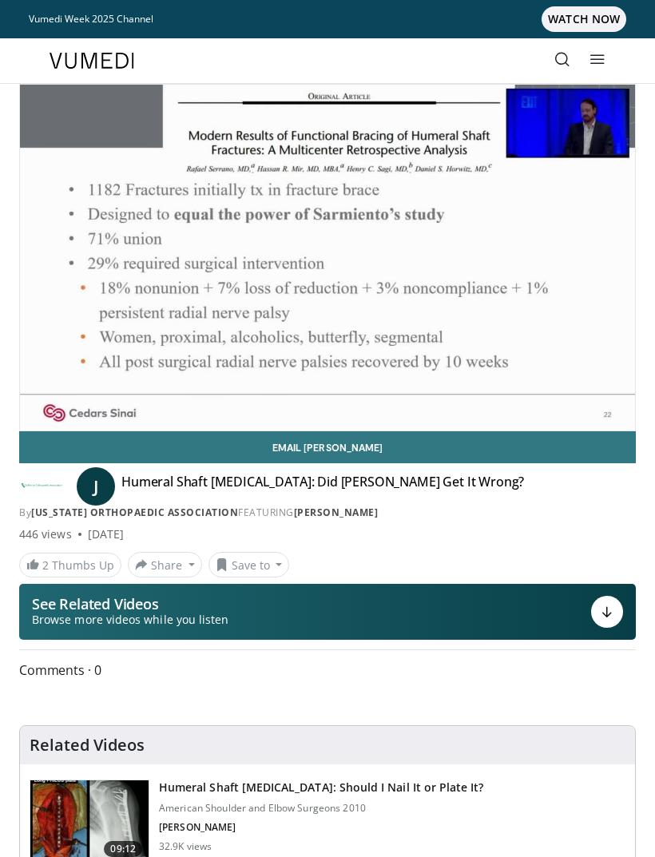
click at [101, 30] on link "Vumedi Week 2025 Channel WATCH NOW" at bounding box center [327, 19] width 597 height 26
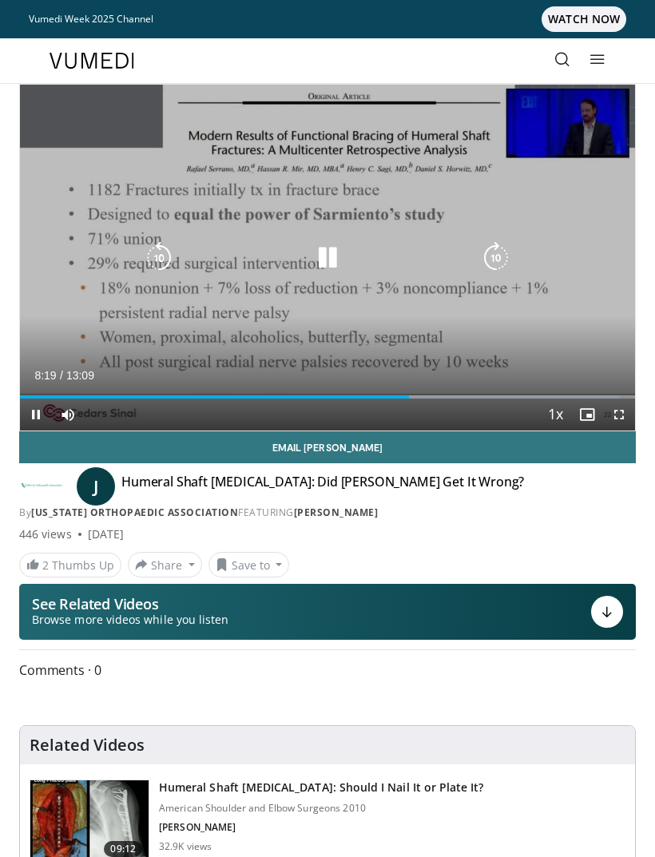
click at [482, 258] on icon "Video Player" at bounding box center [496, 258] width 32 height 32
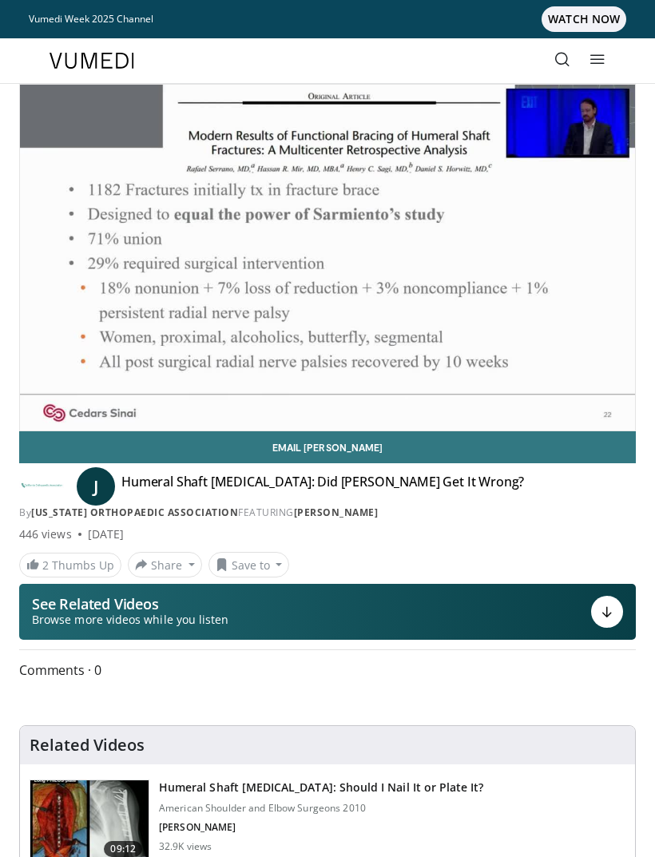
click at [593, 240] on div "10 seconds Tap to unmute" at bounding box center [327, 258] width 615 height 346
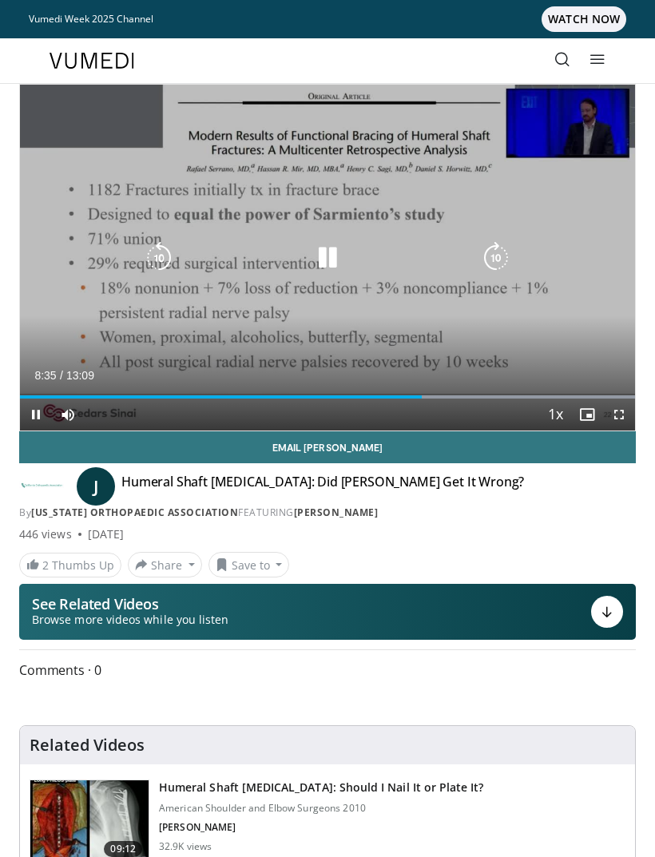
click at [319, 251] on icon "Video Player" at bounding box center [327, 258] width 32 height 32
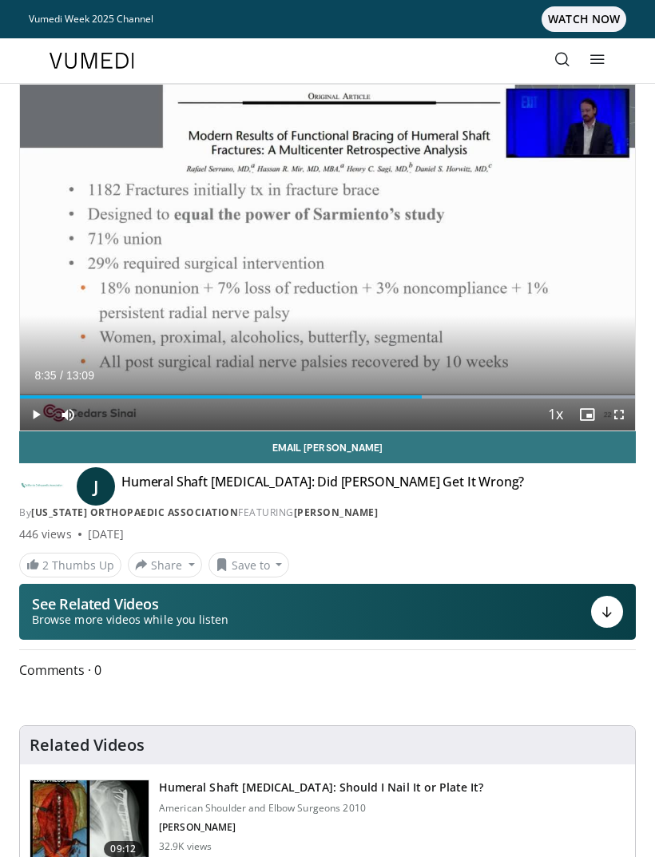
click at [41, 202] on div "10 seconds Tap to unmute" at bounding box center [327, 258] width 615 height 346
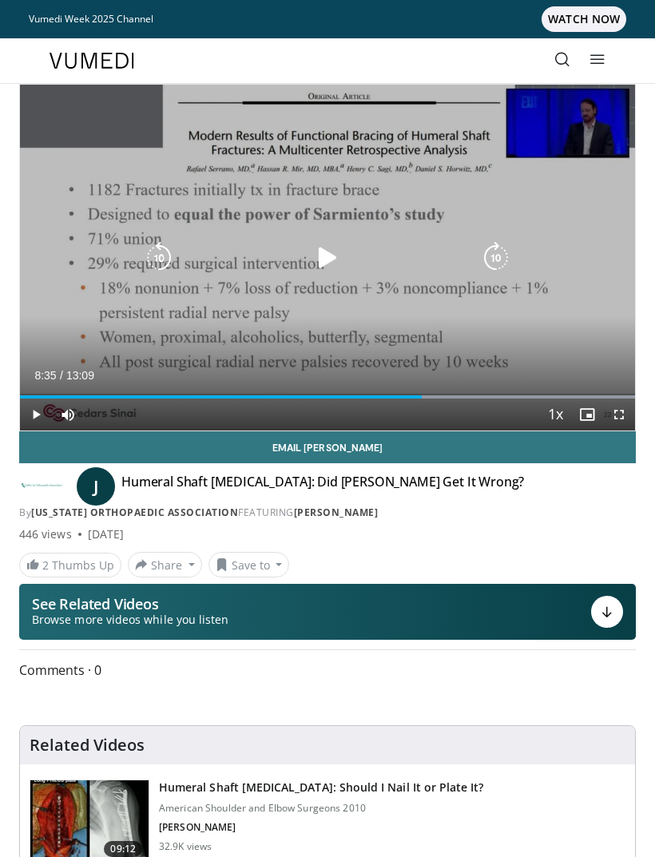
click at [321, 259] on icon "Video Player" at bounding box center [327, 258] width 32 height 32
click at [50, 165] on div "10 seconds Tap to unmute" at bounding box center [327, 258] width 615 height 346
click at [156, 257] on icon "Video Player" at bounding box center [159, 258] width 32 height 32
click at [150, 244] on icon "Video Player" at bounding box center [159, 258] width 32 height 32
click at [162, 251] on icon "Video Player" at bounding box center [159, 258] width 32 height 32
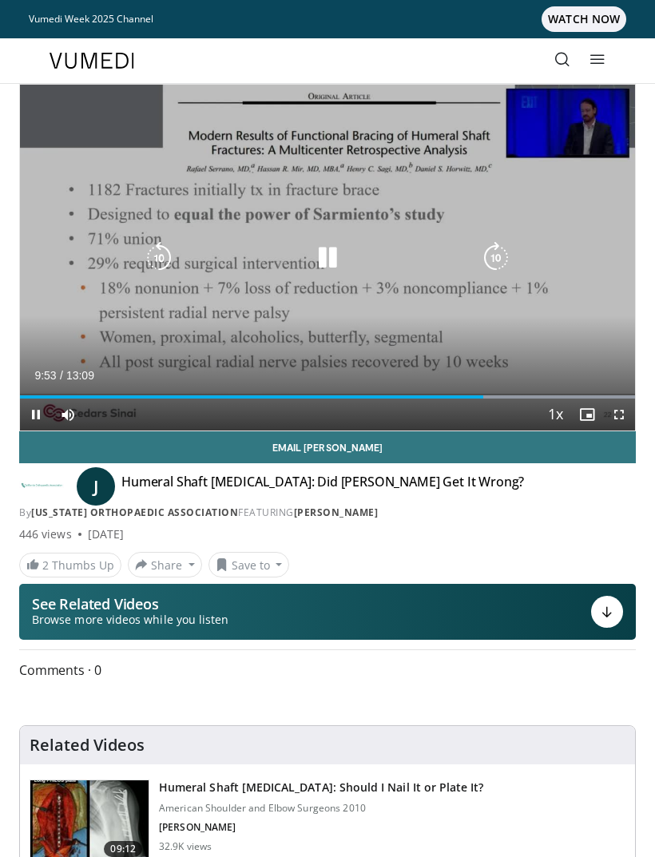
click at [491, 264] on icon "Video Player" at bounding box center [496, 258] width 32 height 32
click at [498, 263] on icon "Video Player" at bounding box center [496, 258] width 32 height 32
click at [501, 264] on icon "Video Player" at bounding box center [496, 258] width 32 height 32
click at [503, 255] on icon "Video Player" at bounding box center [496, 258] width 32 height 32
click at [505, 249] on icon "Video Player" at bounding box center [496, 258] width 32 height 32
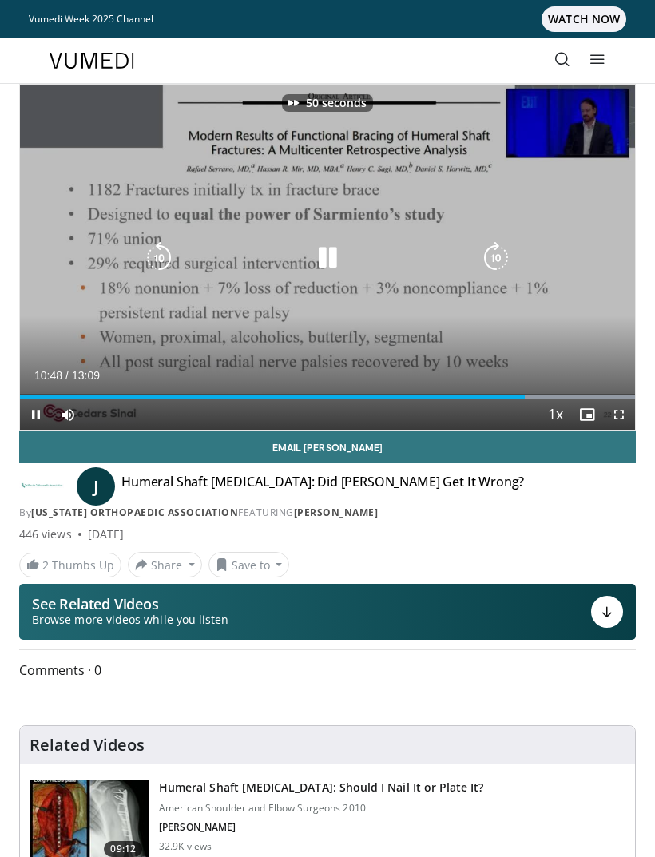
click at [503, 251] on icon "Video Player" at bounding box center [496, 258] width 32 height 32
click at [505, 251] on icon "Video Player" at bounding box center [496, 258] width 32 height 32
click at [499, 259] on icon "Video Player" at bounding box center [496, 258] width 32 height 32
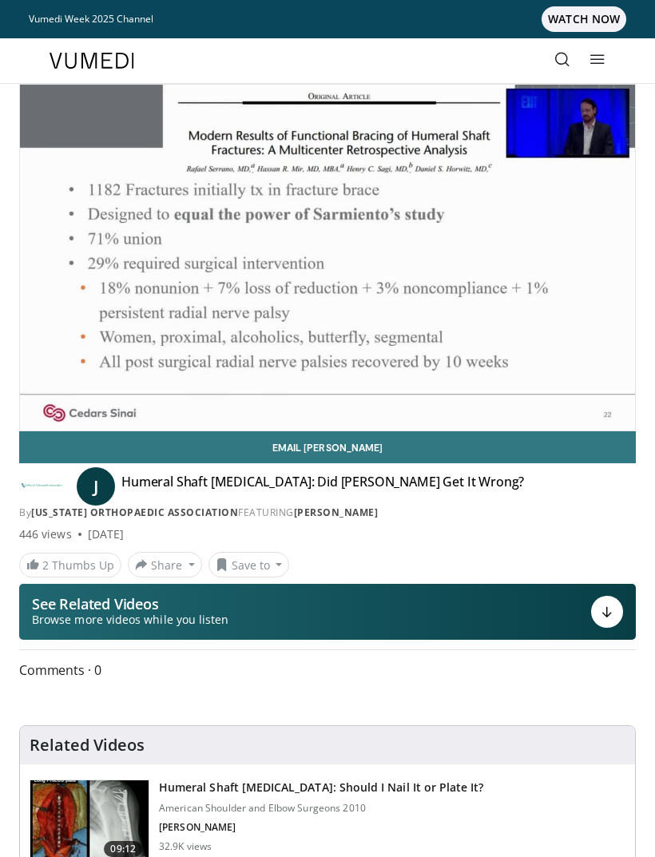
click at [88, 224] on div "10 seconds Tap to unmute" at bounding box center [327, 258] width 615 height 346
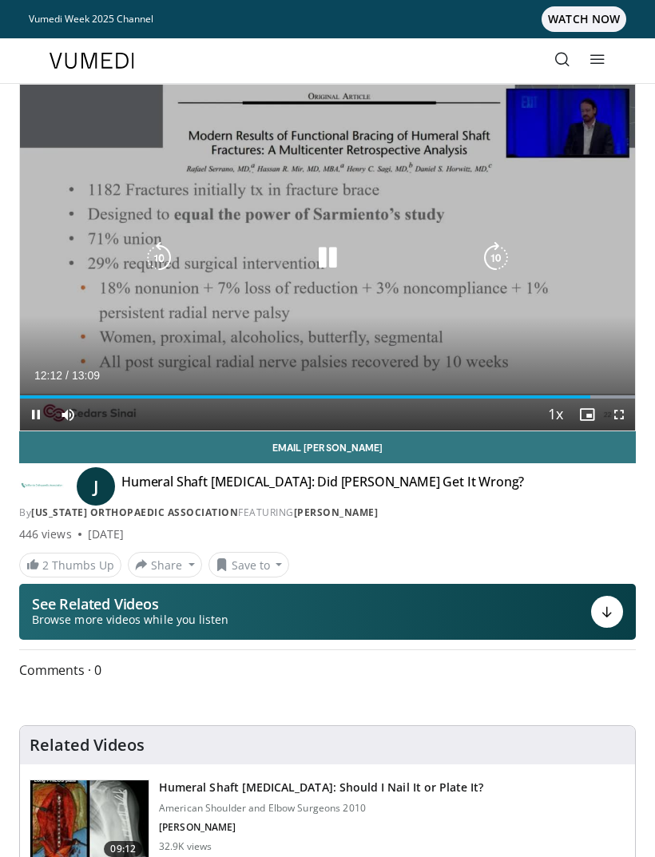
click at [503, 252] on icon "Video Player" at bounding box center [496, 258] width 32 height 32
click at [158, 255] on icon "Video Player" at bounding box center [159, 258] width 32 height 32
click at [332, 269] on icon "Video Player" at bounding box center [327, 258] width 32 height 32
click at [337, 267] on icon "Video Player" at bounding box center [327, 258] width 32 height 32
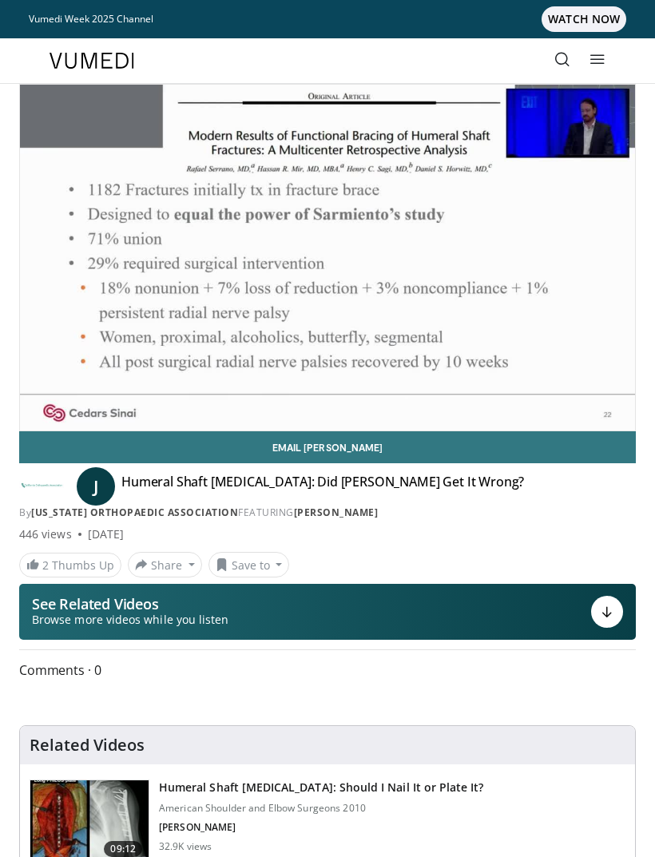
click at [291, 298] on div "10 seconds Tap to unmute" at bounding box center [327, 258] width 615 height 346
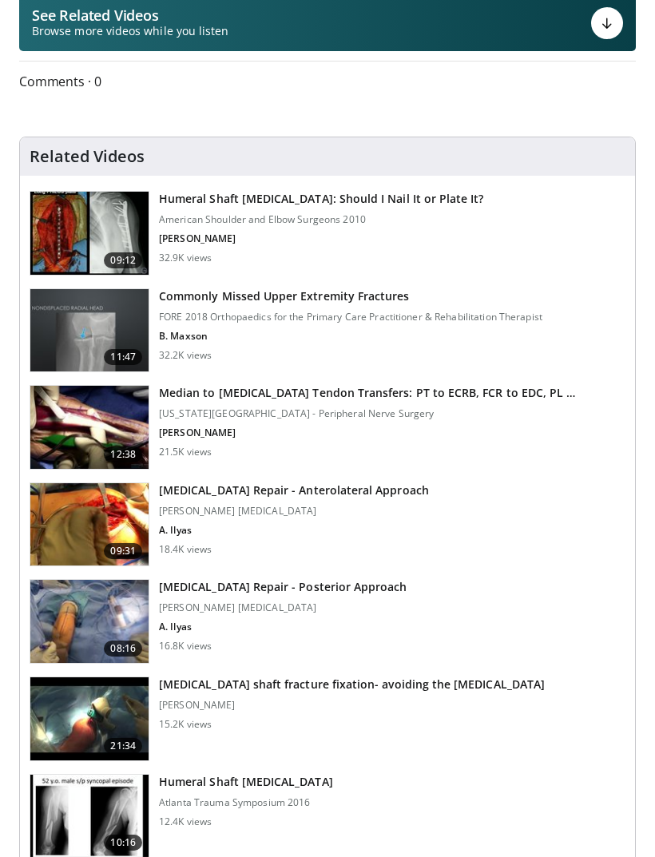
scroll to position [588, 0]
click at [50, 511] on img at bounding box center [89, 524] width 118 height 83
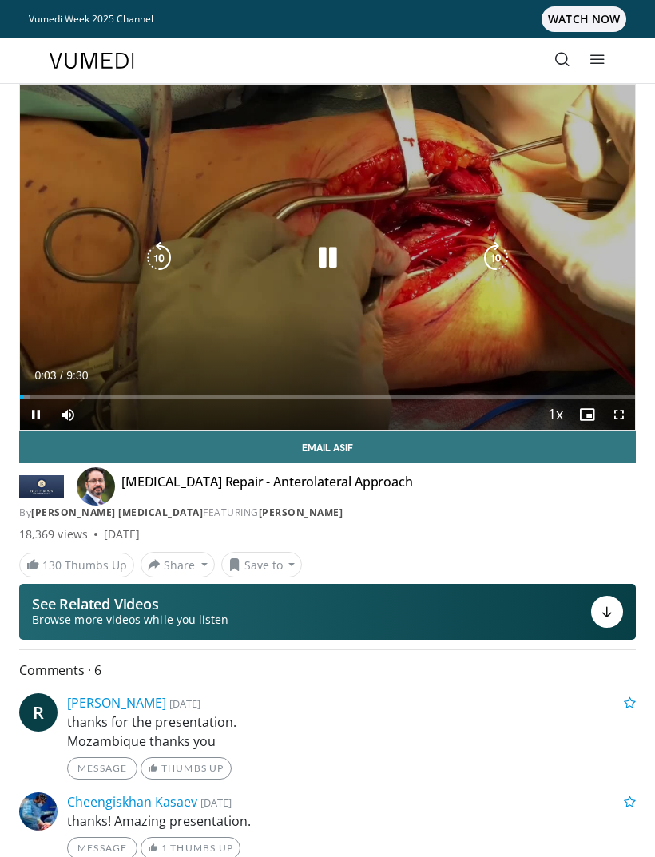
click at [499, 255] on icon "Video Player" at bounding box center [496, 258] width 32 height 32
click at [499, 250] on icon "Video Player" at bounding box center [496, 258] width 32 height 32
click at [494, 255] on icon "Video Player" at bounding box center [496, 258] width 32 height 32
click at [155, 259] on icon "Video Player" at bounding box center [159, 258] width 32 height 32
click at [328, 232] on div "10 seconds Tap to unmute" at bounding box center [327, 258] width 615 height 346
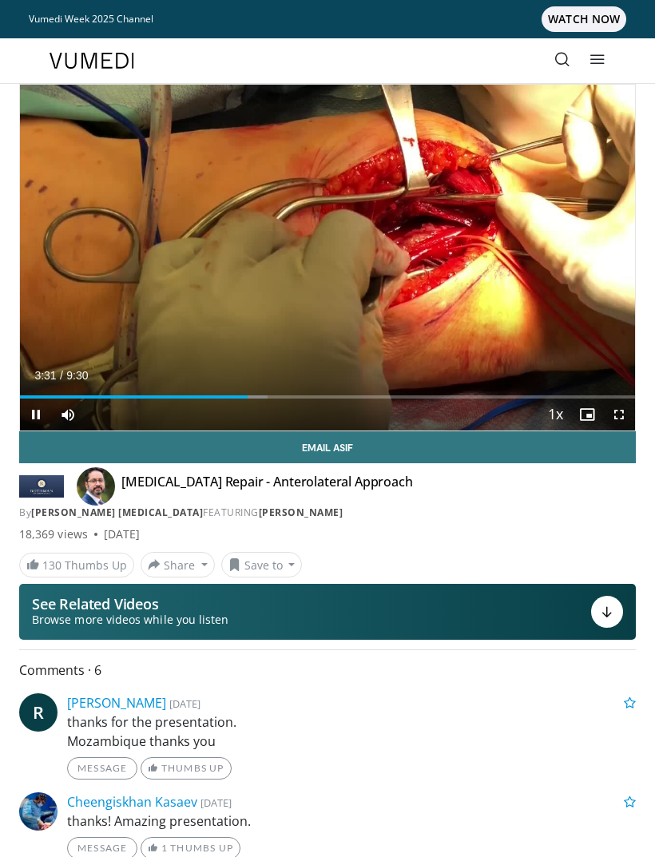
click at [322, 254] on icon "Video Player" at bounding box center [327, 258] width 32 height 32
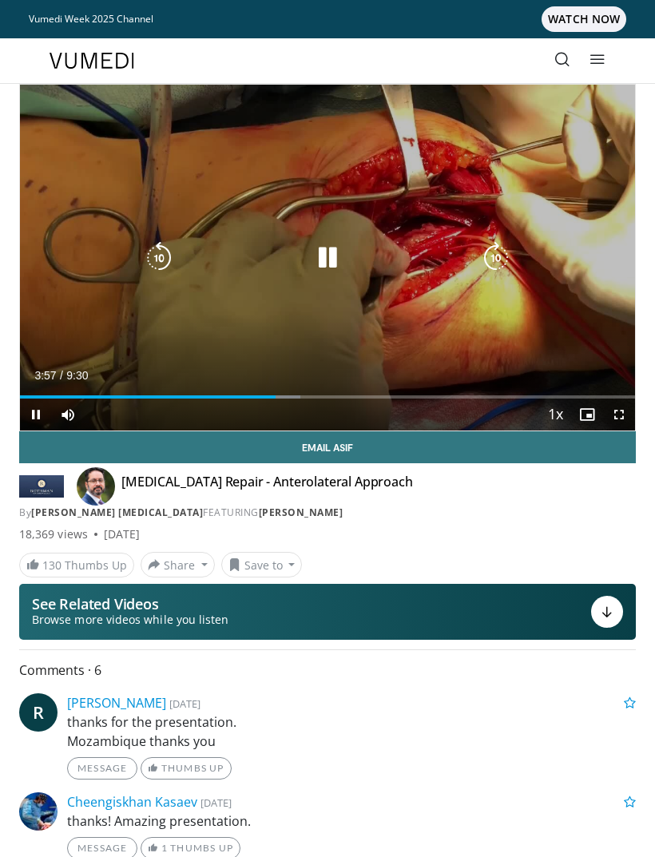
click at [330, 257] on icon "Video Player" at bounding box center [327, 258] width 32 height 32
click at [155, 253] on icon "Video Player" at bounding box center [159, 258] width 32 height 32
click at [164, 257] on icon "Video Player" at bounding box center [159, 258] width 32 height 32
click at [156, 253] on icon "Video Player" at bounding box center [159, 258] width 32 height 32
click at [152, 249] on icon "Video Player" at bounding box center [159, 258] width 32 height 32
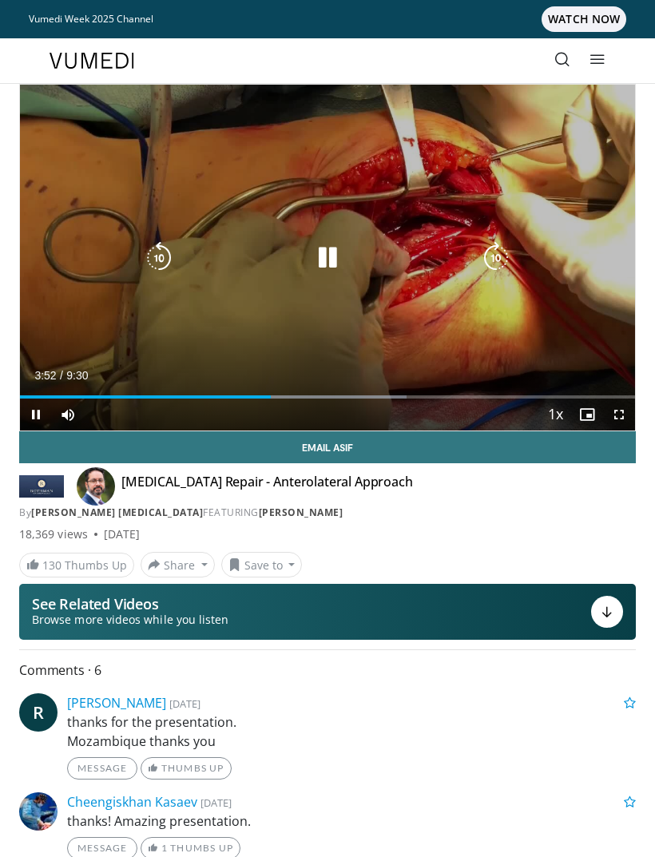
click at [168, 252] on icon "Video Player" at bounding box center [159, 258] width 32 height 32
click at [164, 256] on icon "Video Player" at bounding box center [159, 258] width 32 height 32
click at [164, 258] on icon "Video Player" at bounding box center [159, 258] width 32 height 32
click at [156, 256] on icon "Video Player" at bounding box center [159, 258] width 32 height 32
click at [154, 255] on icon "Video Player" at bounding box center [159, 258] width 32 height 32
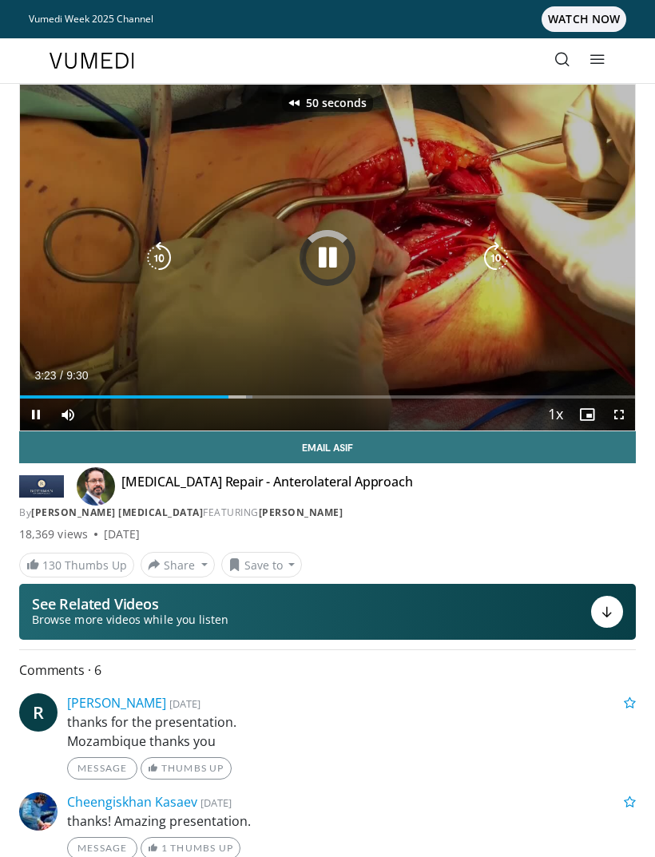
click at [152, 247] on icon "Video Player" at bounding box center [159, 258] width 32 height 32
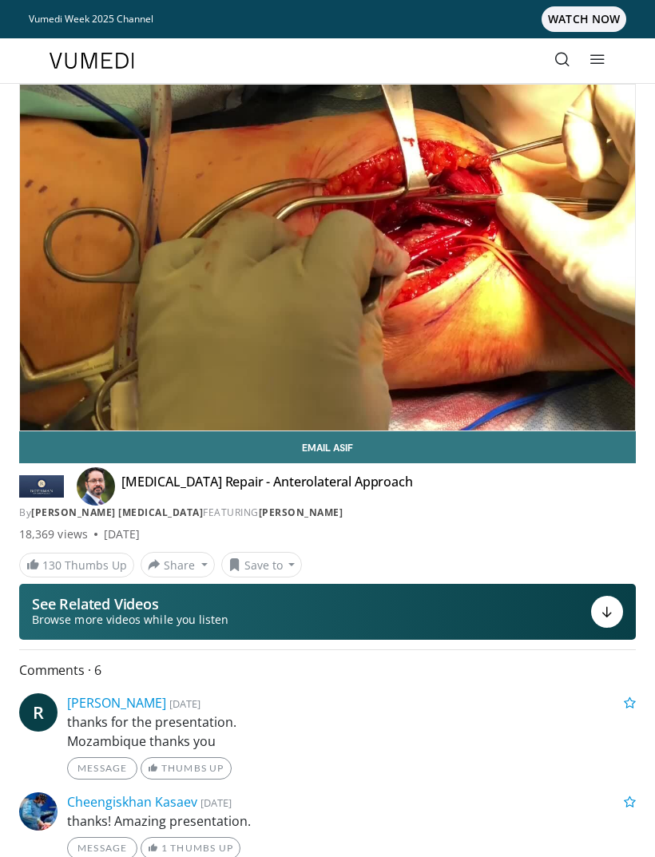
click at [129, 314] on div "60 seconds Tap to unmute" at bounding box center [327, 258] width 615 height 346
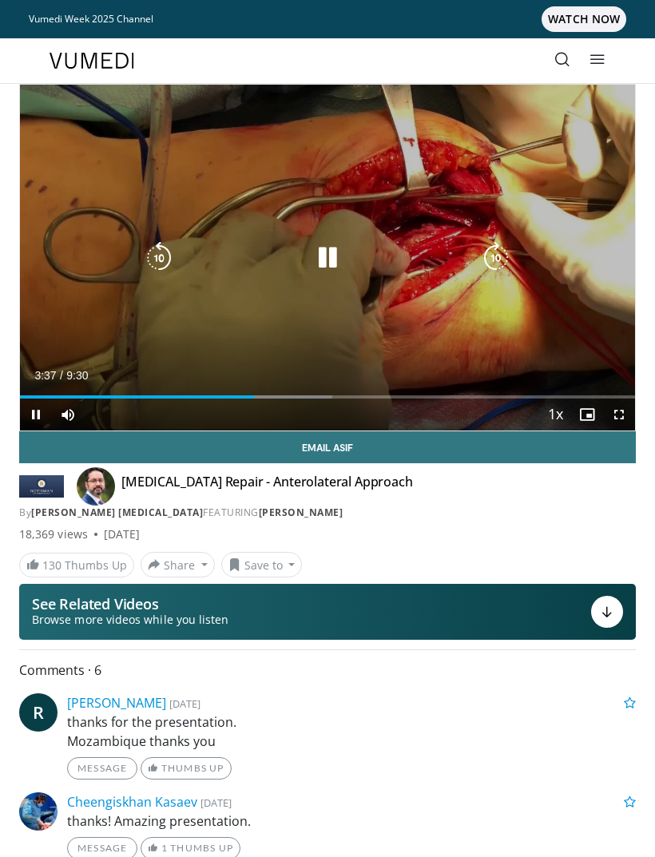
click at [164, 254] on icon "Video Player" at bounding box center [159, 258] width 32 height 32
click at [156, 251] on icon "Video Player" at bounding box center [159, 258] width 32 height 32
click at [164, 264] on icon "Video Player" at bounding box center [159, 258] width 32 height 32
click at [85, 196] on div "20 seconds Tap to unmute" at bounding box center [327, 258] width 615 height 346
click at [322, 255] on icon "Video Player" at bounding box center [327, 258] width 32 height 32
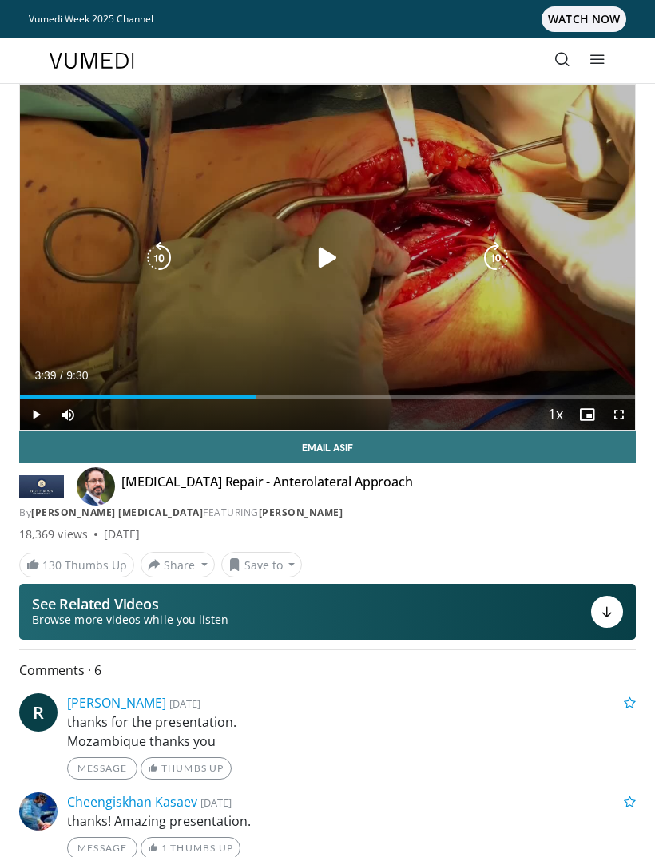
click at [172, 264] on icon "Video Player" at bounding box center [159, 258] width 32 height 32
click at [173, 245] on icon "Video Player" at bounding box center [159, 258] width 32 height 32
click at [162, 246] on icon "Video Player" at bounding box center [159, 258] width 32 height 32
click at [166, 256] on icon "Video Player" at bounding box center [159, 258] width 32 height 32
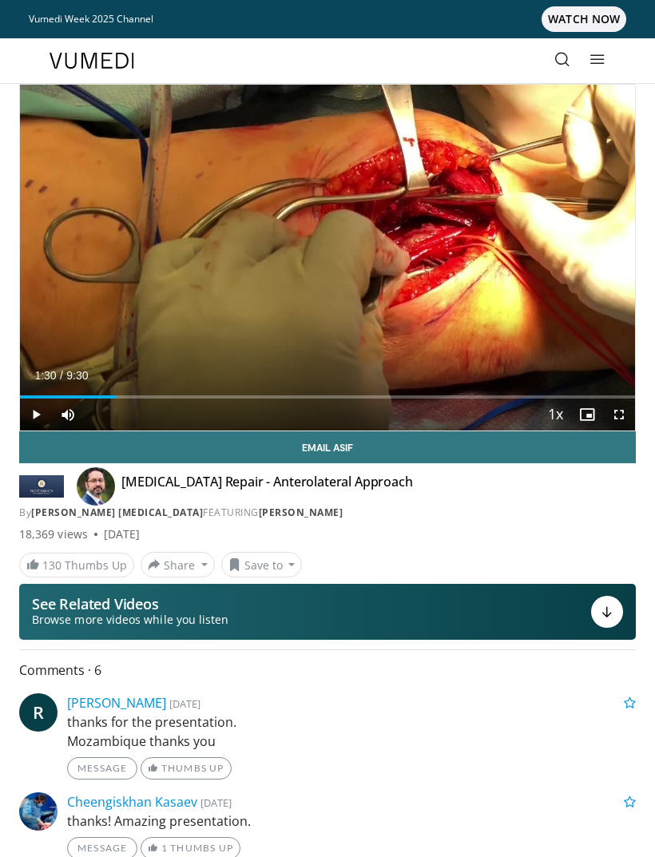
click at [323, 258] on icon "Video Player" at bounding box center [327, 258] width 32 height 32
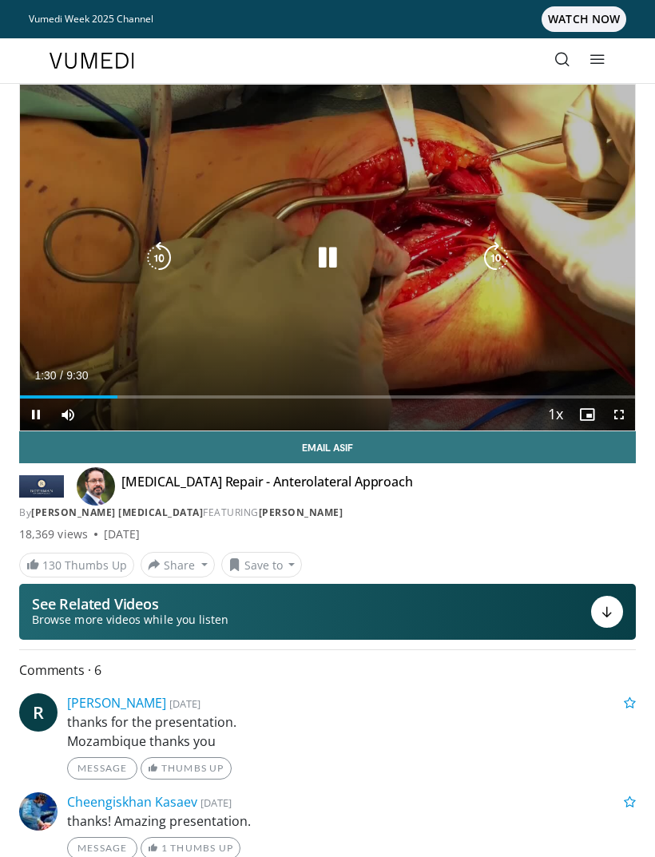
click at [289, 334] on div "40 seconds Tap to unmute" at bounding box center [327, 258] width 615 height 346
click at [156, 258] on icon "Video Player" at bounding box center [159, 258] width 32 height 32
click at [153, 256] on icon "Video Player" at bounding box center [159, 258] width 32 height 32
click at [148, 258] on icon "Video Player" at bounding box center [159, 258] width 32 height 32
click at [493, 251] on icon "Video Player" at bounding box center [496, 258] width 32 height 32
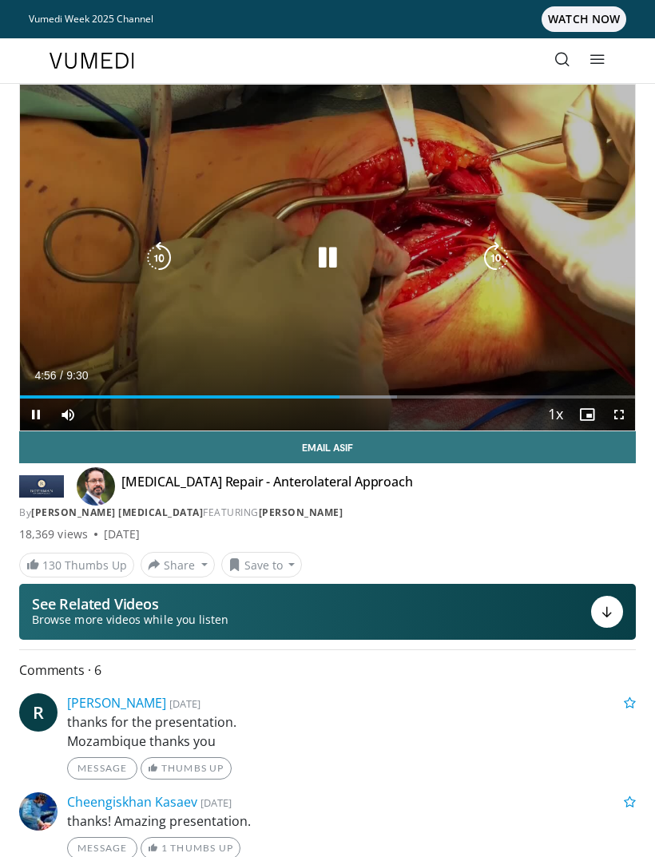
click at [154, 247] on icon "Video Player" at bounding box center [159, 258] width 32 height 32
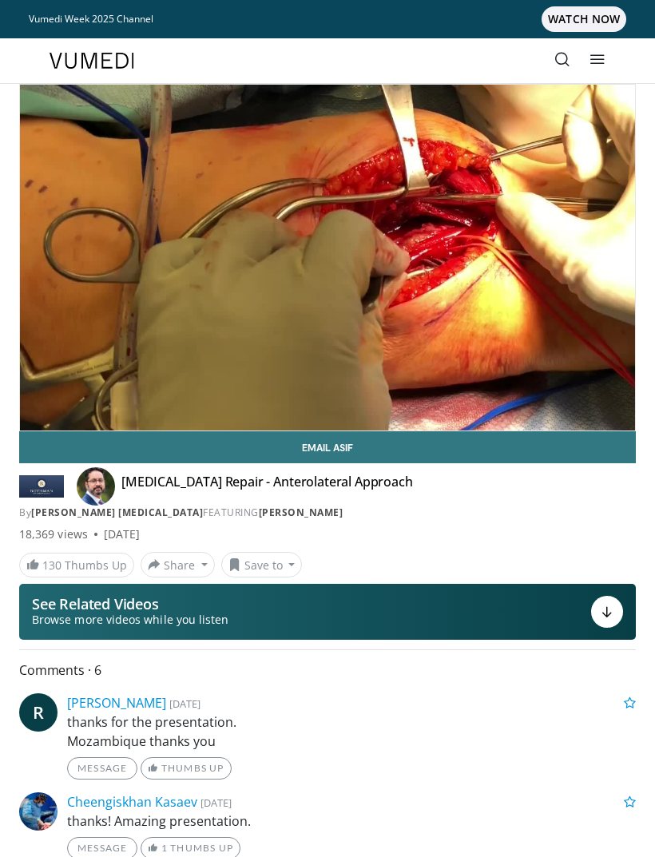
click at [168, 261] on icon "Video Player" at bounding box center [159, 258] width 32 height 32
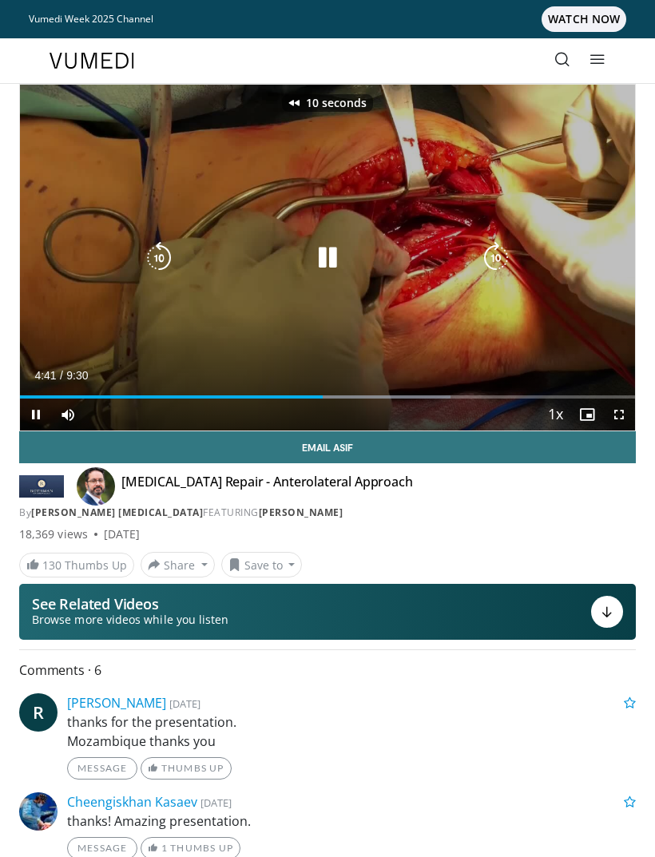
click at [170, 256] on icon "Video Player" at bounding box center [159, 258] width 32 height 32
click at [497, 259] on icon "Video Player" at bounding box center [496, 258] width 32 height 32
click at [163, 248] on icon "Video Player" at bounding box center [159, 258] width 32 height 32
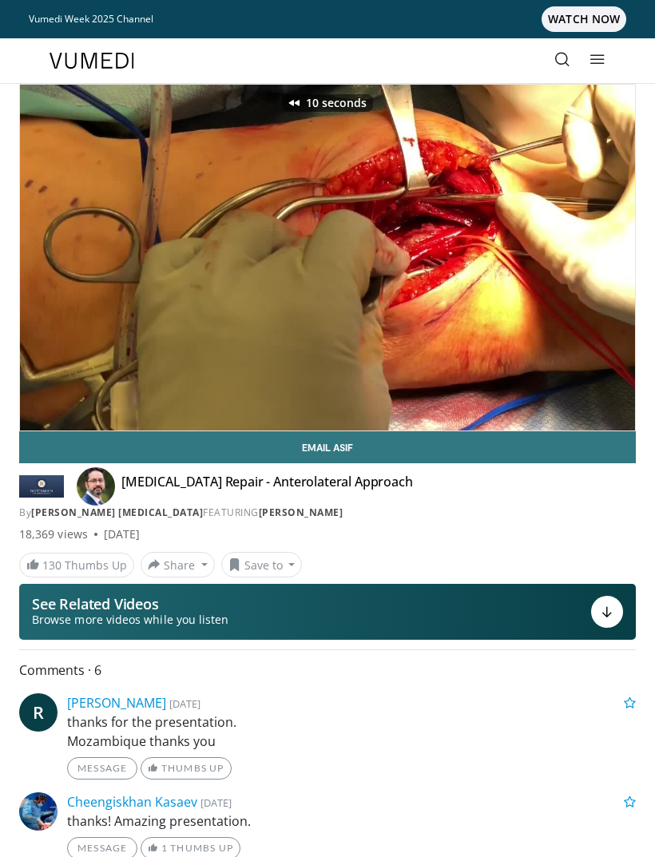
click at [513, 305] on div "10 seconds Tap to unmute" at bounding box center [327, 258] width 615 height 346
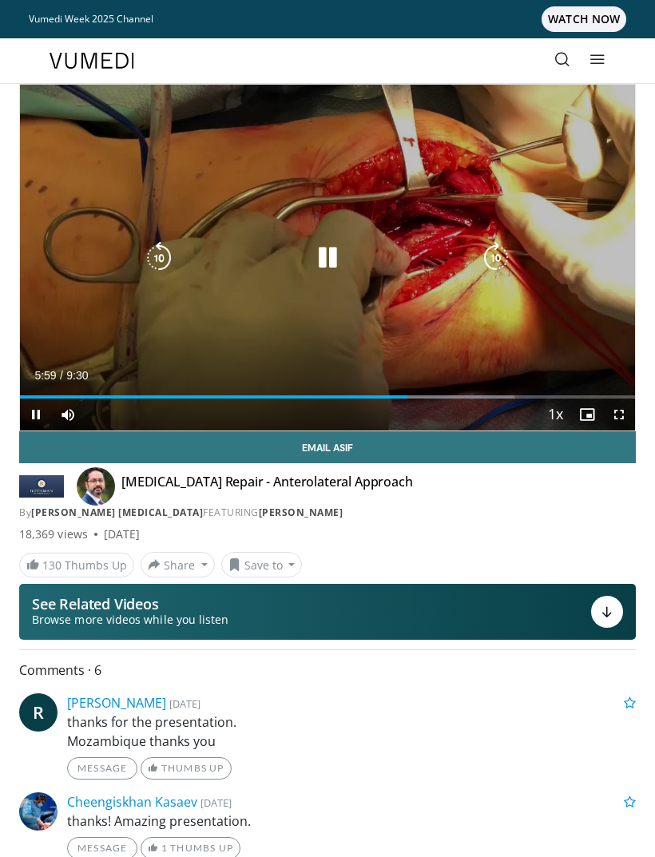
click at [497, 257] on icon "Video Player" at bounding box center [496, 258] width 32 height 32
click at [509, 251] on icon "Video Player" at bounding box center [496, 258] width 32 height 32
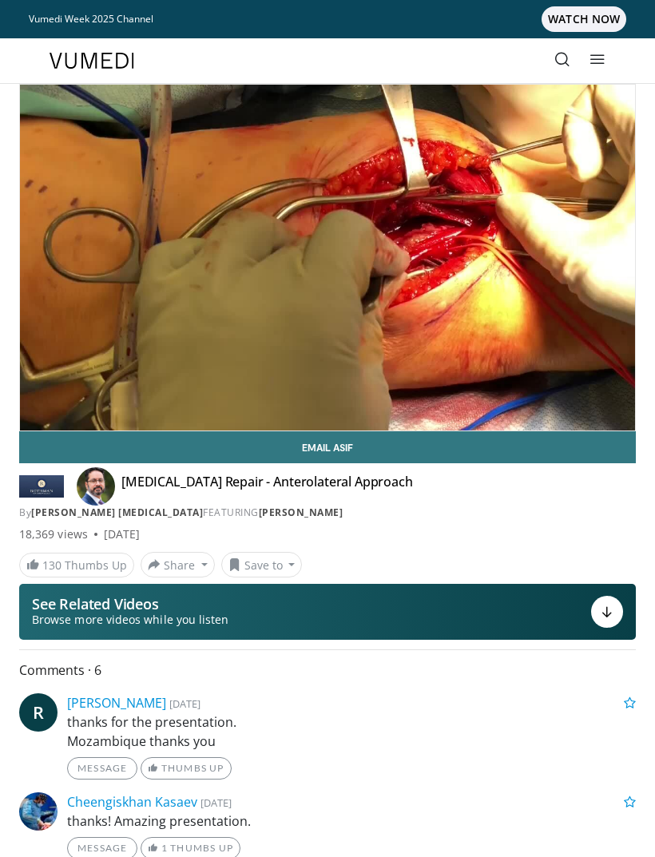
click at [511, 249] on icon "Video Player" at bounding box center [496, 258] width 32 height 32
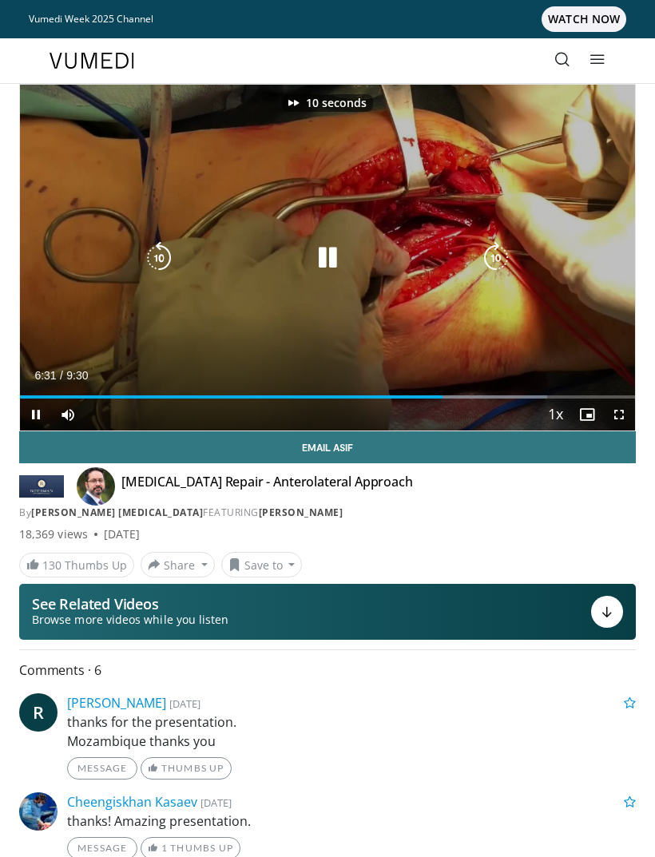
click at [505, 252] on icon "Video Player" at bounding box center [496, 258] width 32 height 32
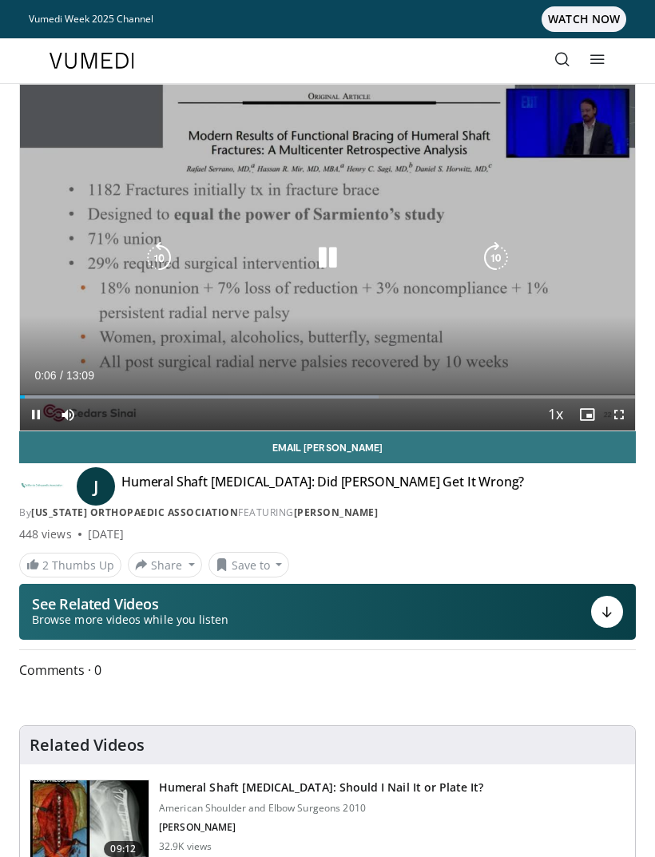
click at [561, 55] on icon at bounding box center [562, 59] width 16 height 16
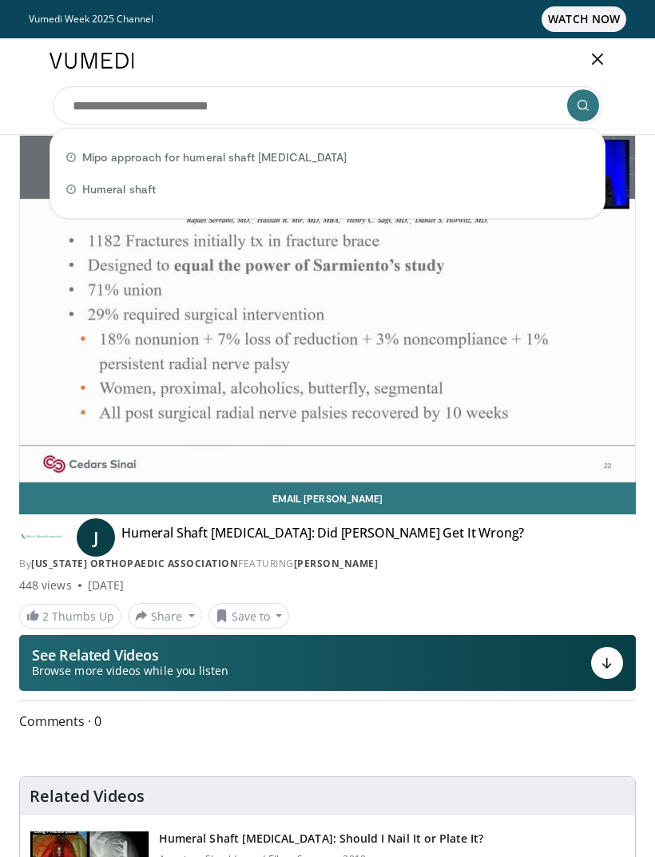
click at [119, 153] on span "Mipo approach for humeral shaft [MEDICAL_DATA]" at bounding box center [214, 157] width 264 height 16
type input "**********"
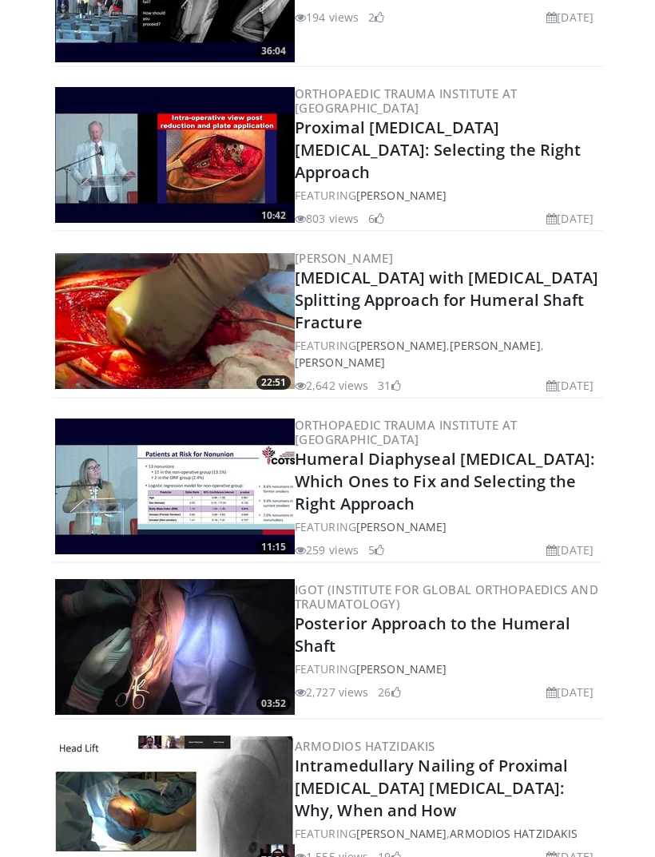
scroll to position [711, 0]
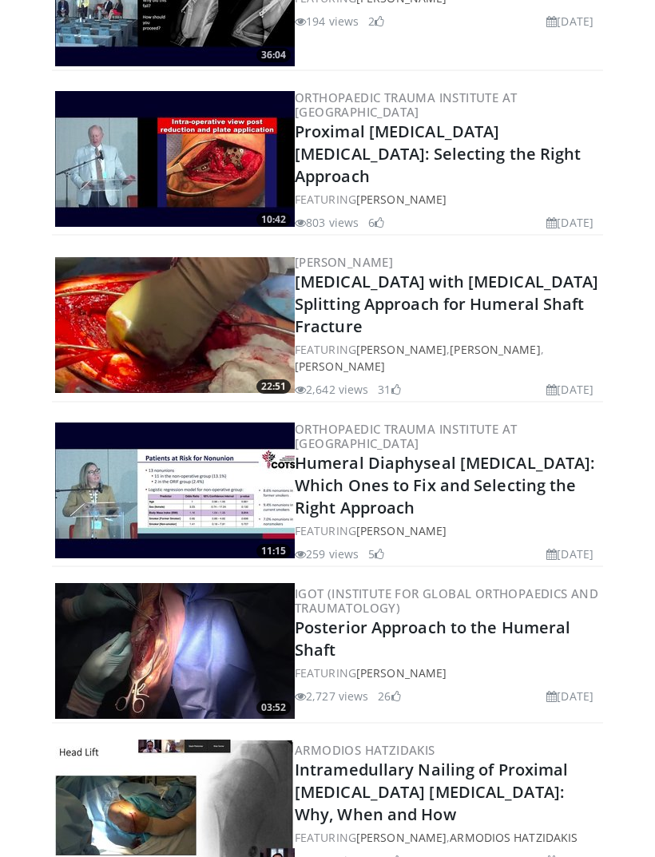
click at [106, 620] on img at bounding box center [175, 651] width 240 height 136
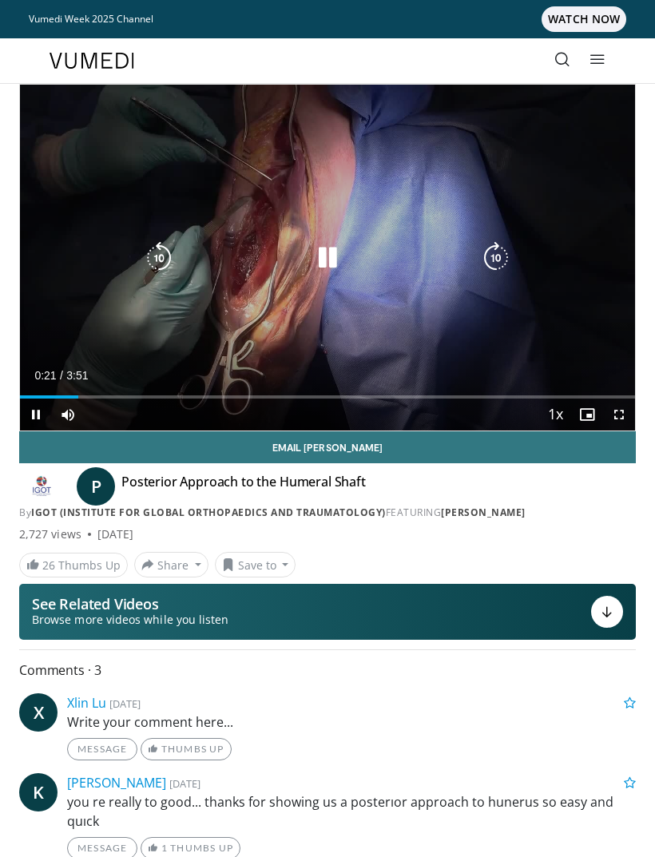
click at [149, 263] on icon "Video Player" at bounding box center [159, 258] width 32 height 32
click at [93, 199] on div "10 seconds Tap to unmute" at bounding box center [327, 258] width 615 height 346
click at [144, 270] on icon "Video Player" at bounding box center [159, 258] width 32 height 32
click at [325, 249] on icon "Video Player" at bounding box center [327, 258] width 32 height 32
click at [313, 253] on icon "Video Player" at bounding box center [327, 258] width 32 height 32
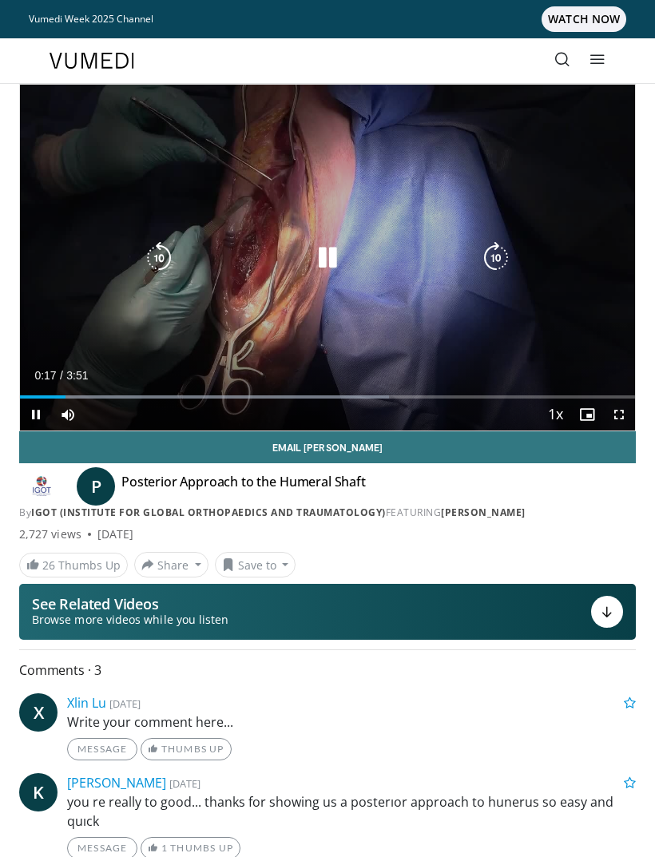
click at [327, 251] on icon "Video Player" at bounding box center [327, 258] width 32 height 32
click at [324, 257] on icon "Video Player" at bounding box center [327, 258] width 32 height 32
click at [332, 255] on icon "Video Player" at bounding box center [327, 258] width 32 height 32
